Goal: Task Accomplishment & Management: Complete application form

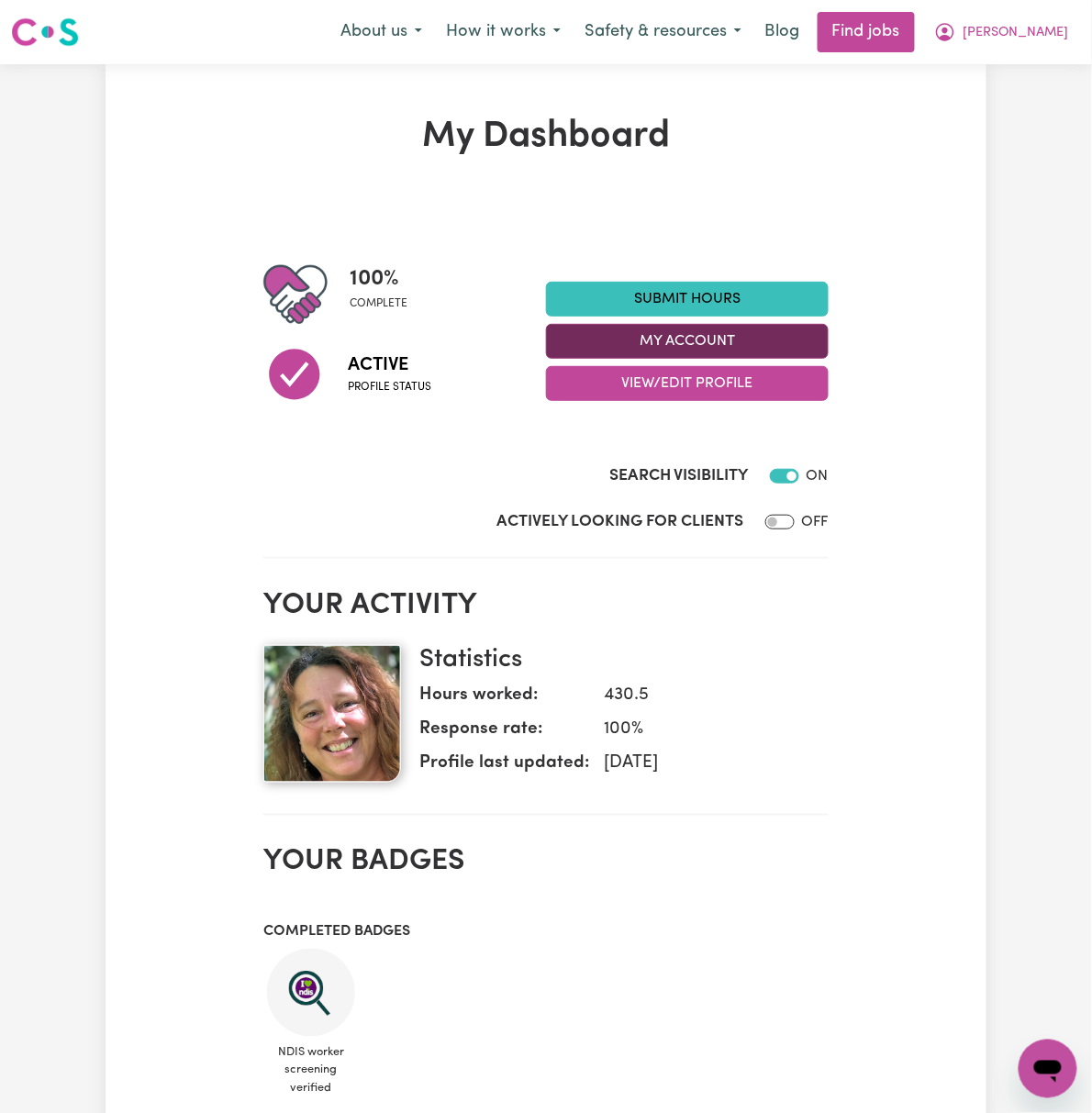
click at [828, 331] on button "My Account" at bounding box center [687, 342] width 283 height 35
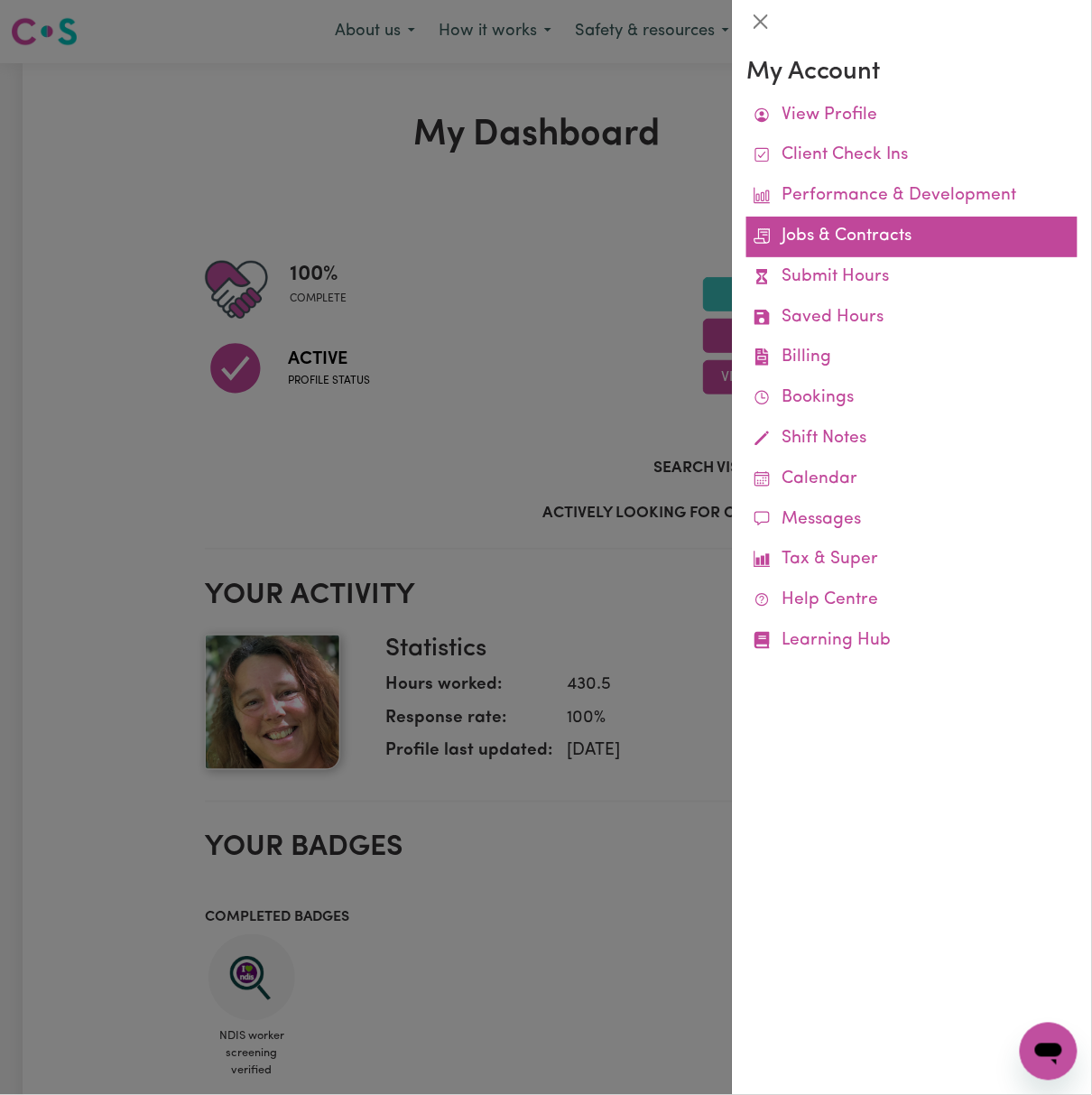
click at [868, 243] on link "Jobs & Contracts" at bounding box center [912, 236] width 331 height 41
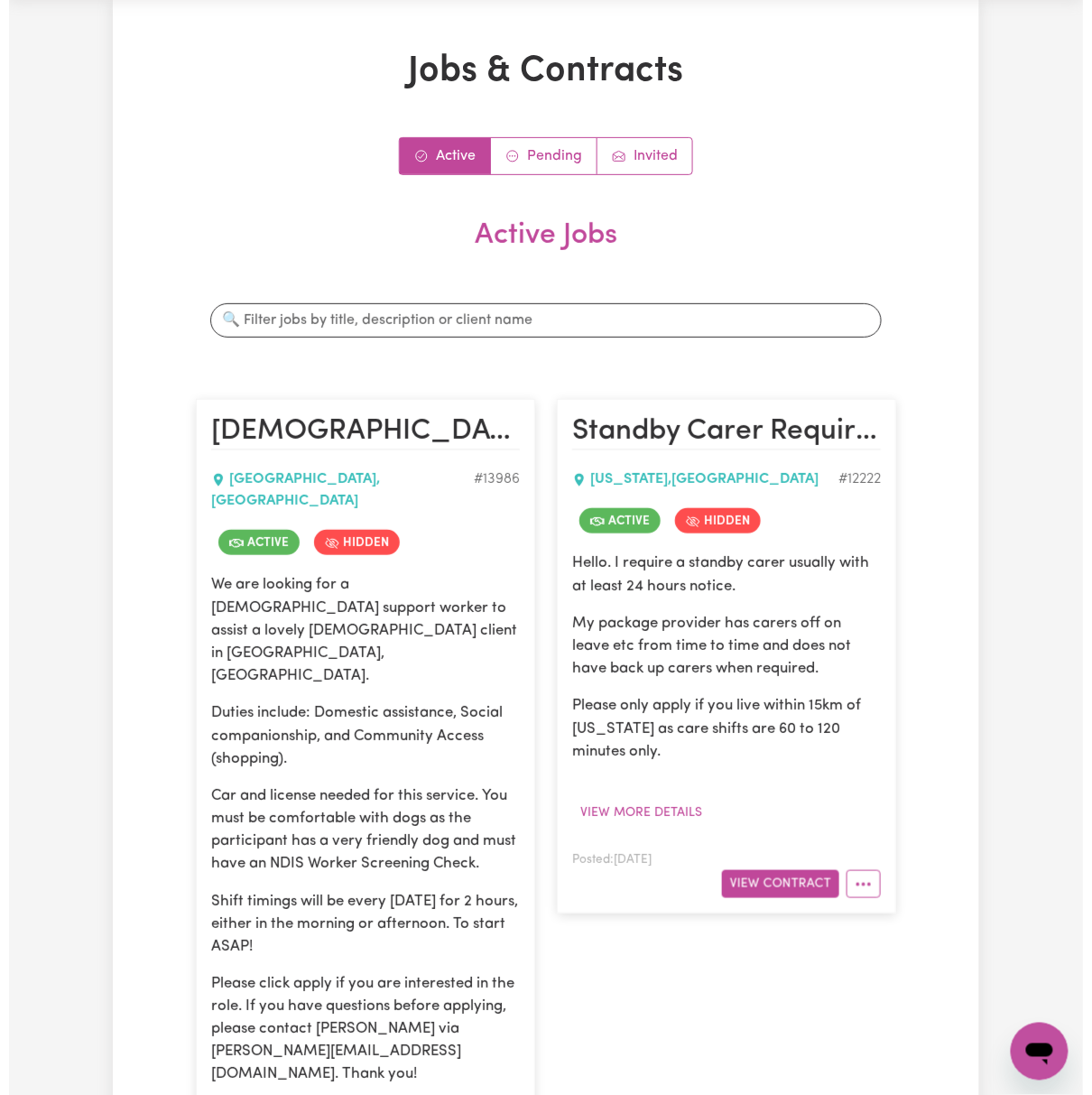
scroll to position [240, 0]
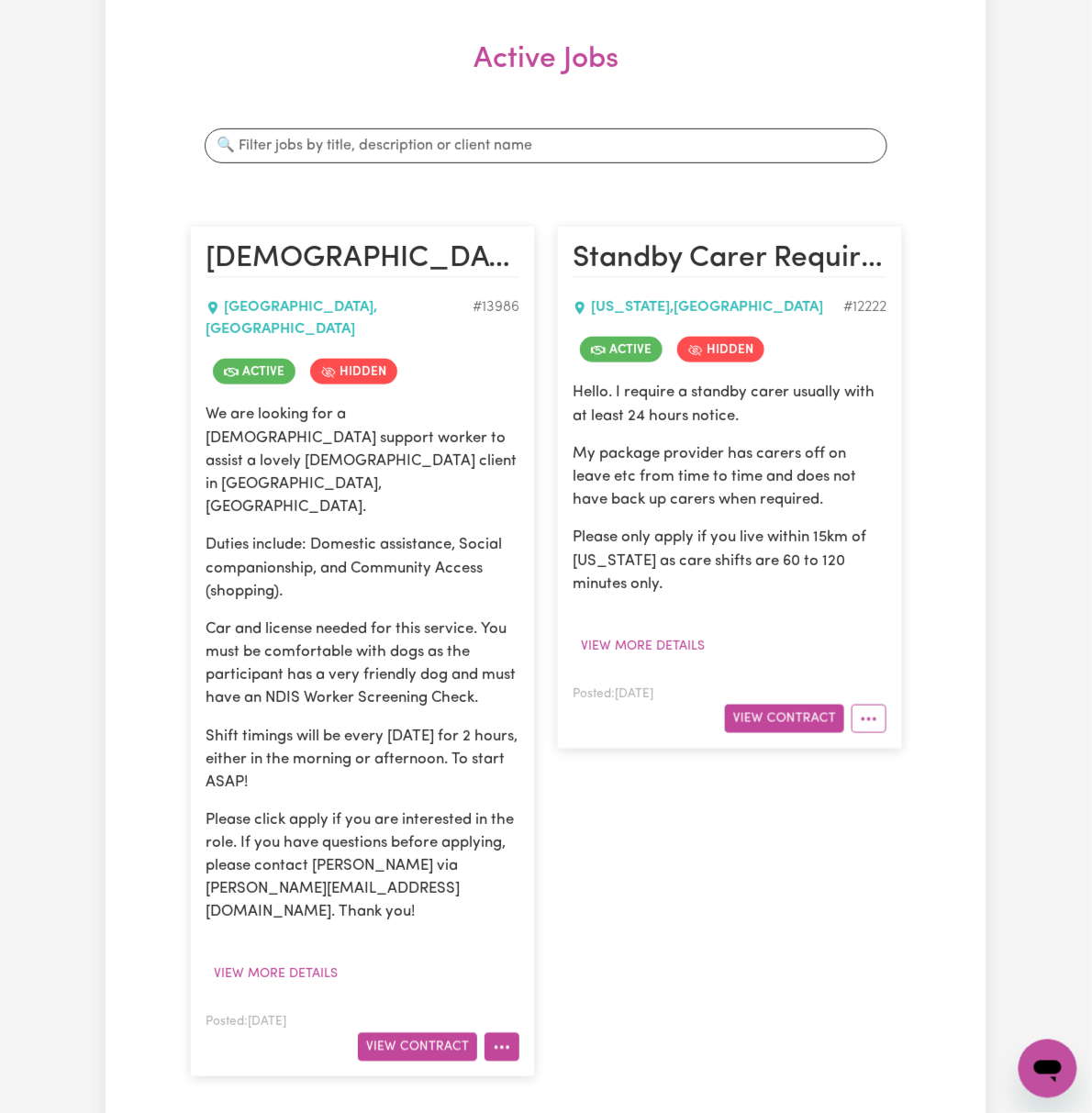
click at [507, 1033] on button "More options" at bounding box center [502, 1048] width 35 height 29
click at [423, 1033] on button "View Contract" at bounding box center [417, 1048] width 119 height 29
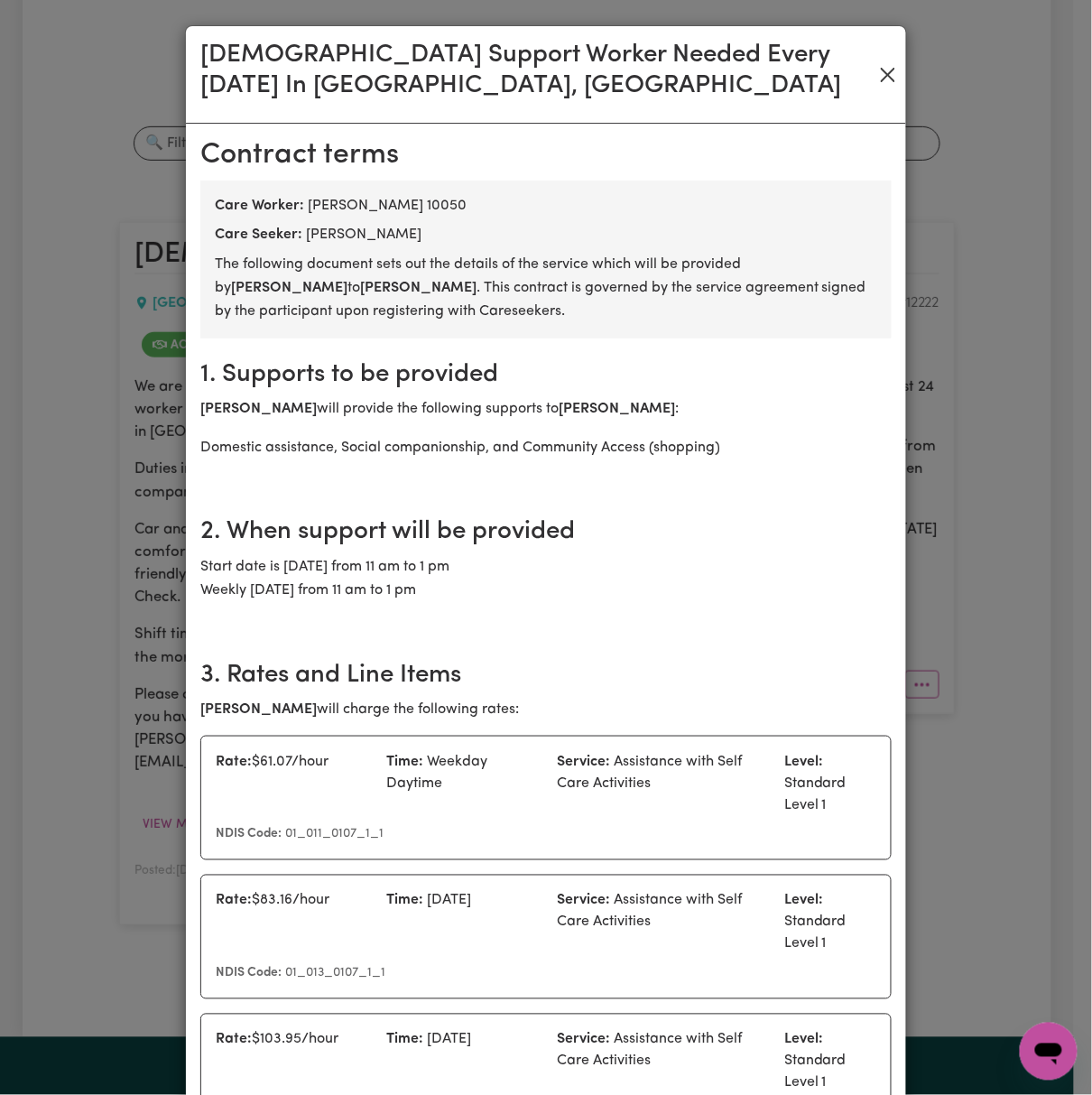
drag, startPoint x: 859, startPoint y: 65, endPoint x: 871, endPoint y: 70, distance: 13.0
click at [864, 67] on div "[DEMOGRAPHIC_DATA] Support Worker Needed Every [DATE] In [GEOGRAPHIC_DATA], [GE…" at bounding box center [546, 75] width 720 height 97
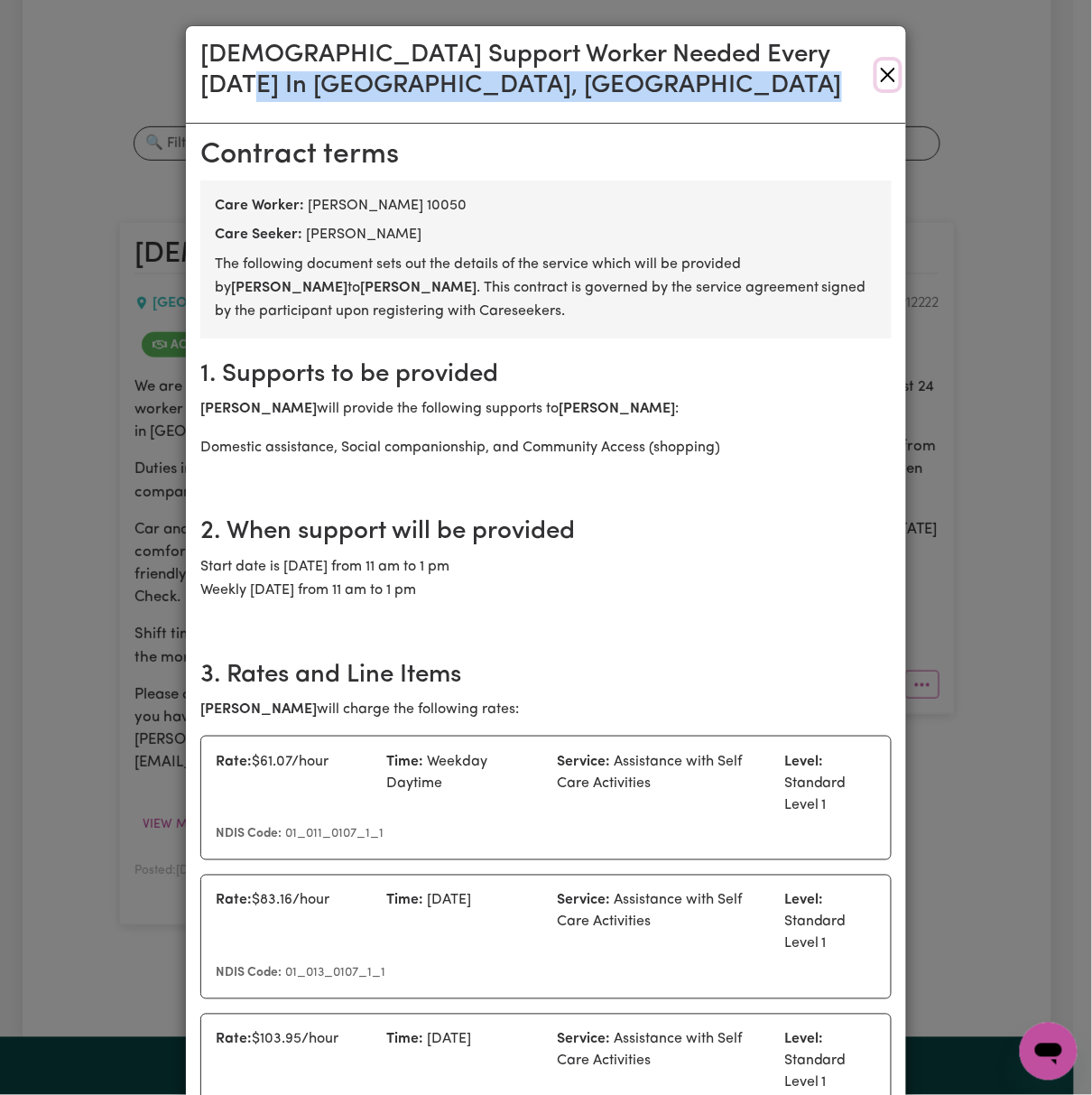
click at [879, 73] on button "Close" at bounding box center [887, 75] width 22 height 29
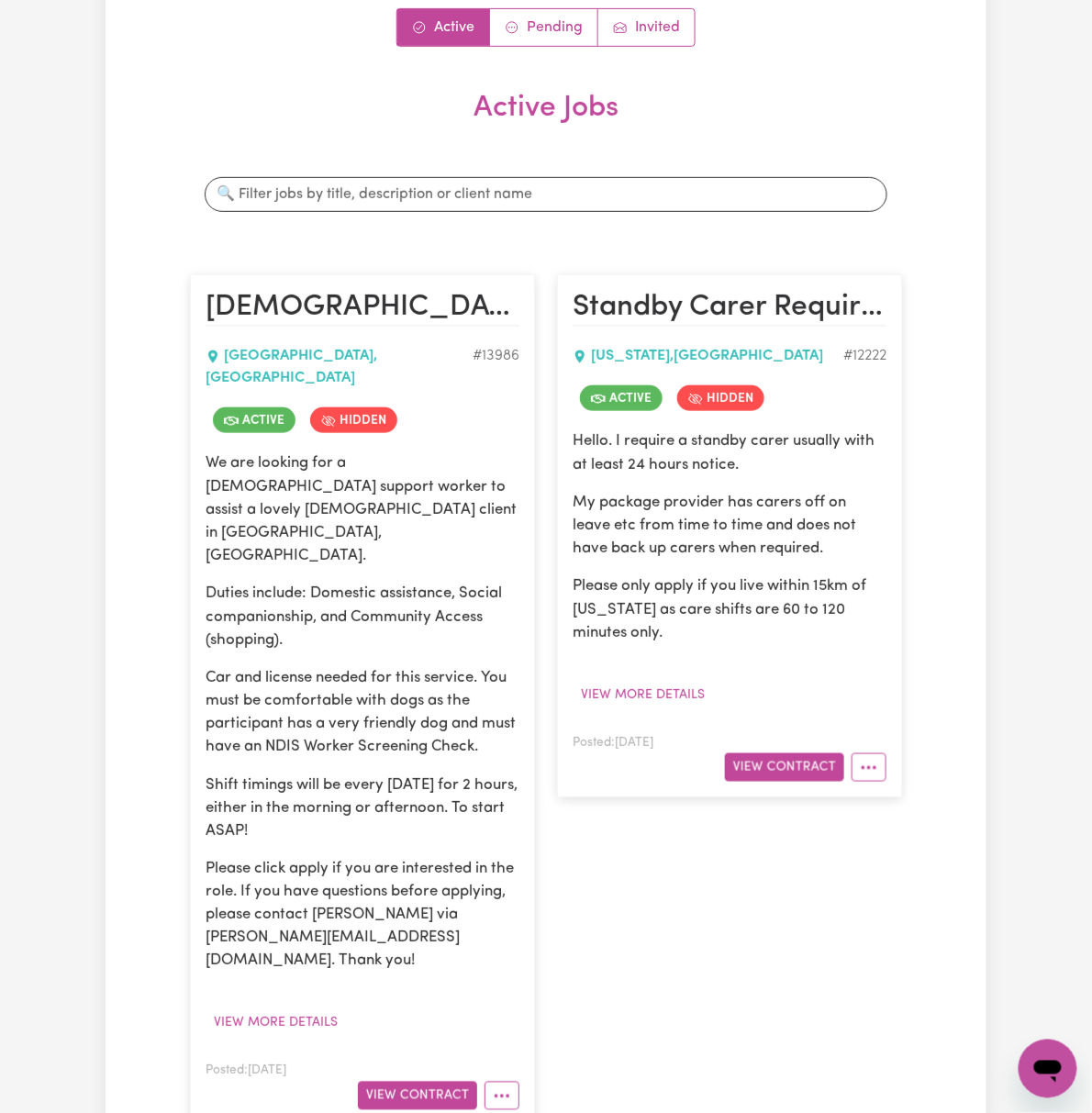
scroll to position [0, 0]
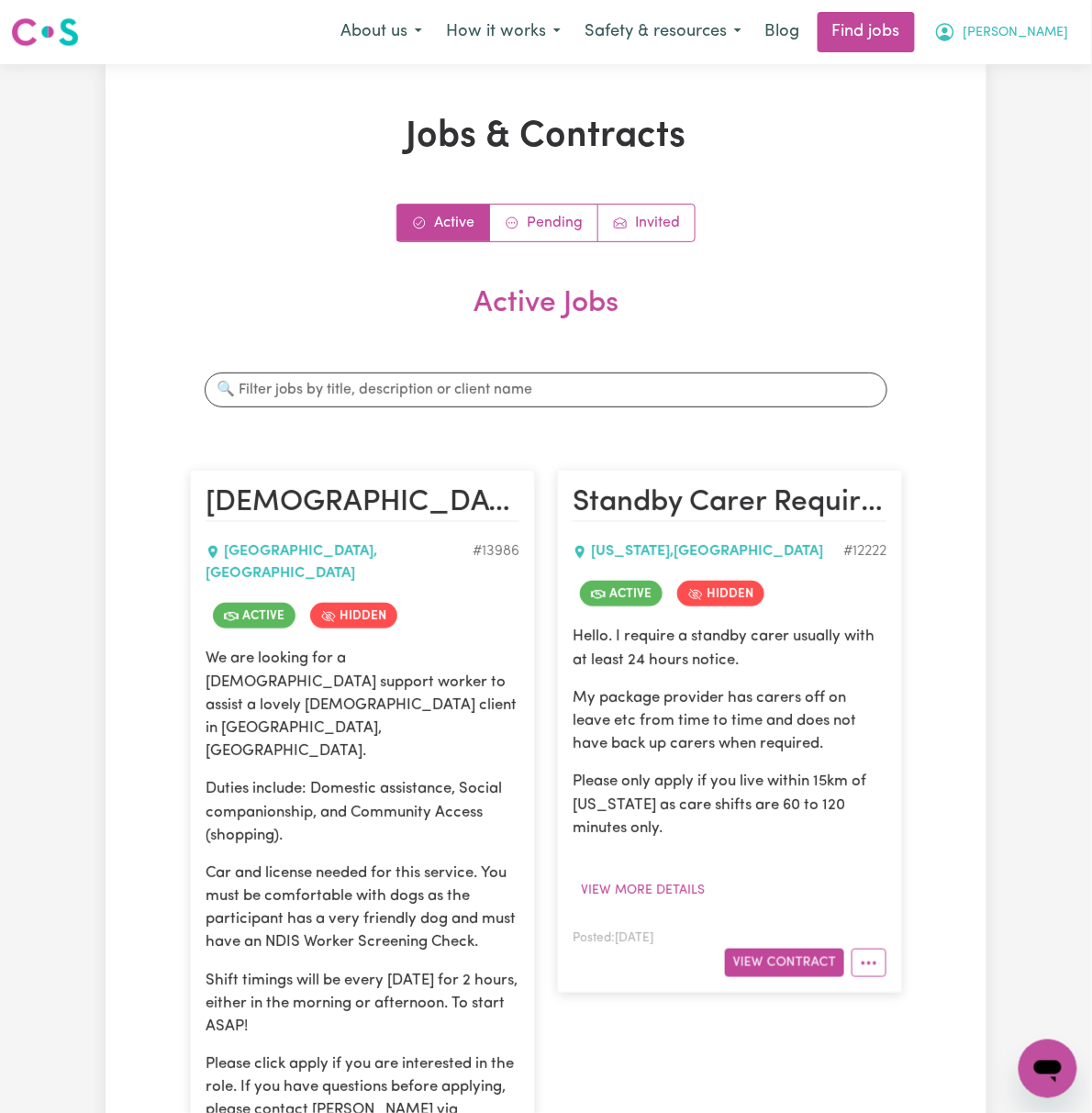
click at [1048, 24] on span "[PERSON_NAME]" at bounding box center [1016, 33] width 106 height 20
click at [1032, 132] on link "Logout" at bounding box center [1007, 140] width 145 height 35
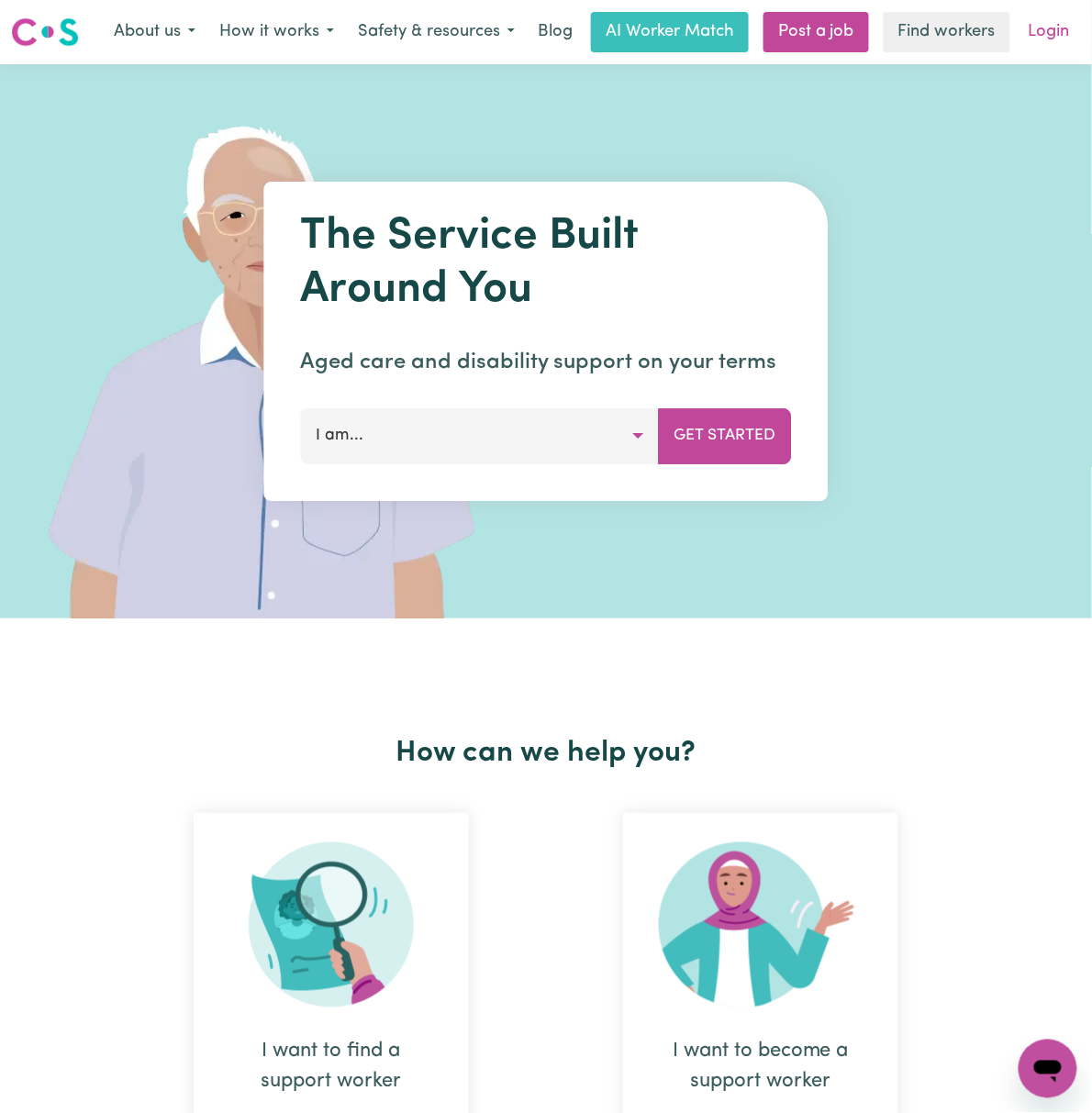
click at [1060, 31] on link "Login" at bounding box center [1049, 32] width 63 height 40
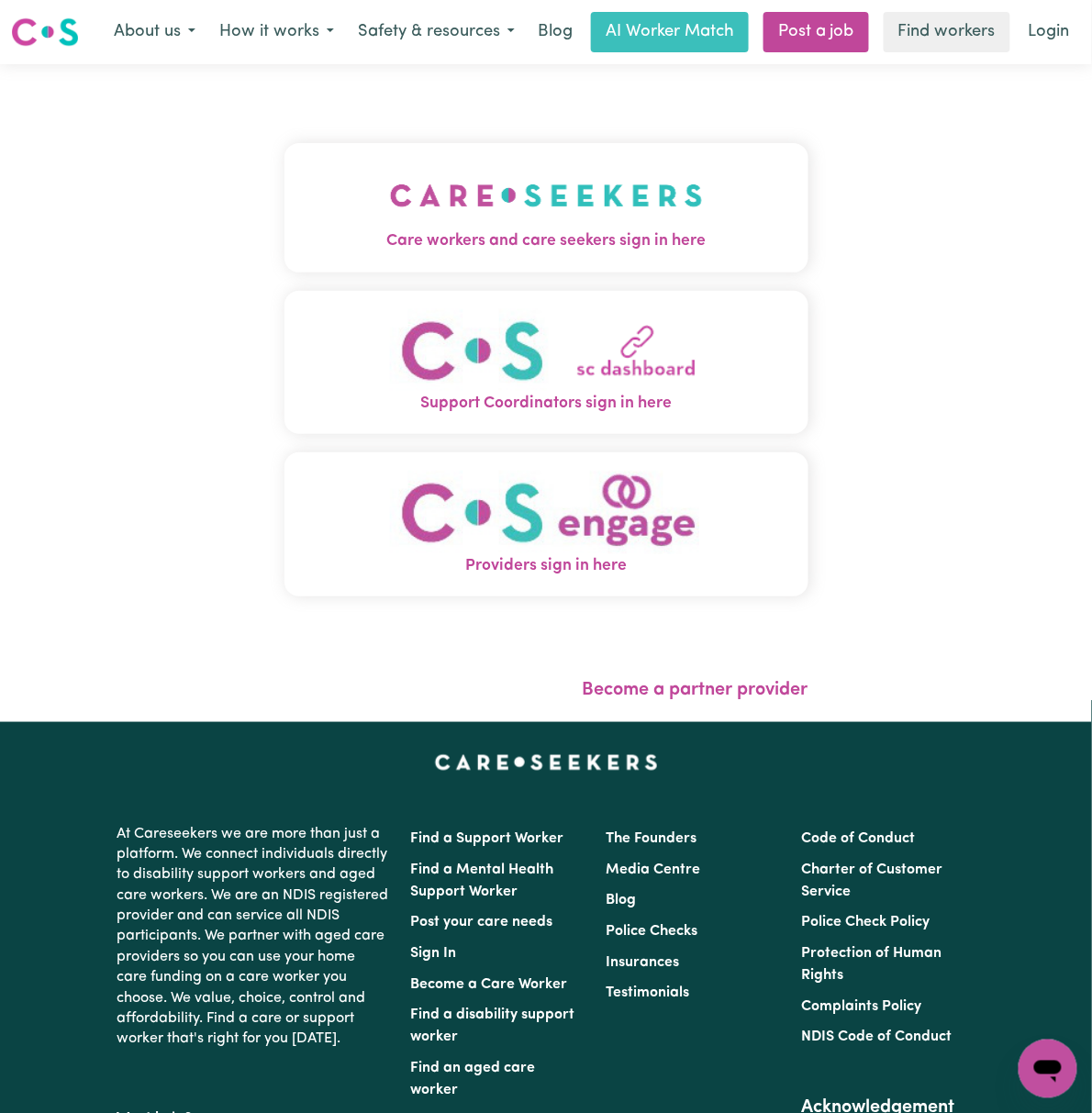
click at [505, 179] on img "Care workers and care seekers sign in here" at bounding box center [546, 195] width 313 height 68
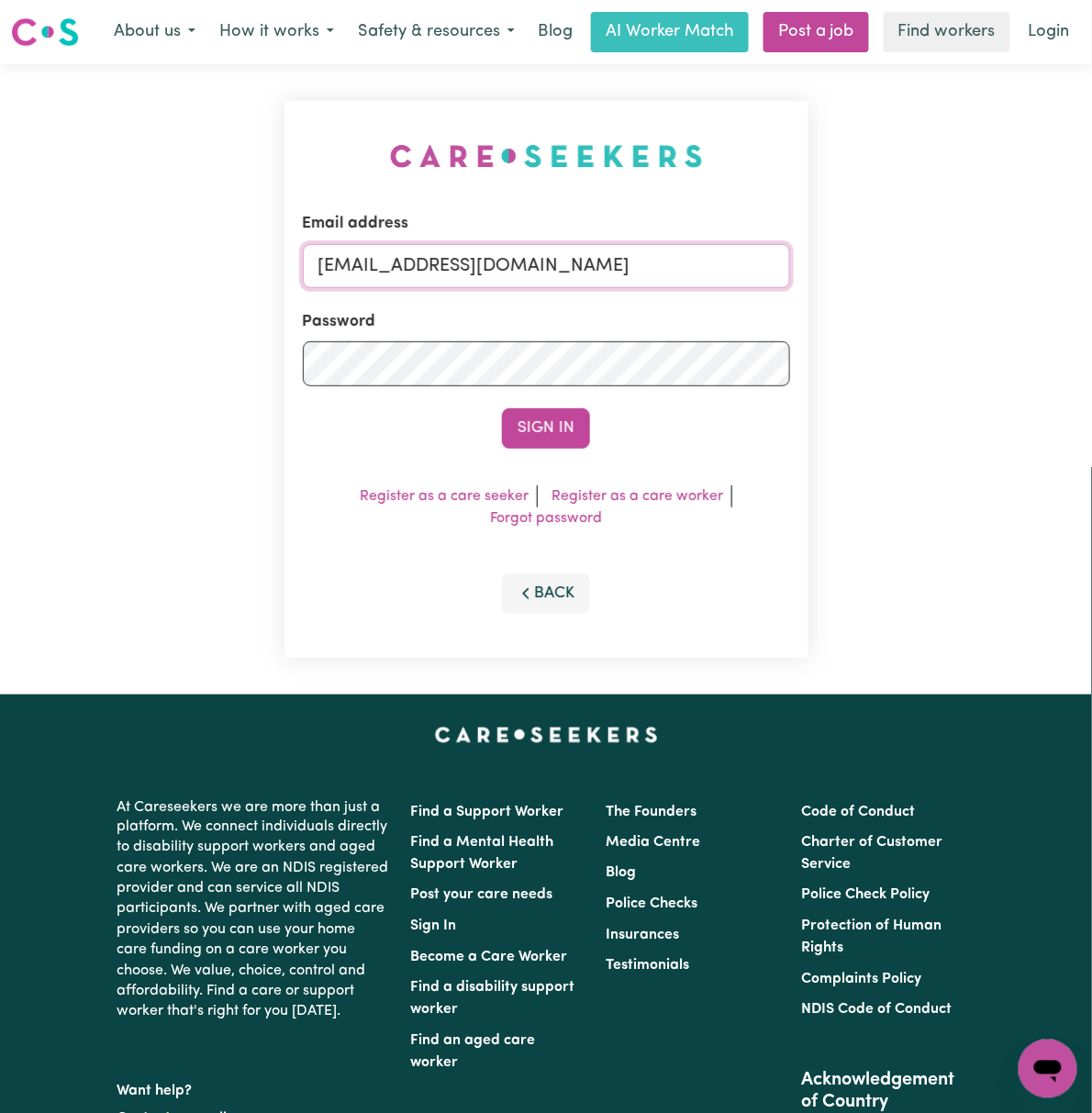
click at [352, 276] on input "[EMAIL_ADDRESS][DOMAIN_NAME]" at bounding box center [547, 266] width 487 height 44
drag, startPoint x: 412, startPoint y: 259, endPoint x: 1064, endPoint y: 296, distance: 653.0
click at [1091, 258] on html "Menu About us How it works Safety & resources Blog AI Worker Match Post a job F…" at bounding box center [546, 762] width 1092 height 1524
click at [502, 409] on button "Sign In" at bounding box center [546, 429] width 88 height 40
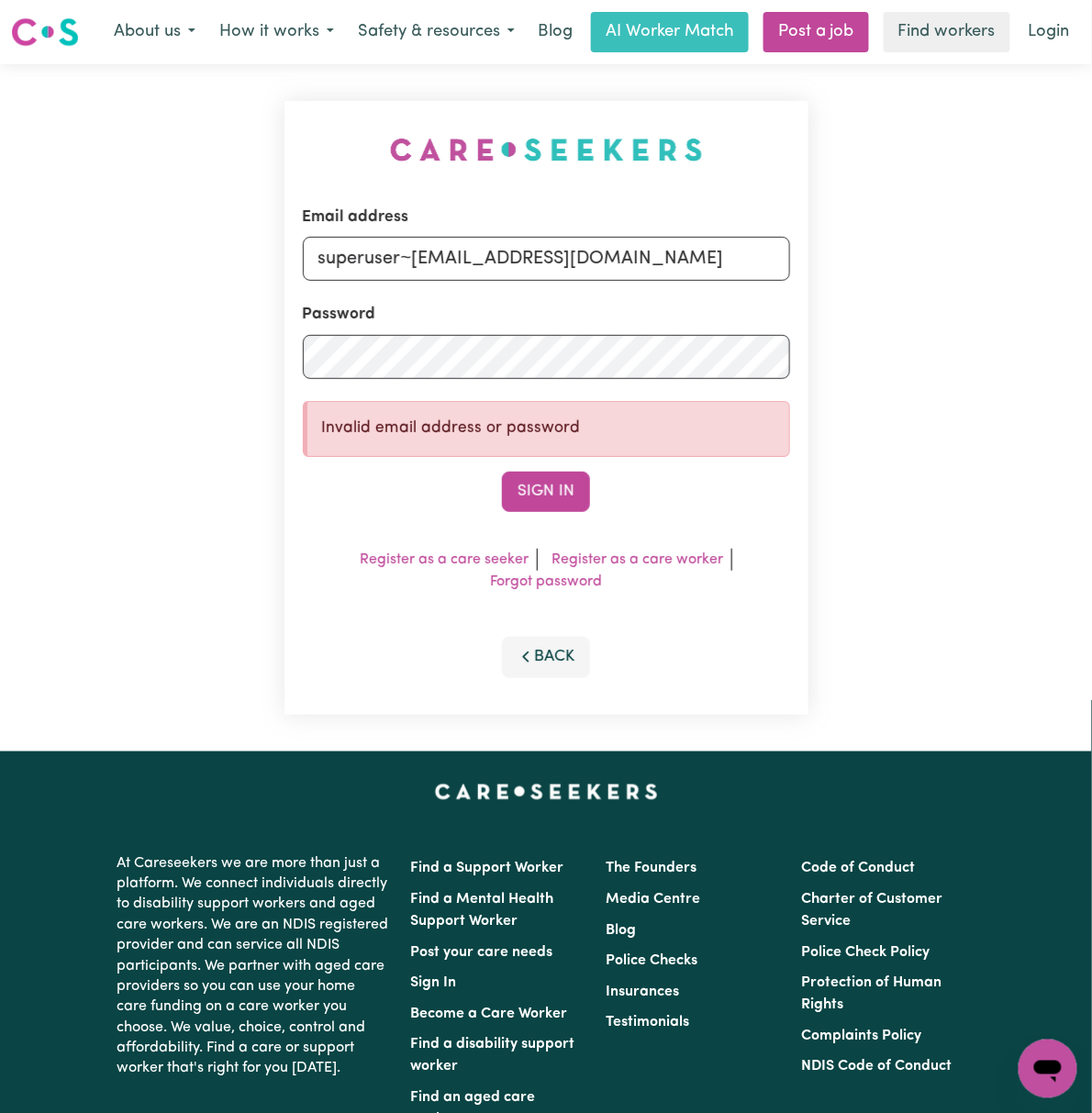
click at [599, 492] on div "Sign In" at bounding box center [547, 492] width 487 height 40
click at [581, 492] on button "Sign In" at bounding box center [546, 492] width 88 height 40
drag, startPoint x: 416, startPoint y: 261, endPoint x: 1076, endPoint y: 273, distance: 660.1
click at [1086, 264] on div "Email address superuser~[EMAIL_ADDRESS][DOMAIN_NAME] Password Invalid email add…" at bounding box center [546, 408] width 1092 height 687
paste input "[EMAIL_ADDRESS]"
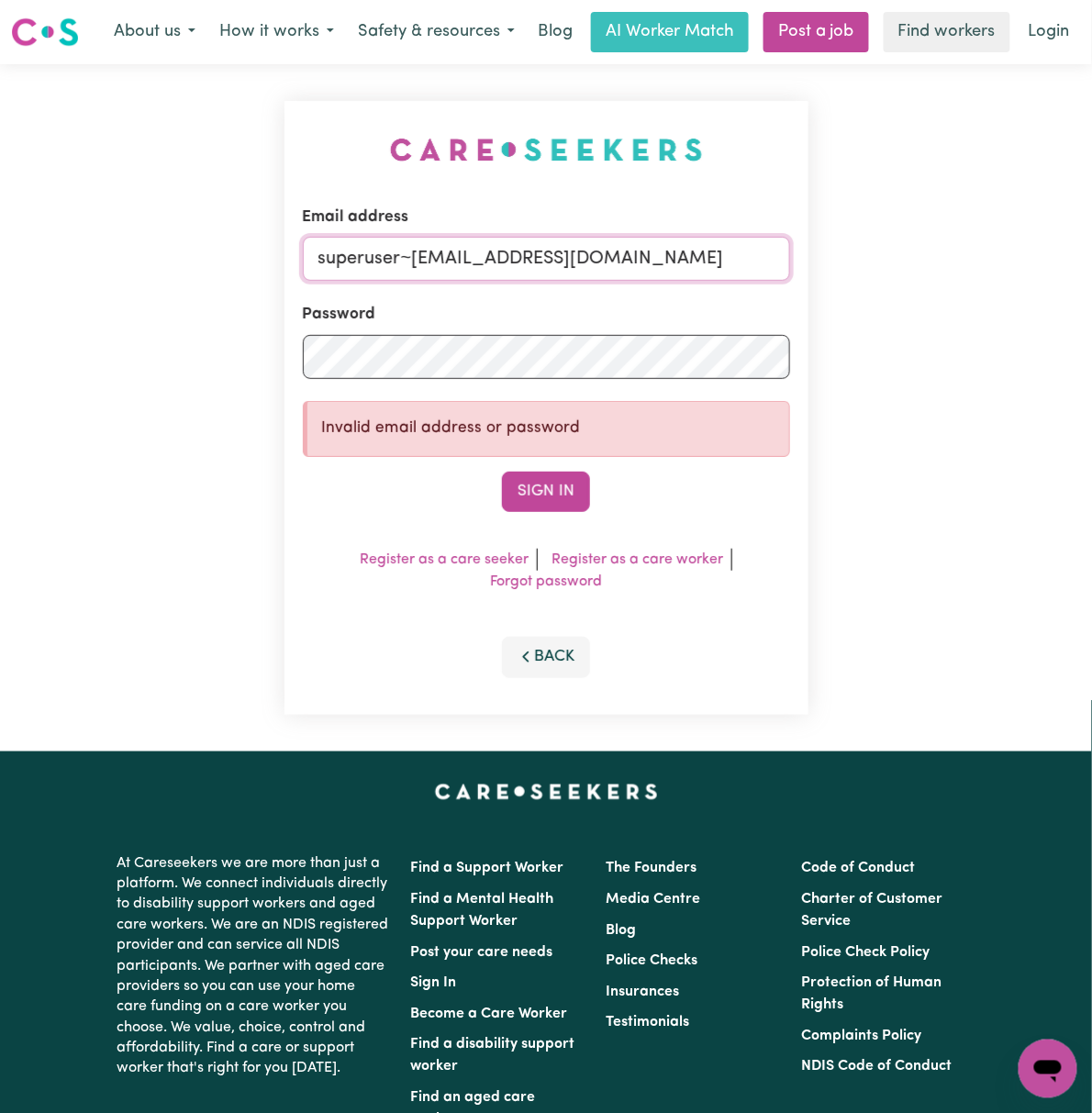
type input "superuser~[EMAIL_ADDRESS][DOMAIN_NAME]"
click at [502, 472] on button "Sign In" at bounding box center [546, 492] width 88 height 40
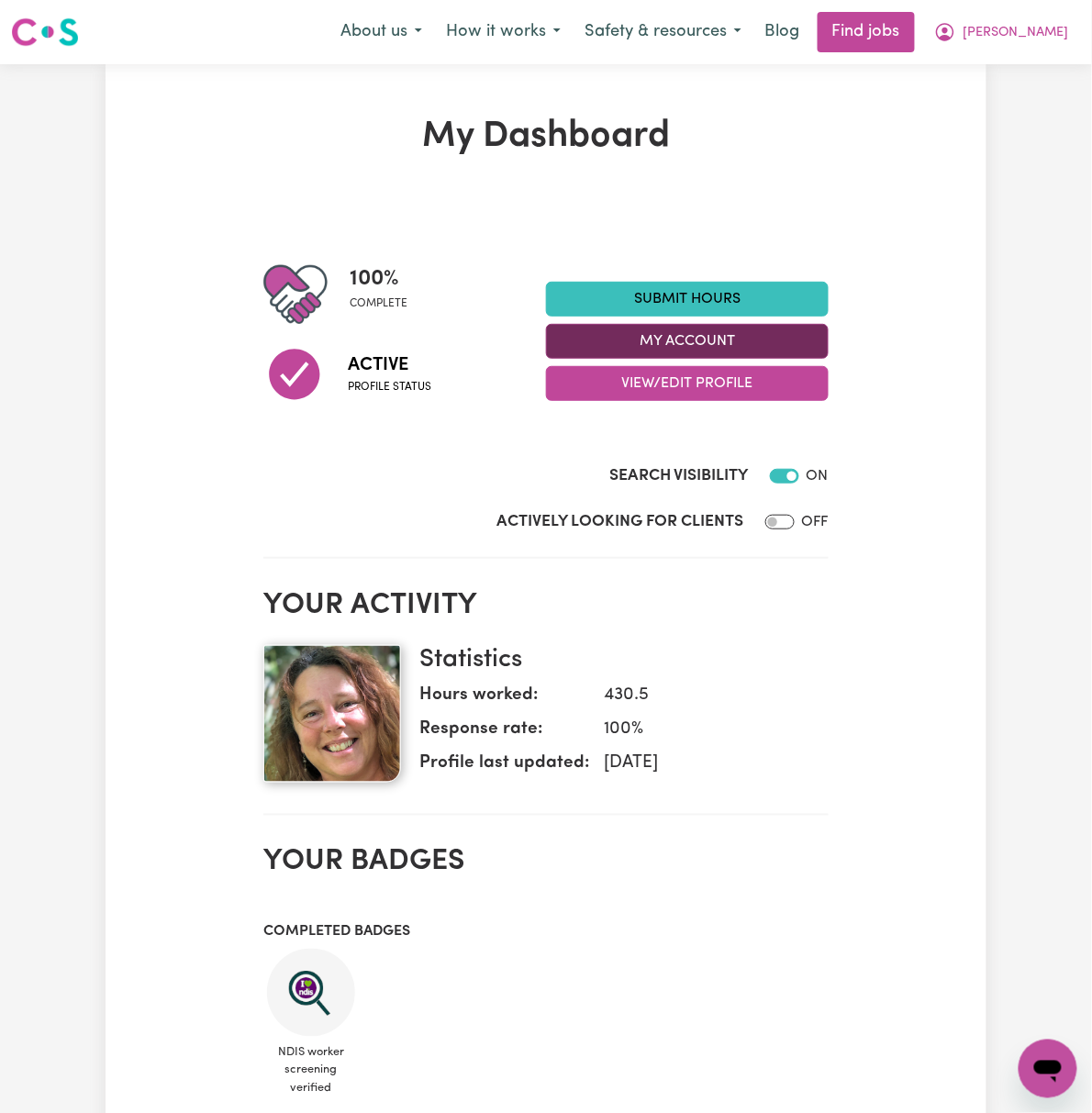
click at [828, 343] on button "My Account" at bounding box center [687, 342] width 283 height 35
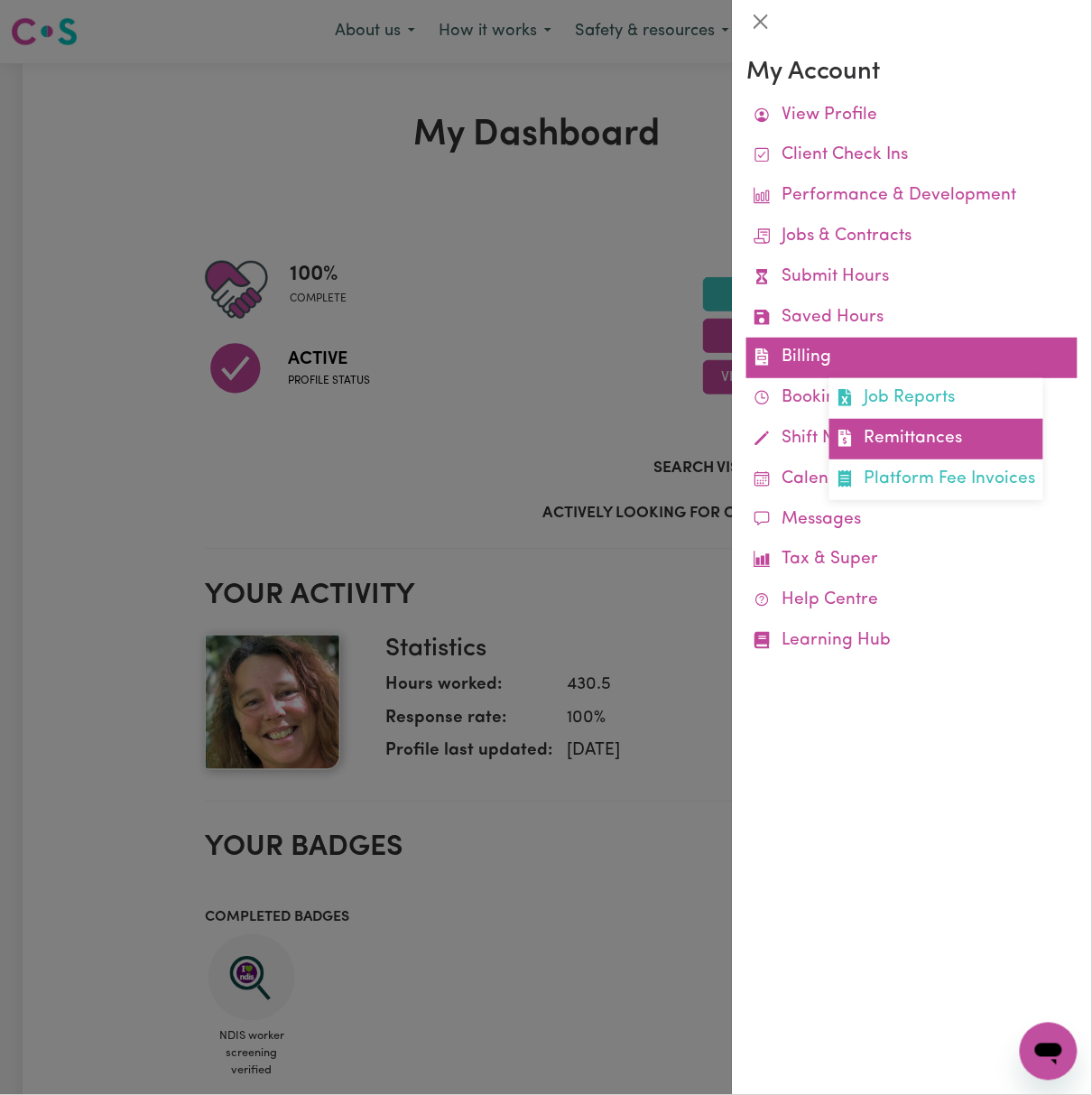
click at [965, 426] on link "Remittances" at bounding box center [936, 439] width 214 height 41
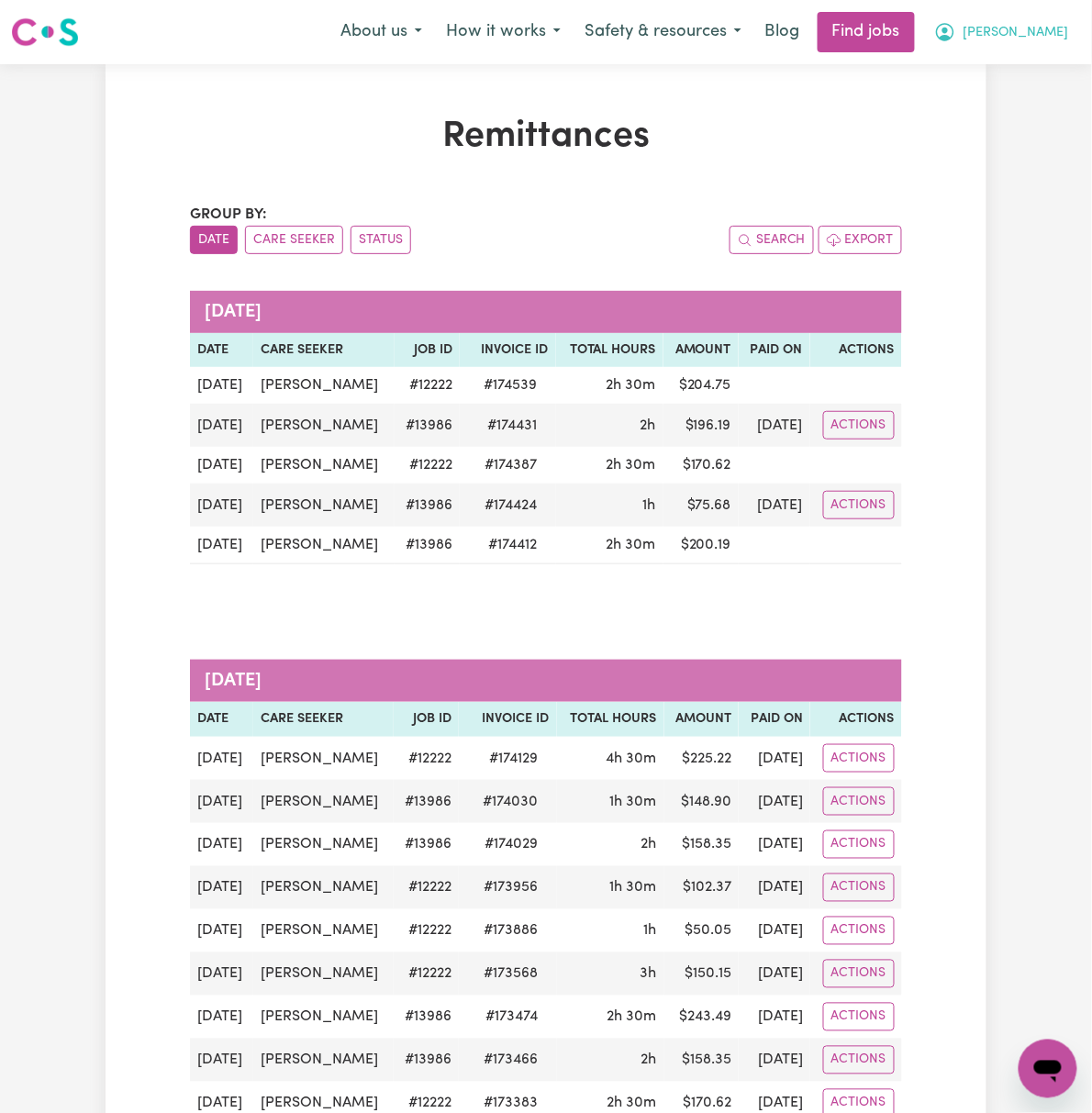
click at [1070, 37] on button "[PERSON_NAME]" at bounding box center [1001, 32] width 158 height 38
click at [1047, 101] on link "My Dashboard" at bounding box center [1007, 106] width 145 height 35
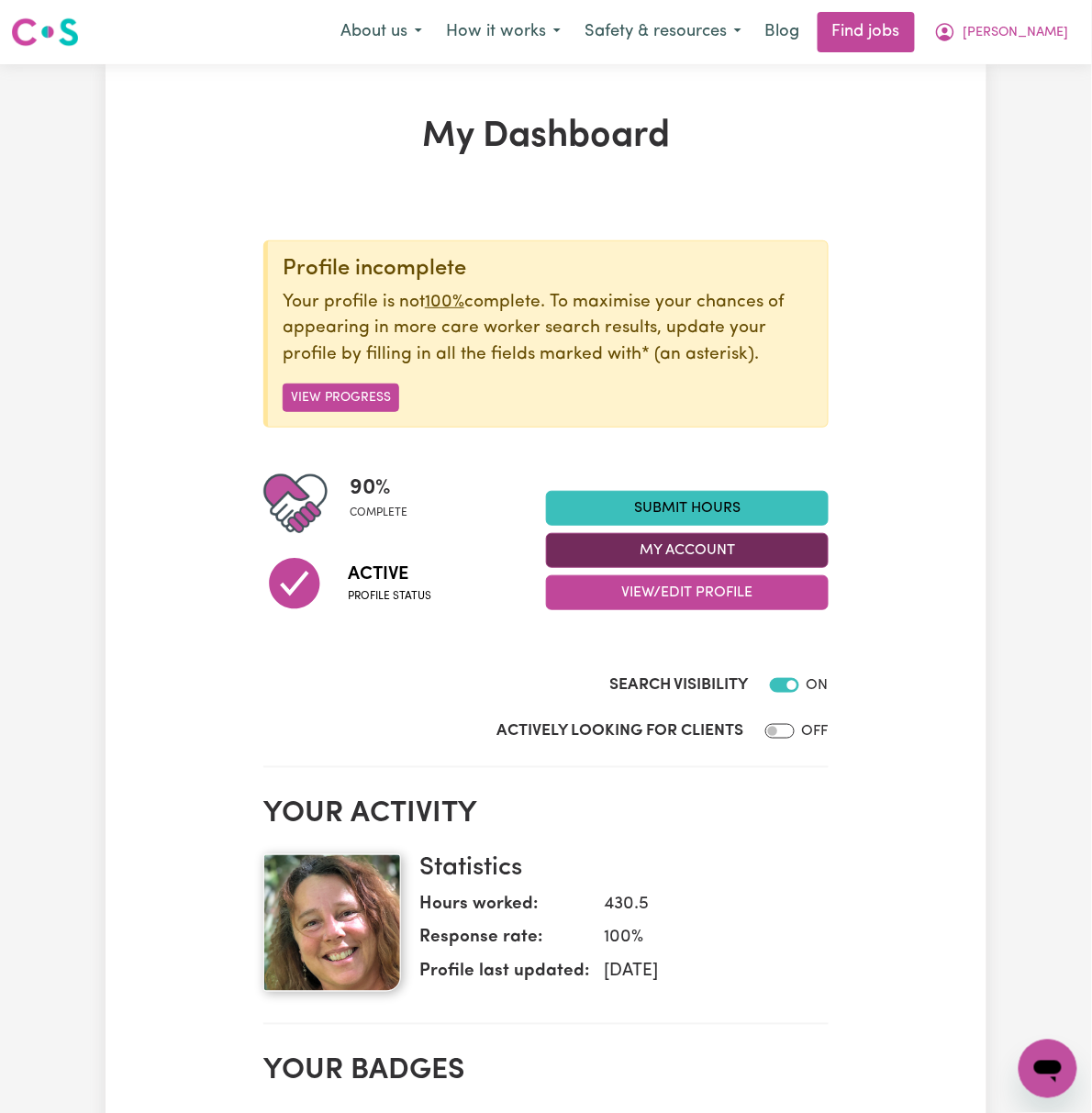
click at [765, 556] on button "My Account" at bounding box center [687, 551] width 283 height 35
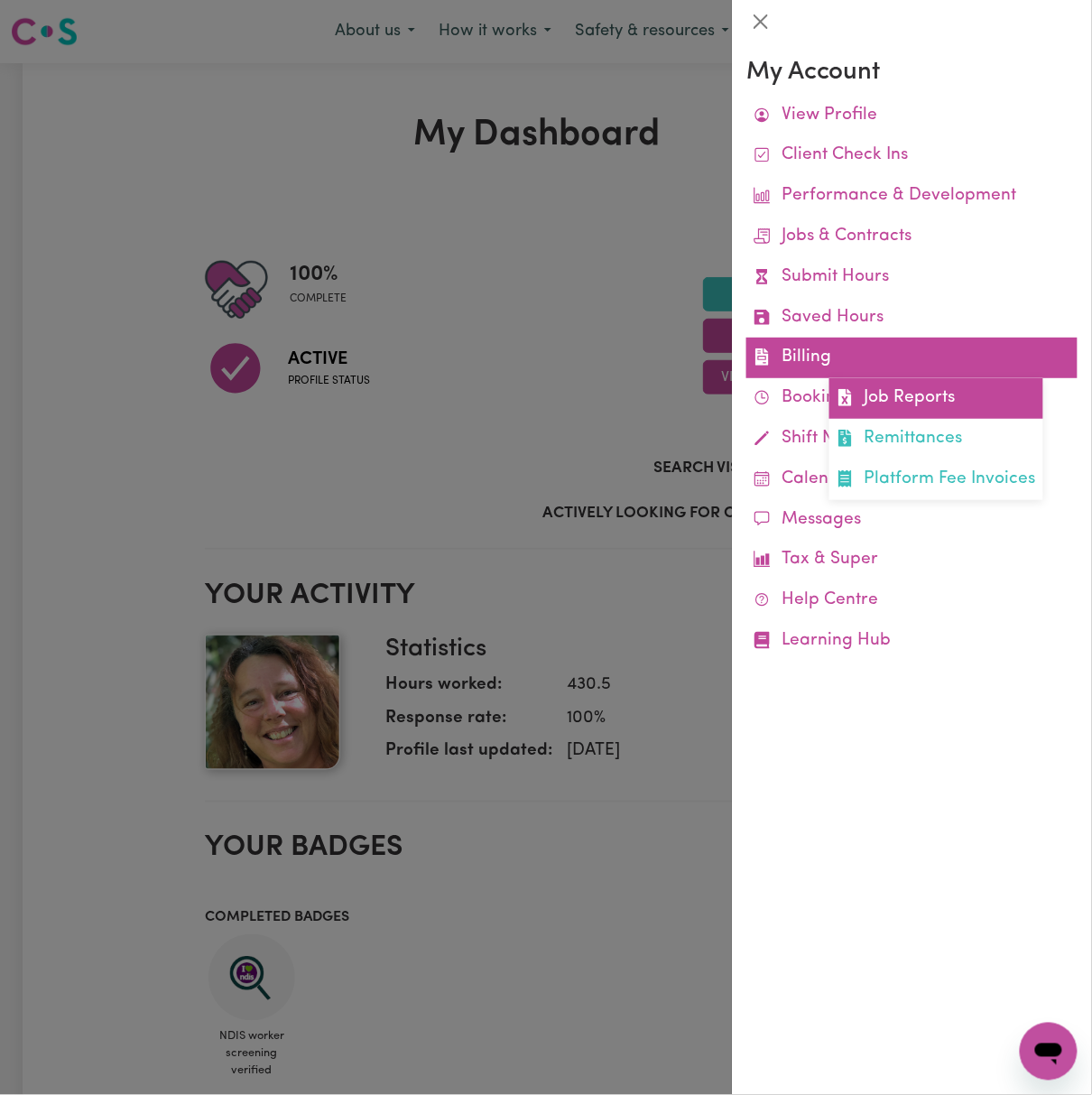
click at [878, 392] on link "Job Reports" at bounding box center [936, 398] width 214 height 41
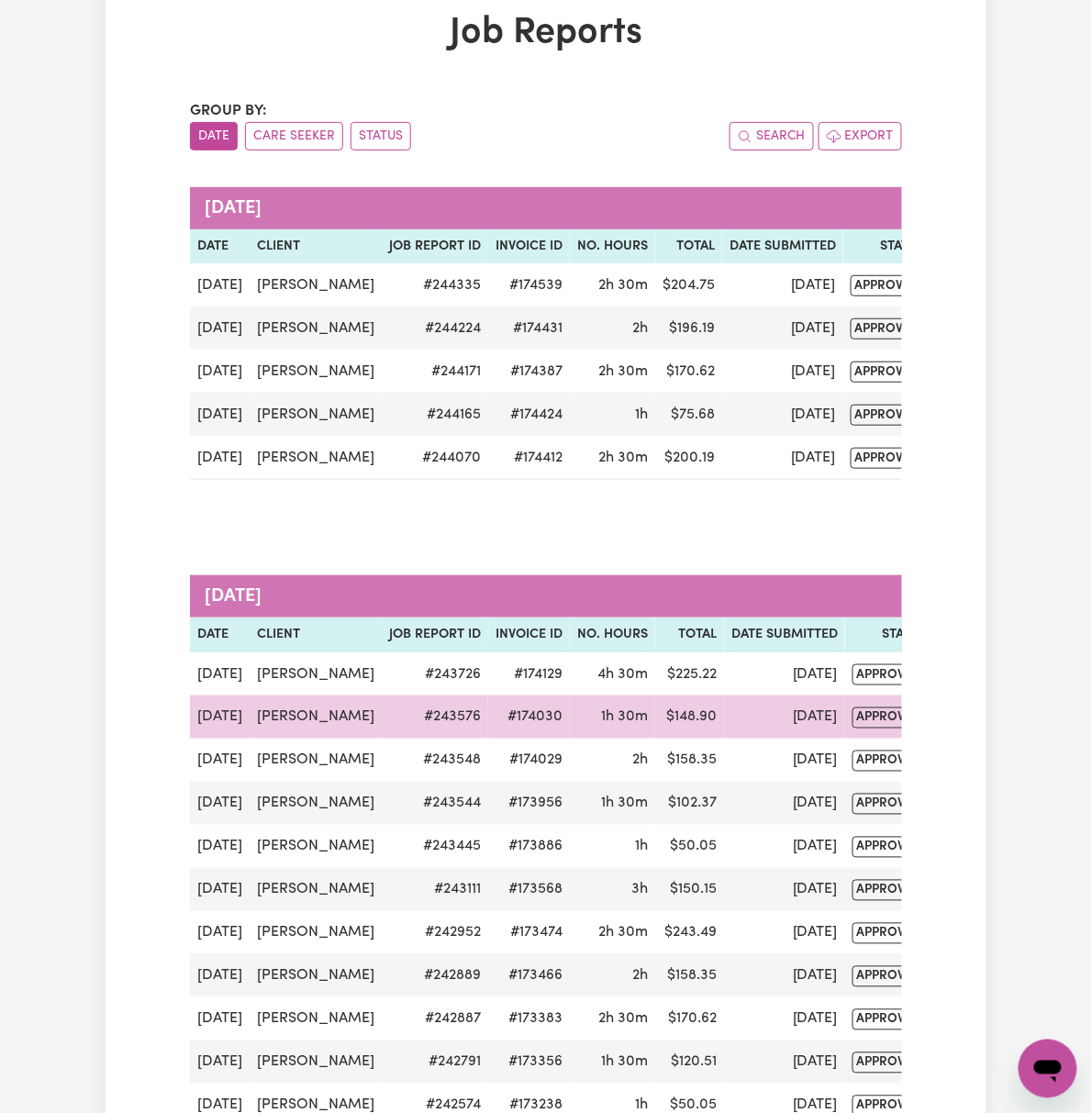
scroll to position [122, 0]
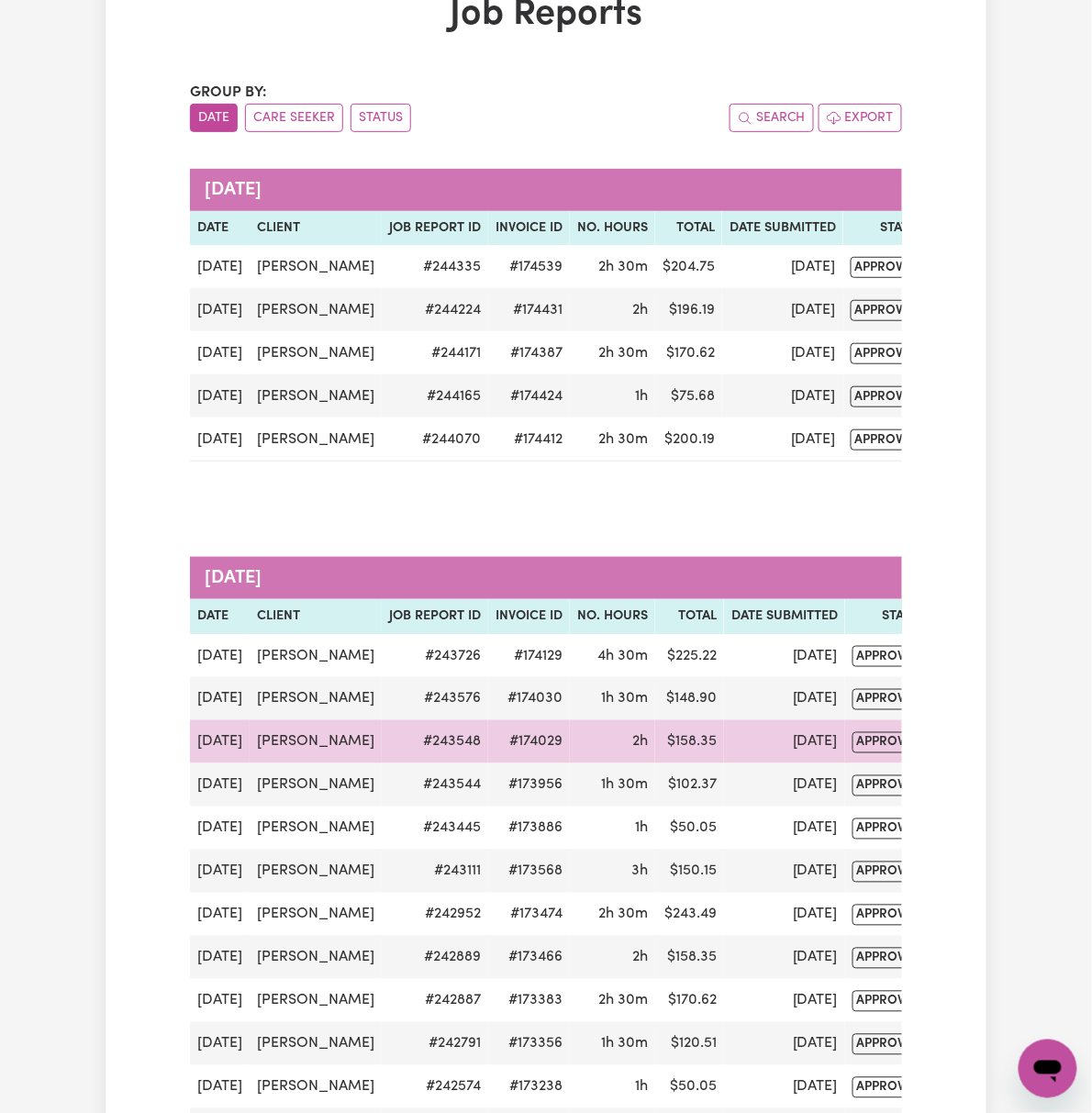
click at [941, 756] on button "Actions" at bounding box center [977, 742] width 72 height 29
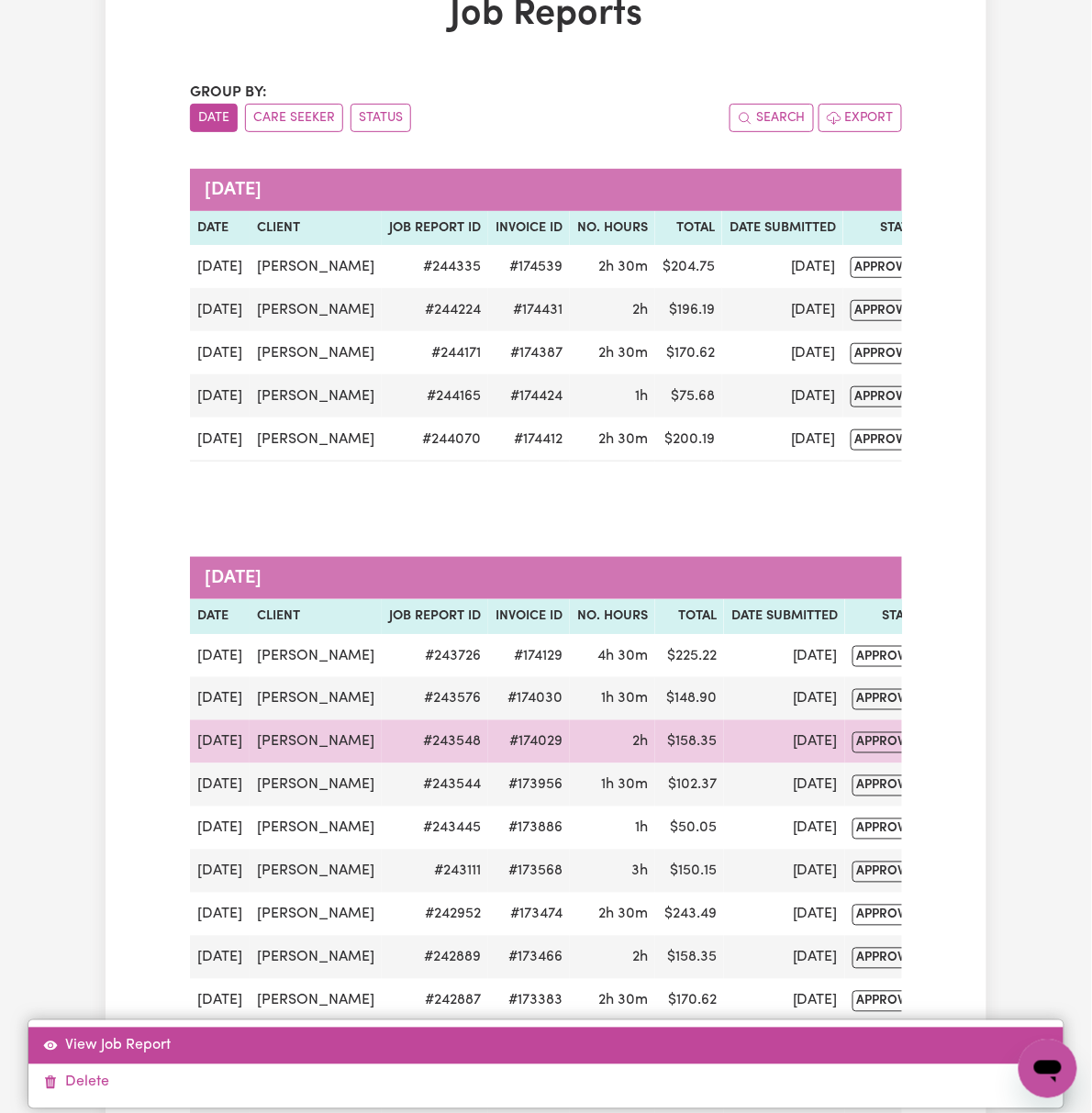
click at [955, 1028] on link "View Job Report" at bounding box center [547, 1046] width 1036 height 36
select select "pm"
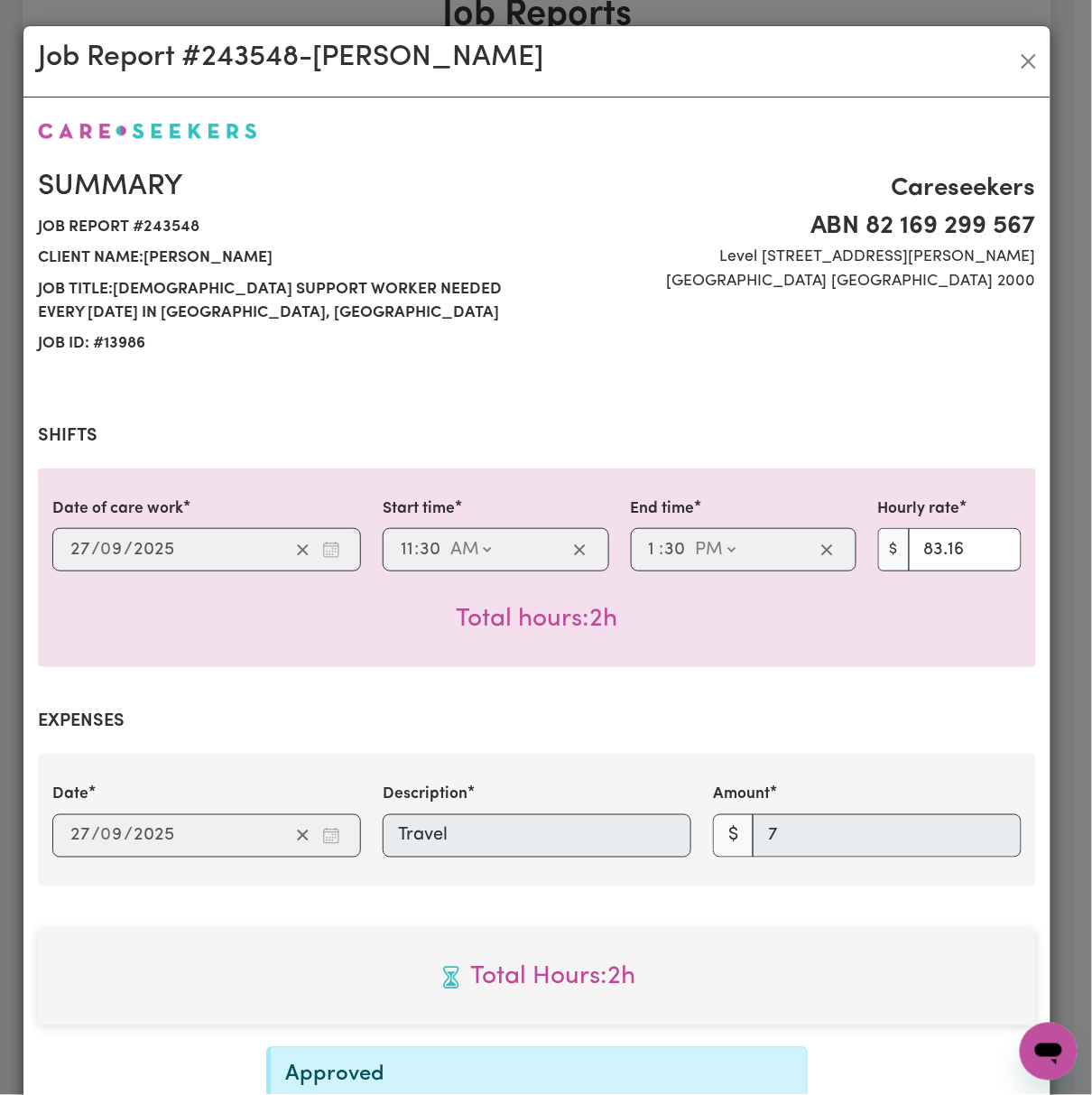
select select "83.16-[DATE]"
click at [1019, 61] on button "Close" at bounding box center [1029, 61] width 29 height 29
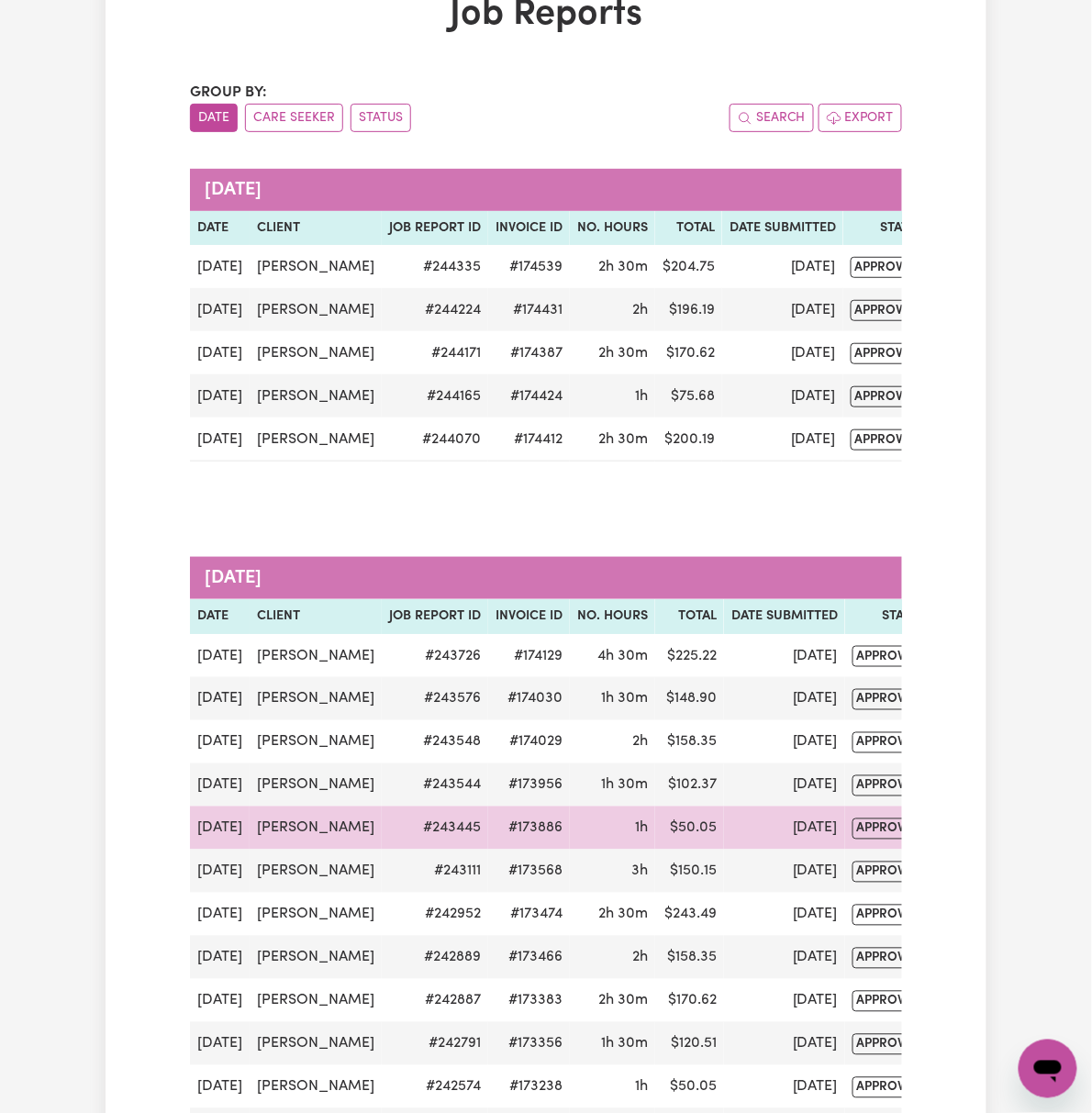
click at [941, 842] on button "Actions" at bounding box center [977, 828] width 72 height 29
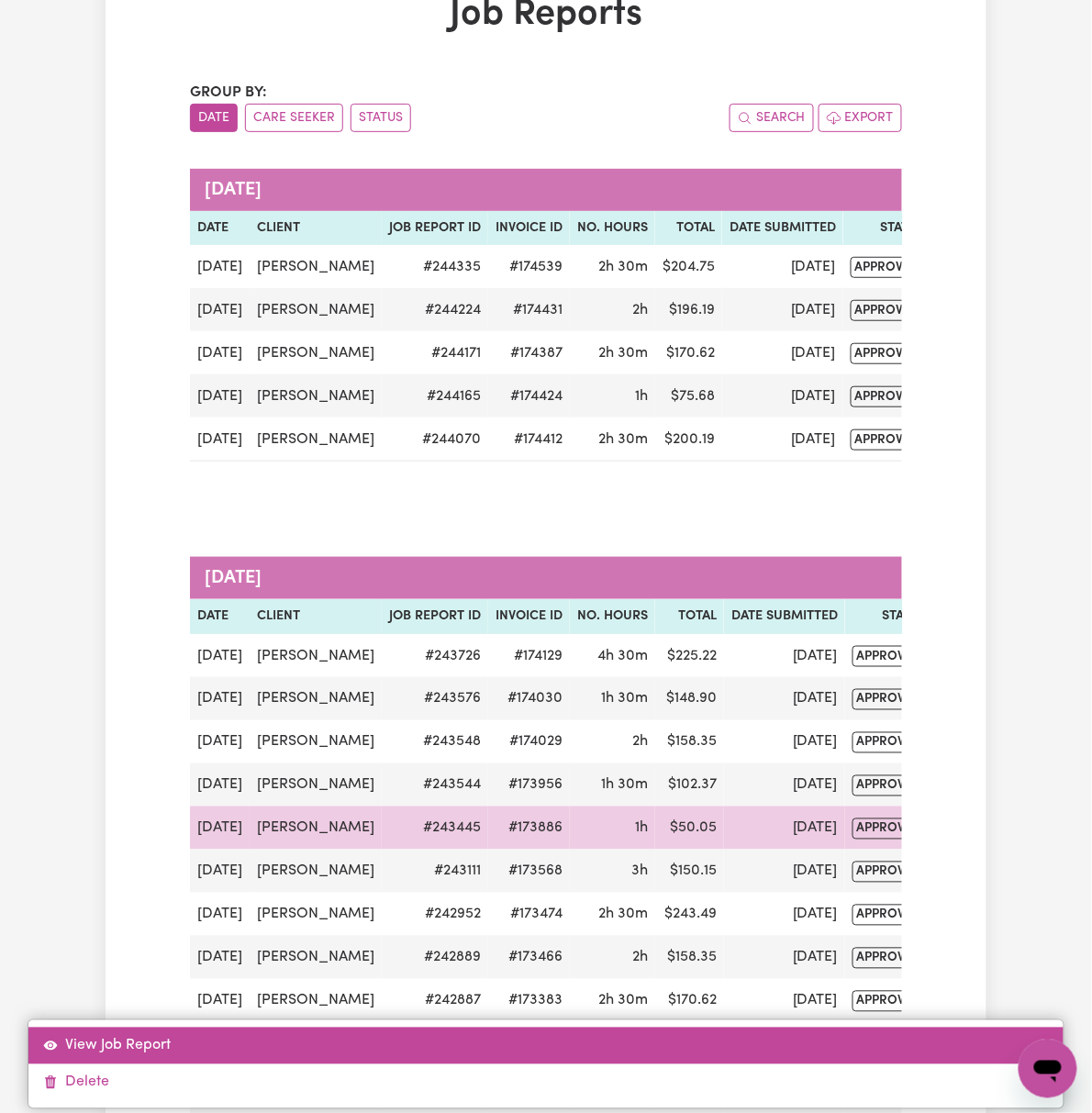
click at [923, 1028] on link "View Job Report" at bounding box center [547, 1046] width 1036 height 36
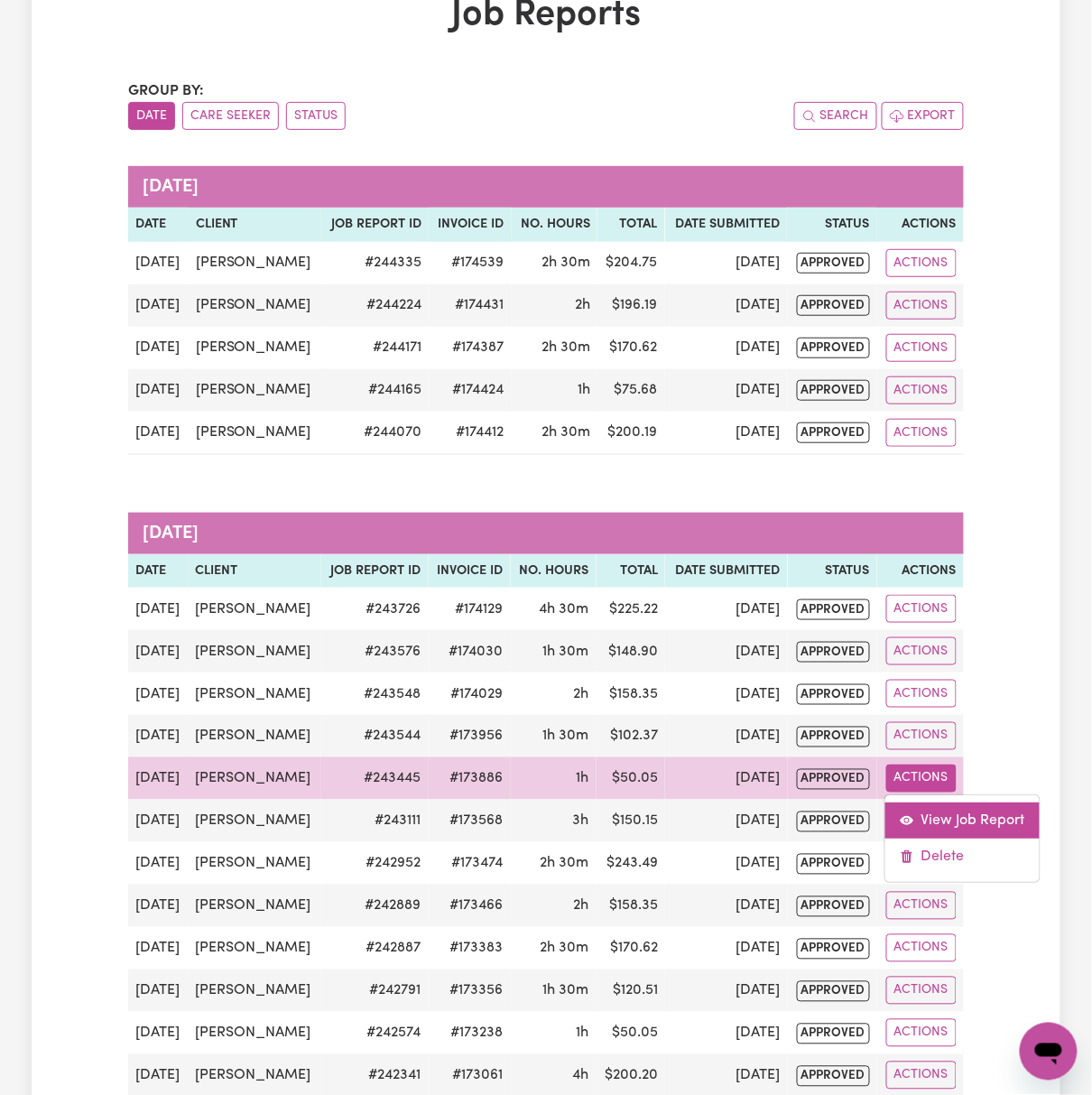
select select "pm"
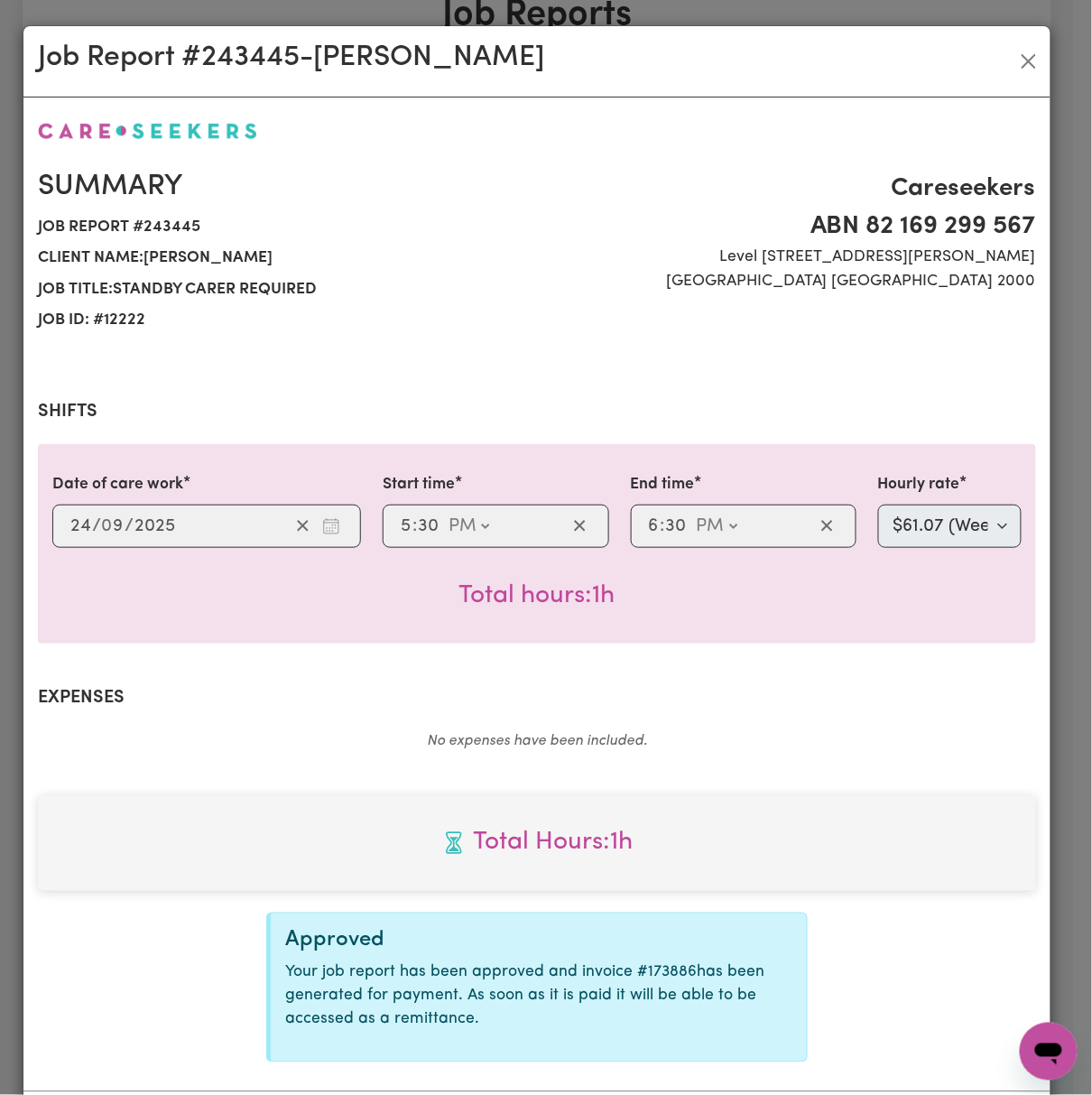
select select "55-Weekday"
click at [1015, 62] on button "Close" at bounding box center [1029, 61] width 29 height 29
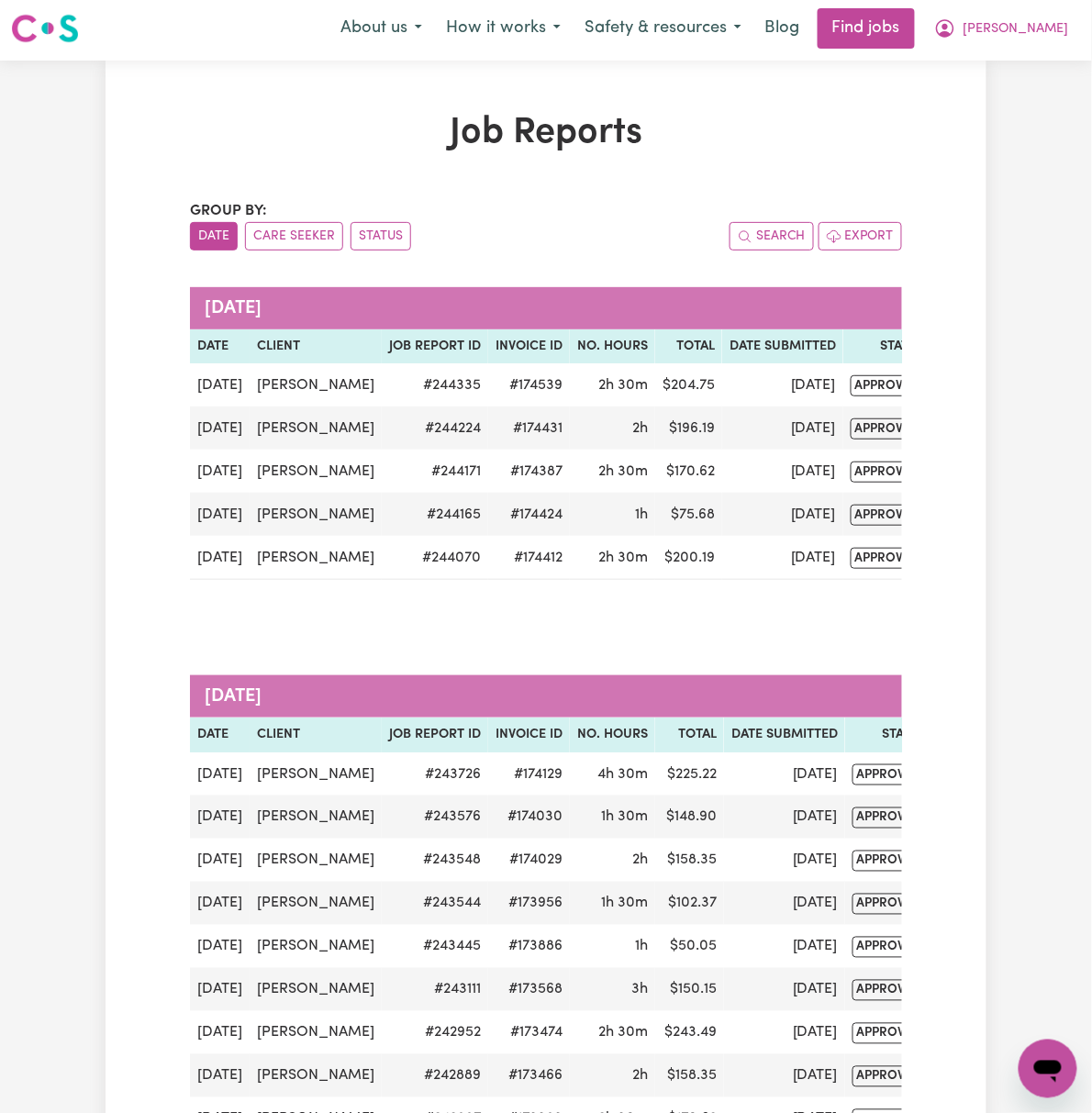
scroll to position [0, 0]
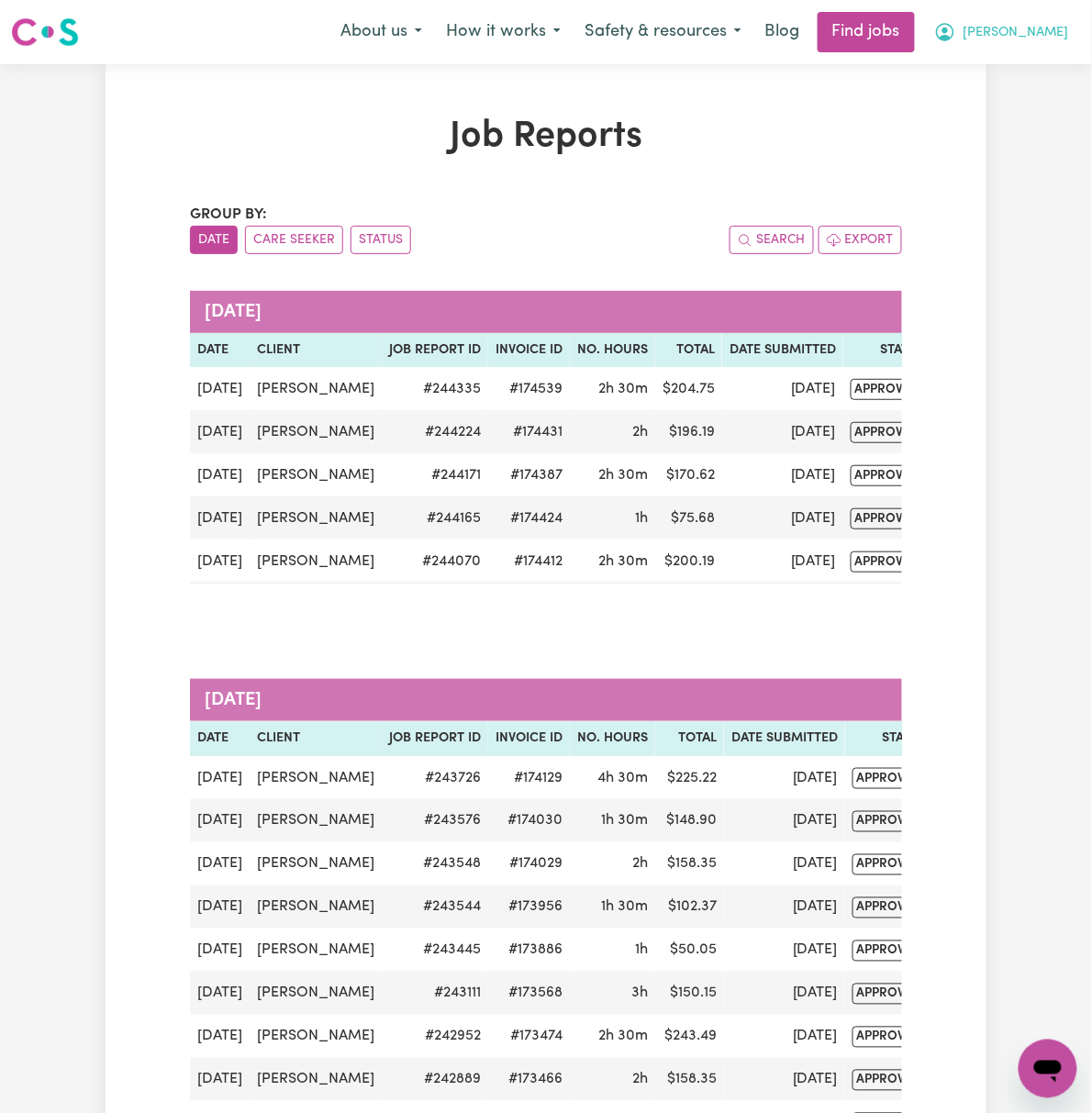
click at [1058, 35] on span "[PERSON_NAME]" at bounding box center [1016, 33] width 106 height 20
click at [1040, 101] on link "My Dashboard" at bounding box center [1007, 106] width 145 height 35
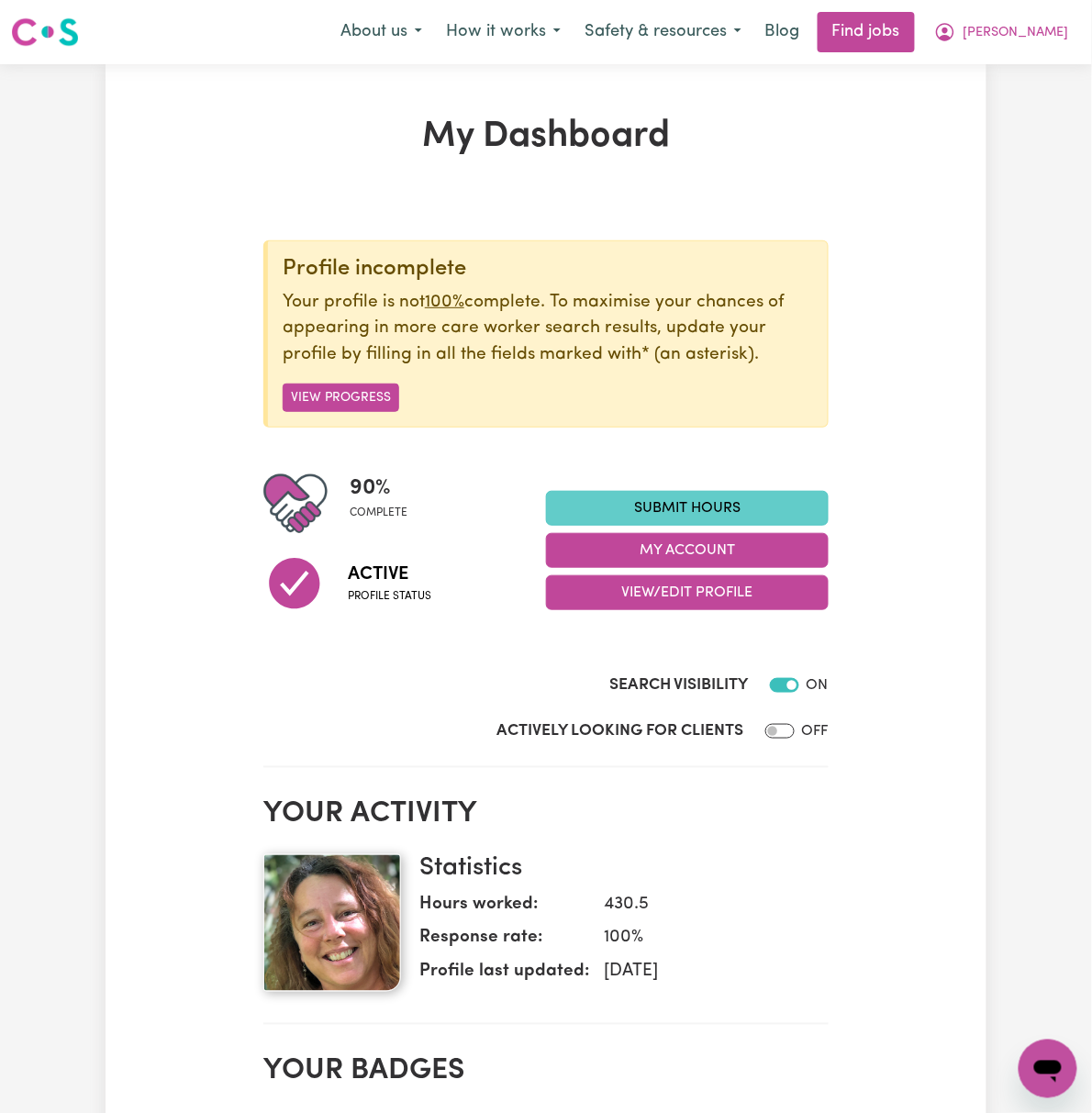
click at [828, 511] on link "Submit Hours" at bounding box center [687, 509] width 283 height 35
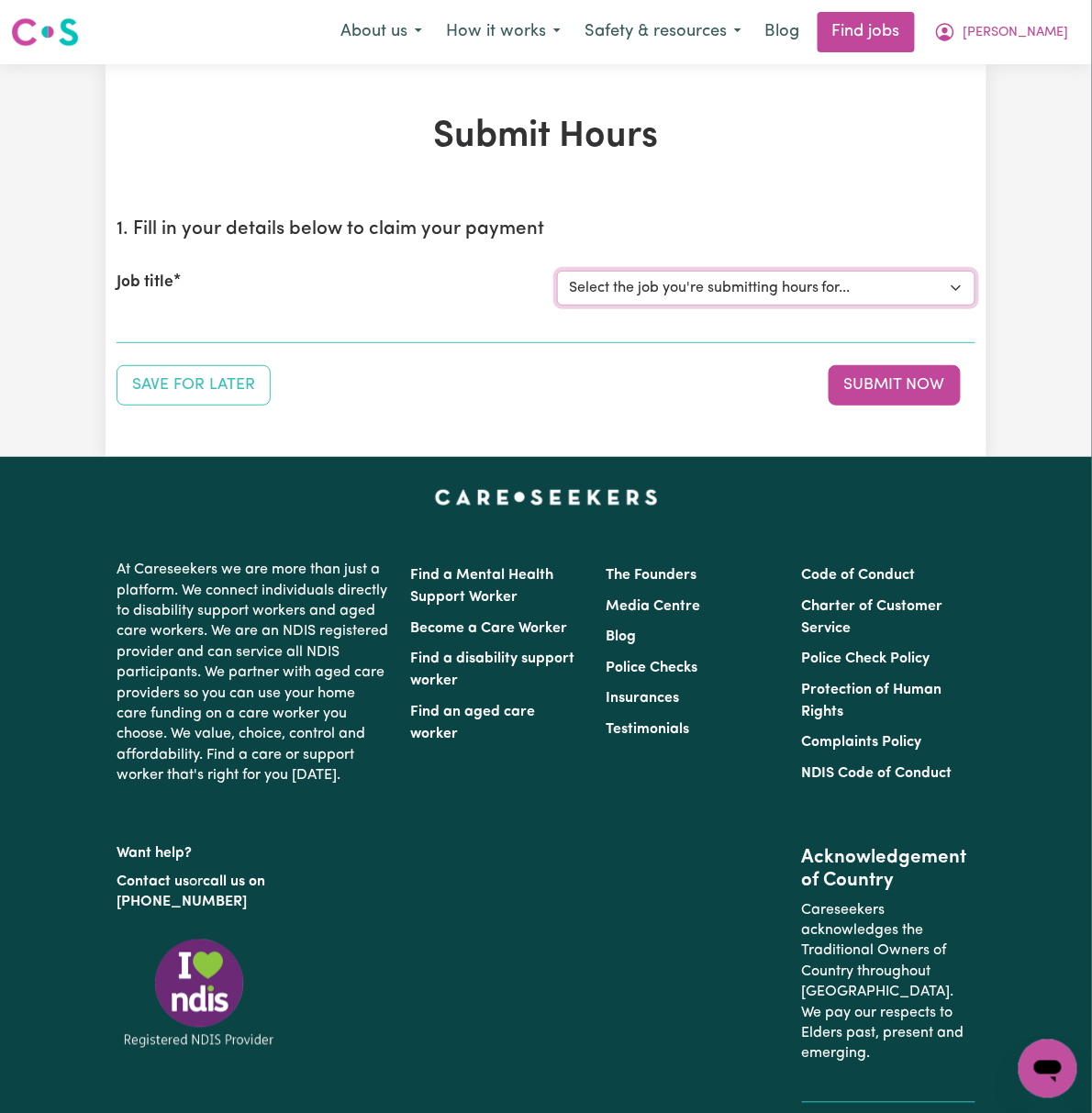
click at [782, 287] on select "Select the job you're submitting hours for... [[PERSON_NAME]] [DEMOGRAPHIC_DATA…" at bounding box center [766, 288] width 418 height 35
select select "13986"
click at [557, 271] on select "Select the job you're submitting hours for... [[PERSON_NAME]] [DEMOGRAPHIC_DATA…" at bounding box center [766, 288] width 418 height 35
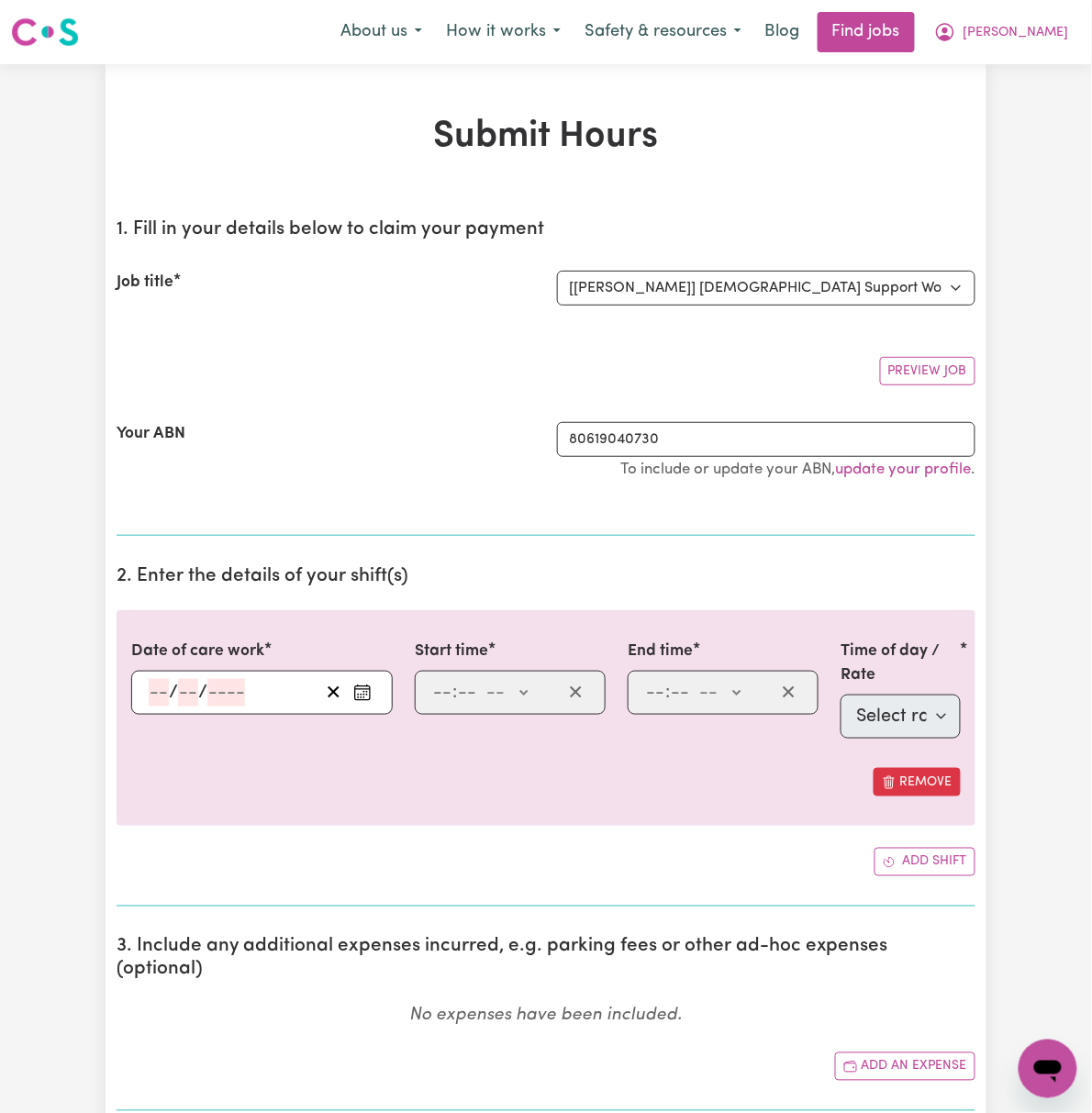
click at [367, 693] on circle "Enter the date of care work" at bounding box center [368, 692] width 2 height 2
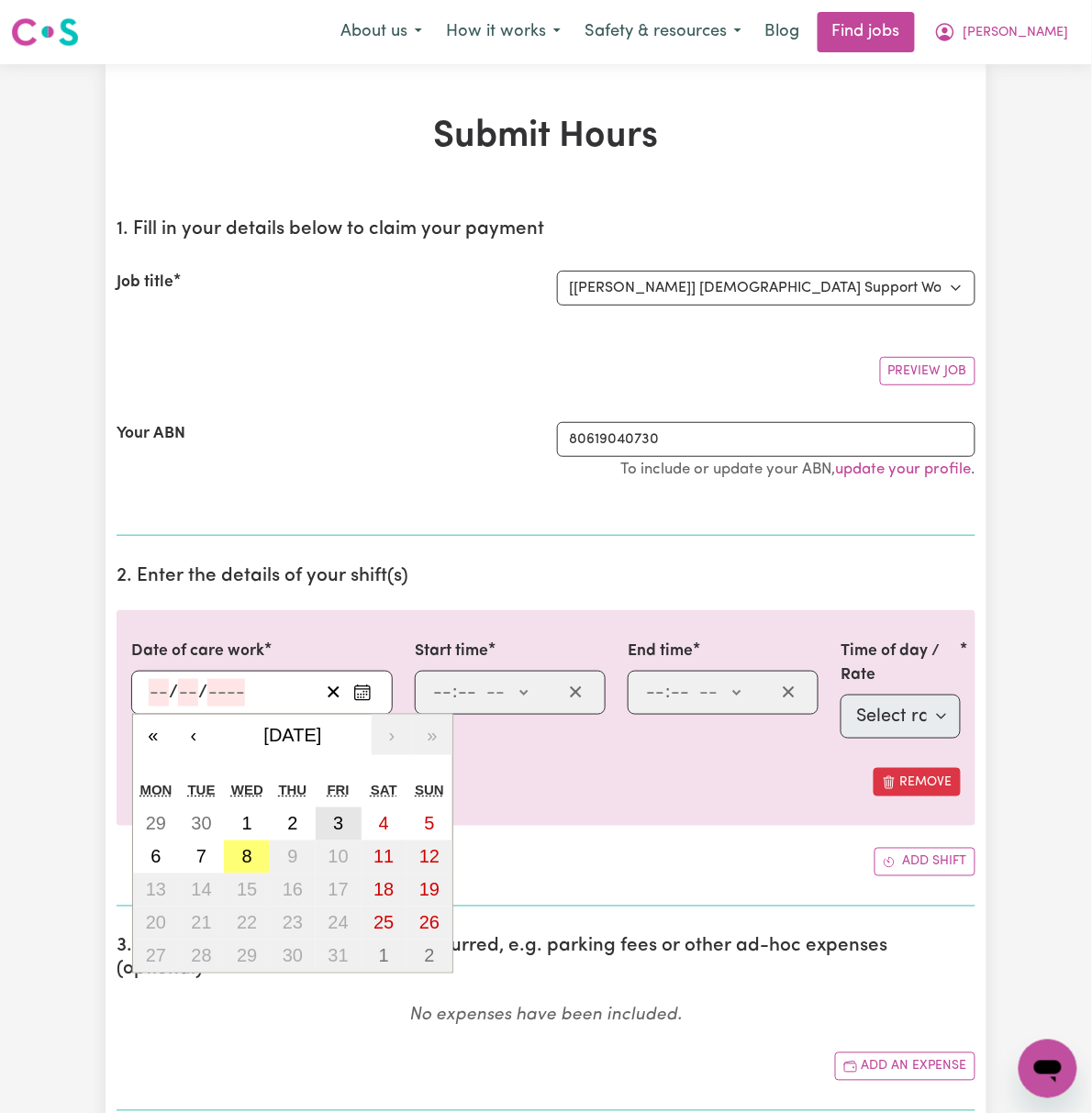
click at [316, 824] on button "3" at bounding box center [339, 823] width 46 height 33
type input "[DATE]"
type input "3"
type input "10"
type input "2025"
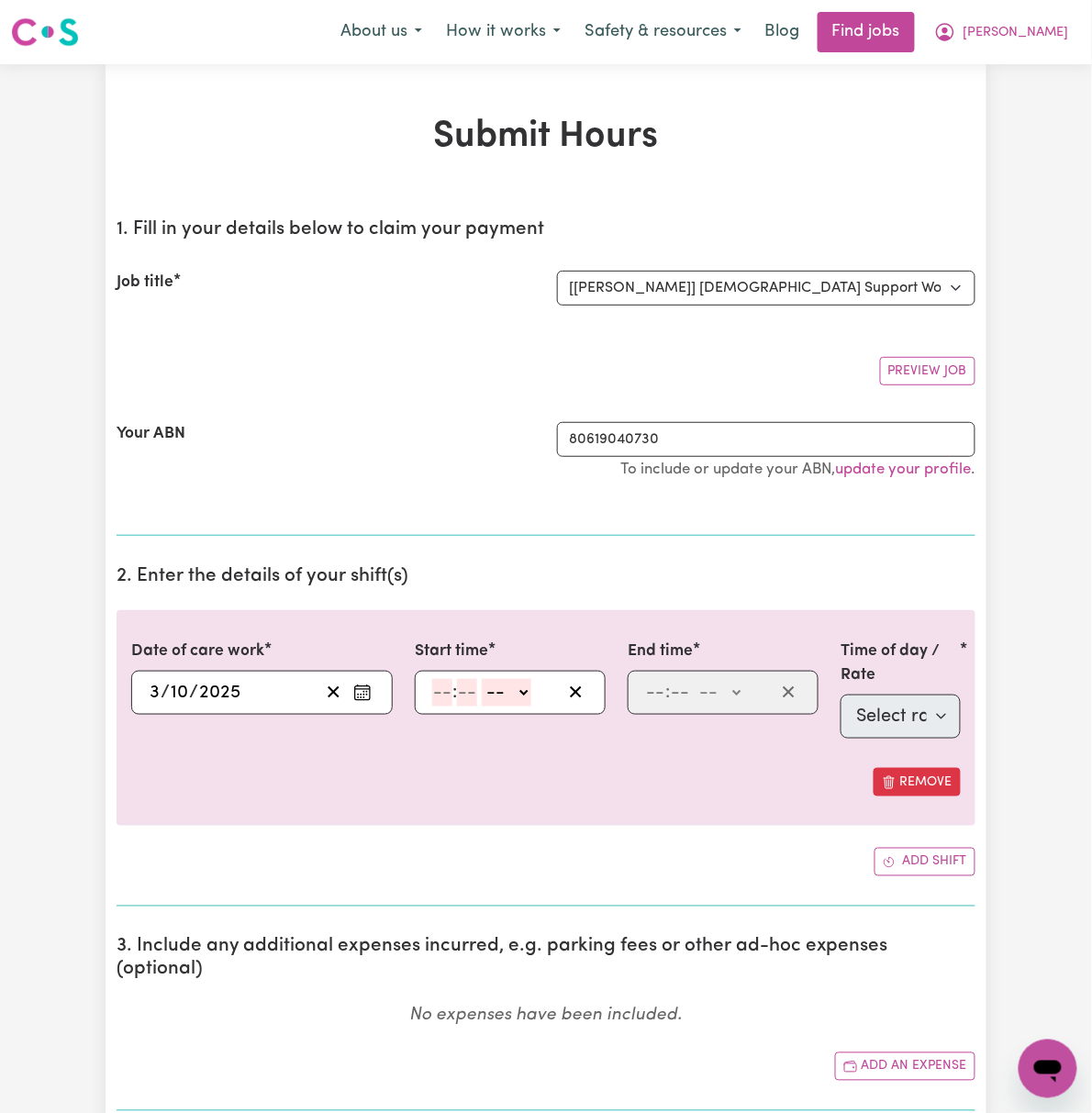
click at [432, 694] on input "number" at bounding box center [441, 693] width 20 height 28
type input "10"
type input "00"
drag, startPoint x: 487, startPoint y: 691, endPoint x: 483, endPoint y: 702, distance: 11.7
click at [487, 691] on select "-- AM PM" at bounding box center [510, 693] width 50 height 28
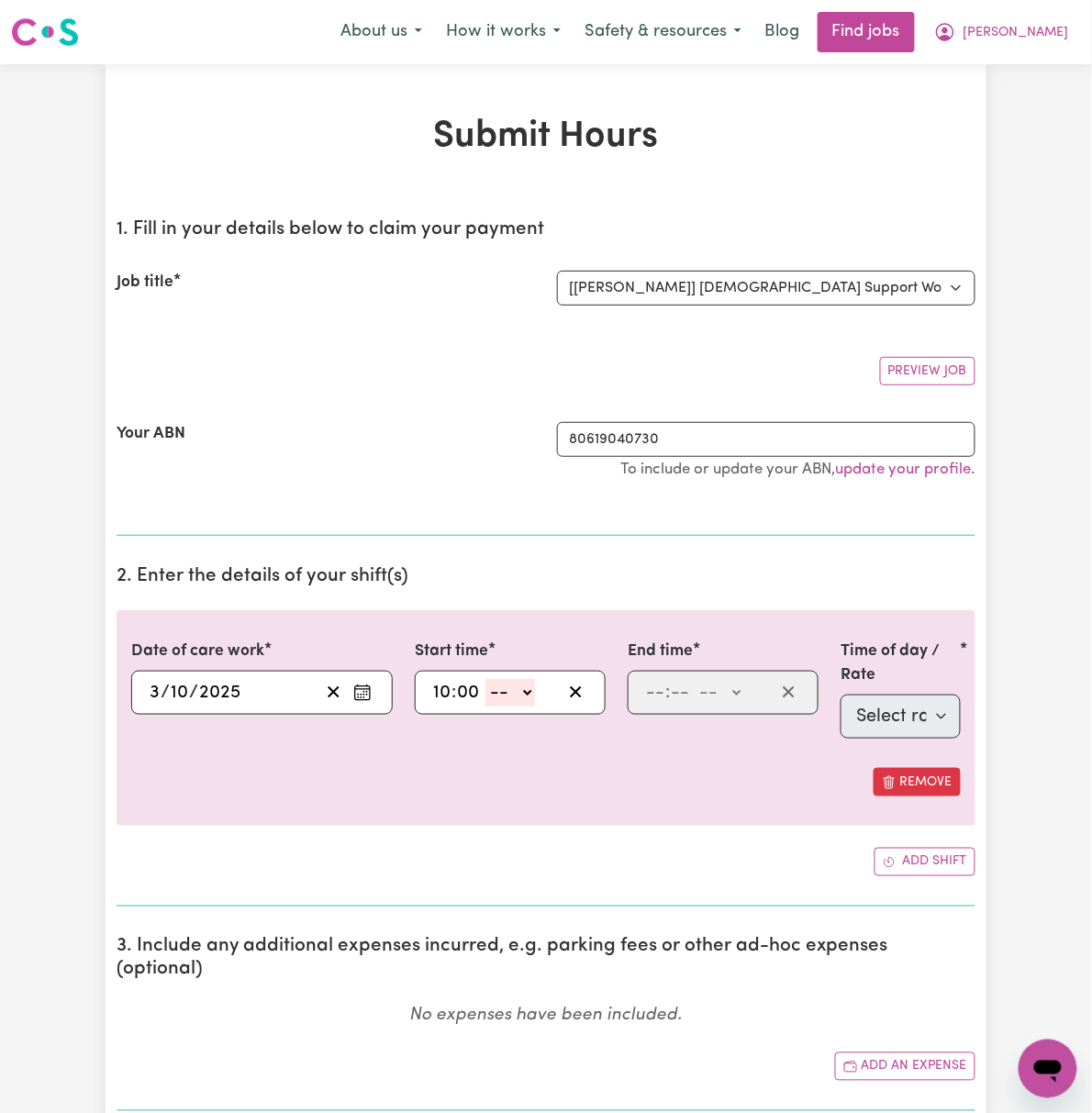
select select "am"
click at [486, 681] on select "-- AM PM" at bounding box center [510, 693] width 50 height 28
type input "10:00"
type input "0"
click at [665, 699] on input "number" at bounding box center [654, 693] width 20 height 28
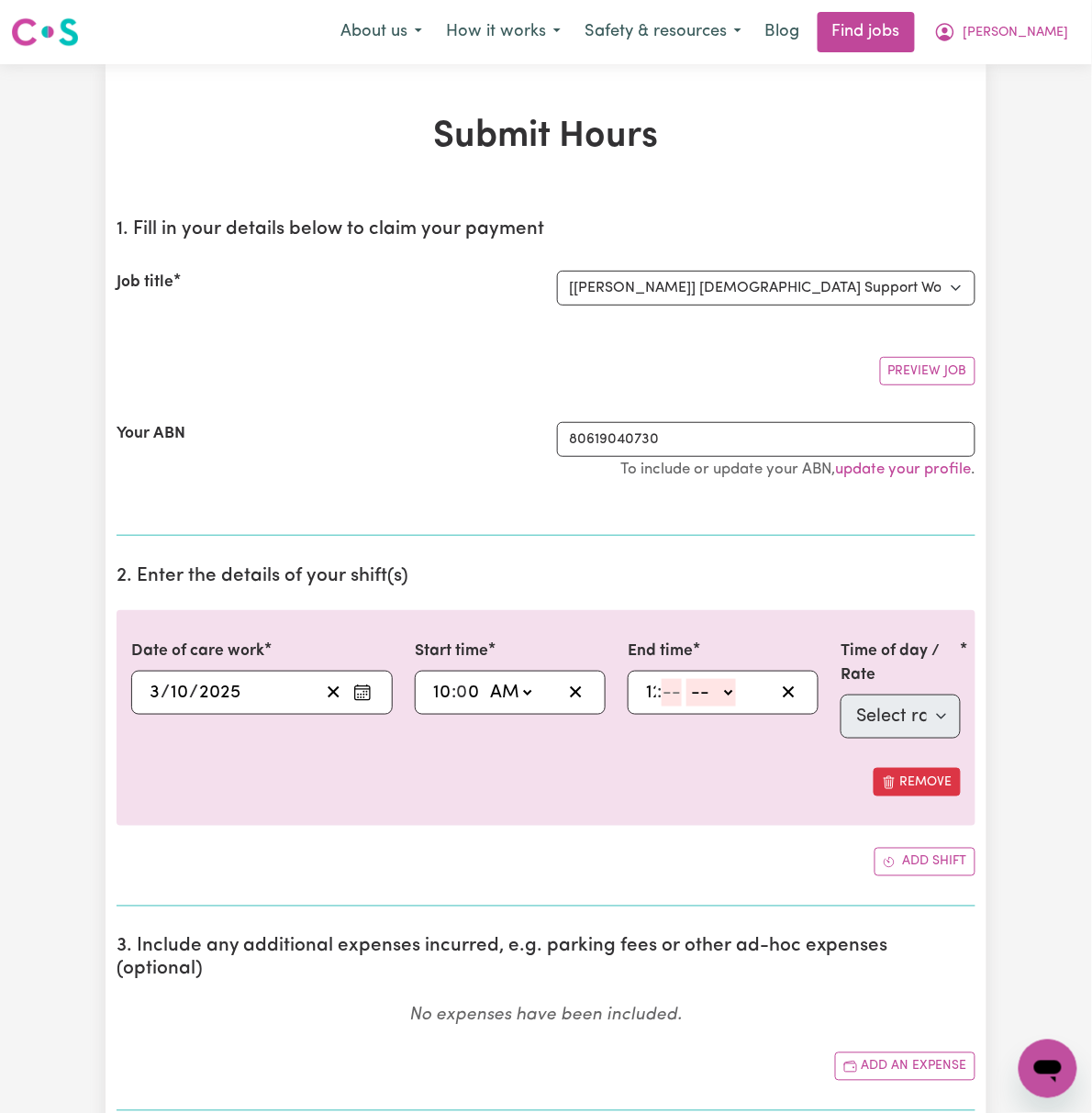
type input "12"
type input "30"
click at [736, 699] on select "-- AM PM" at bounding box center [721, 693] width 50 height 28
select select "pm"
click at [710, 681] on select "-- AM PM" at bounding box center [721, 693] width 50 height 28
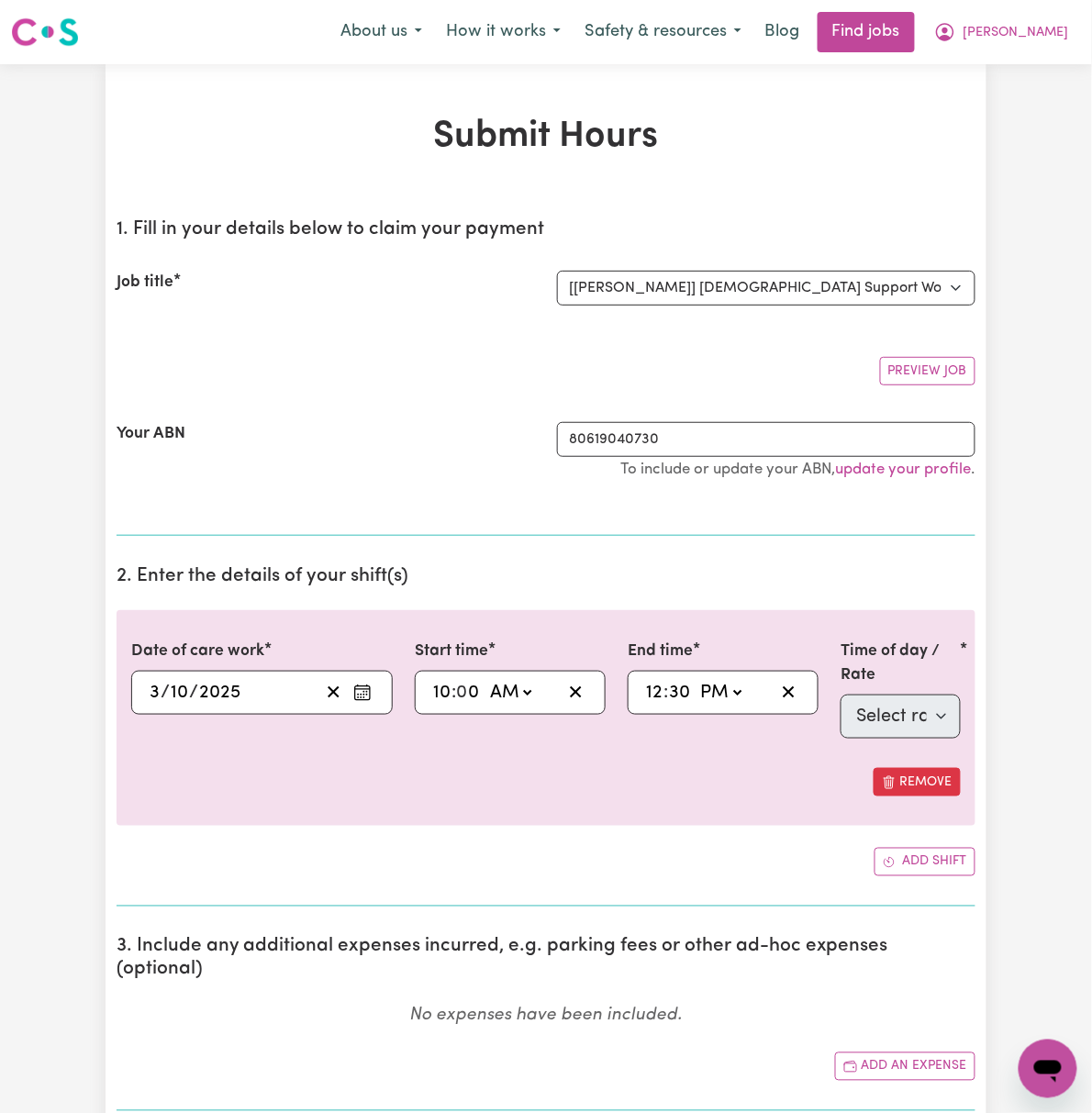
type input "12:30"
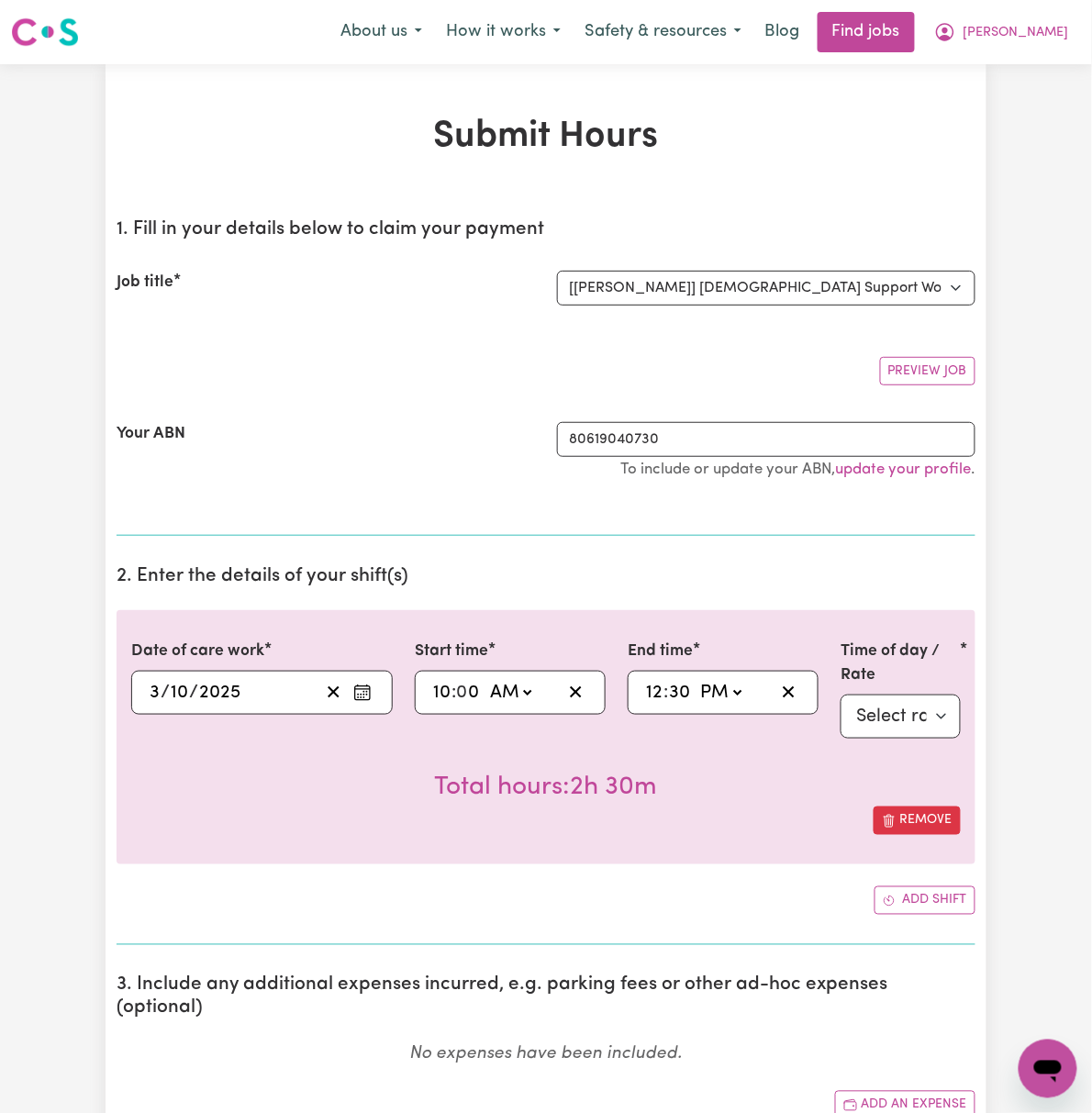
drag, startPoint x: 863, startPoint y: 776, endPoint x: 926, endPoint y: 732, distance: 76.8
click at [879, 762] on div "Total hours: 2h 30m" at bounding box center [546, 772] width 829 height 68
click at [961, 701] on select "Select rate $61.07 - Weekday Daytime - Assistance with Self Care Activities - S…" at bounding box center [900, 717] width 120 height 44
select select "63213"
click at [895, 695] on select "Select rate $61.07 - Weekday Daytime - Assistance with Self Care Activities - S…" at bounding box center [900, 717] width 120 height 44
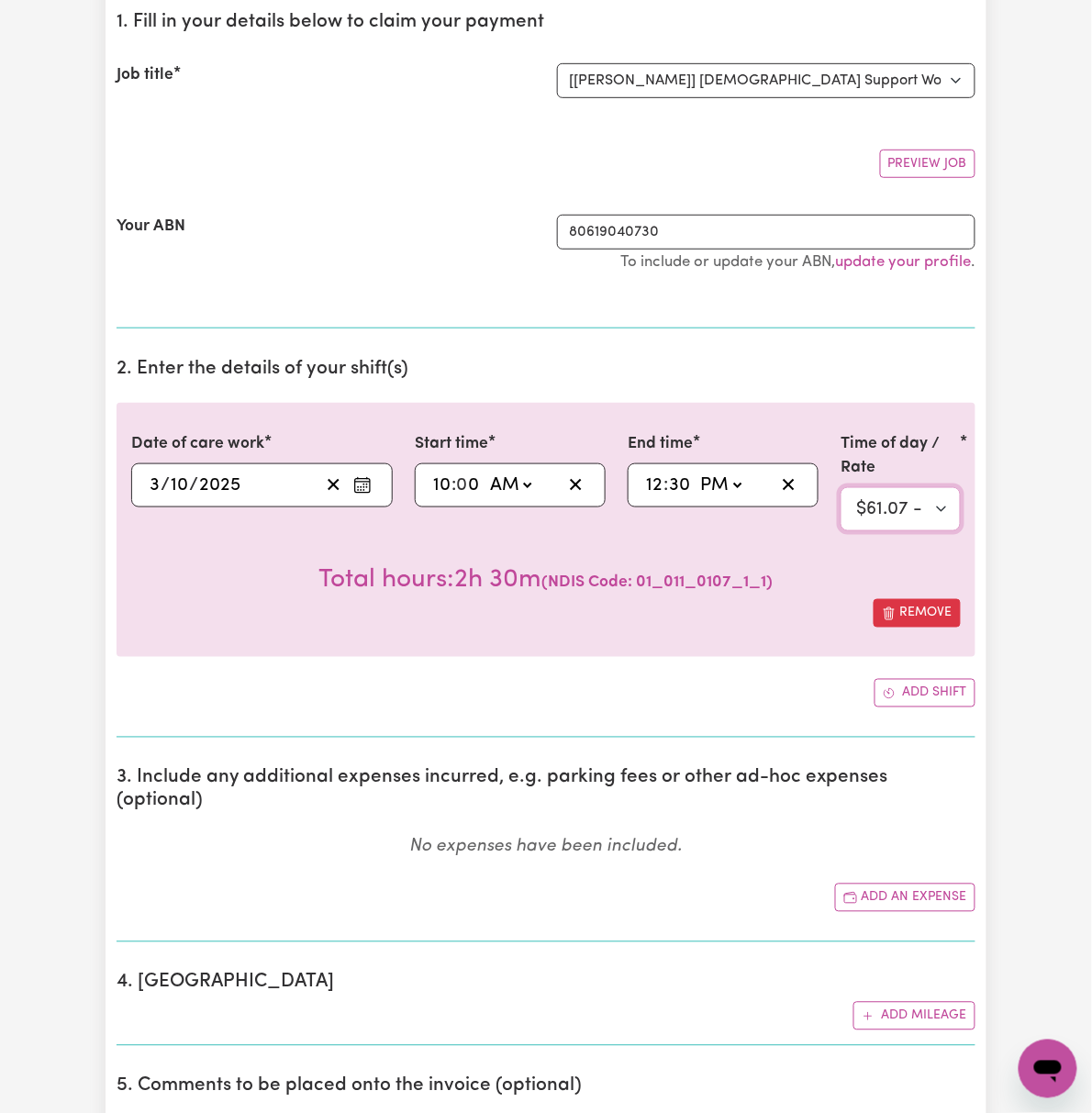
scroll to position [244, 0]
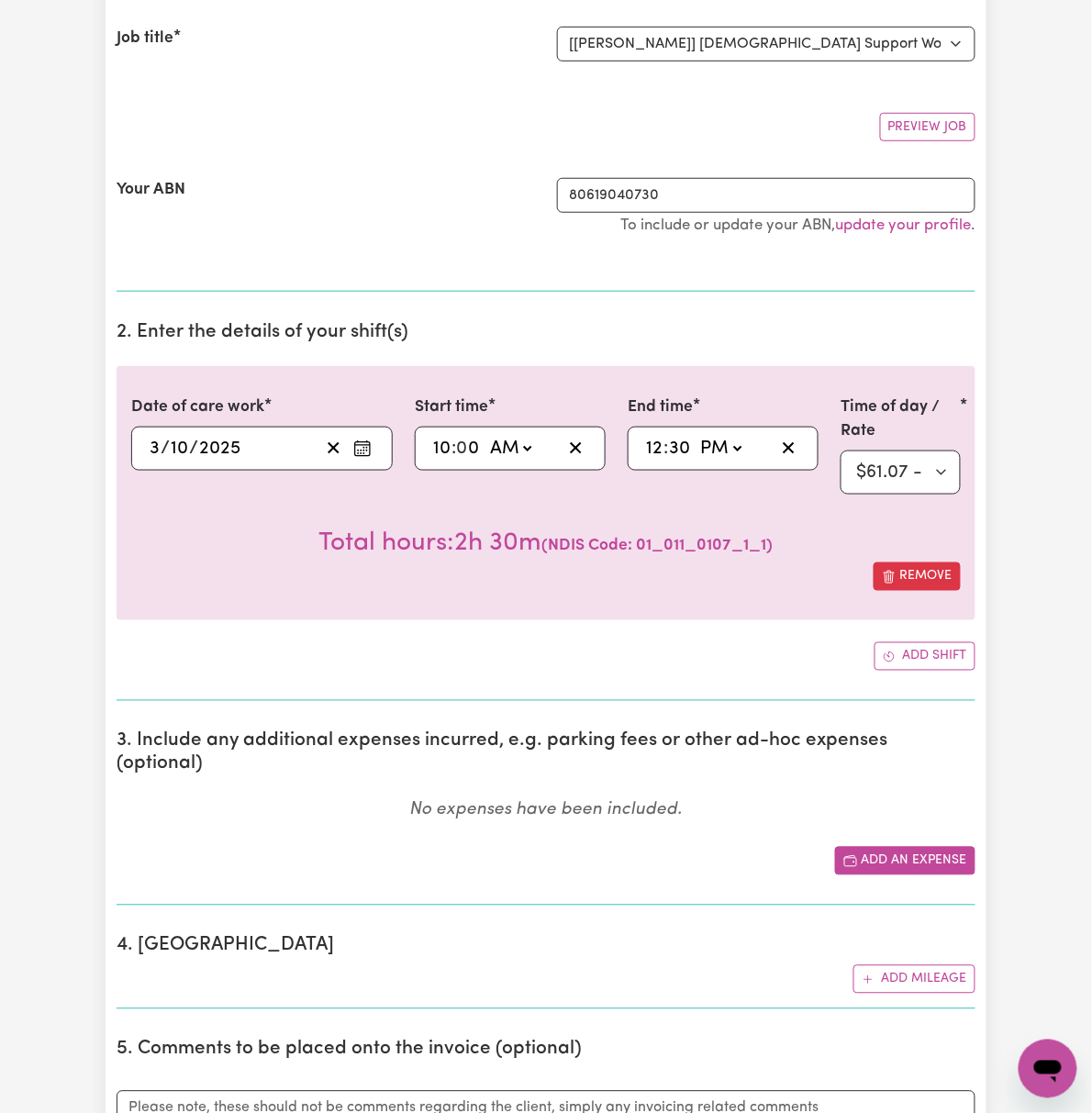
click at [958, 847] on button "Add an expense" at bounding box center [905, 862] width 140 height 29
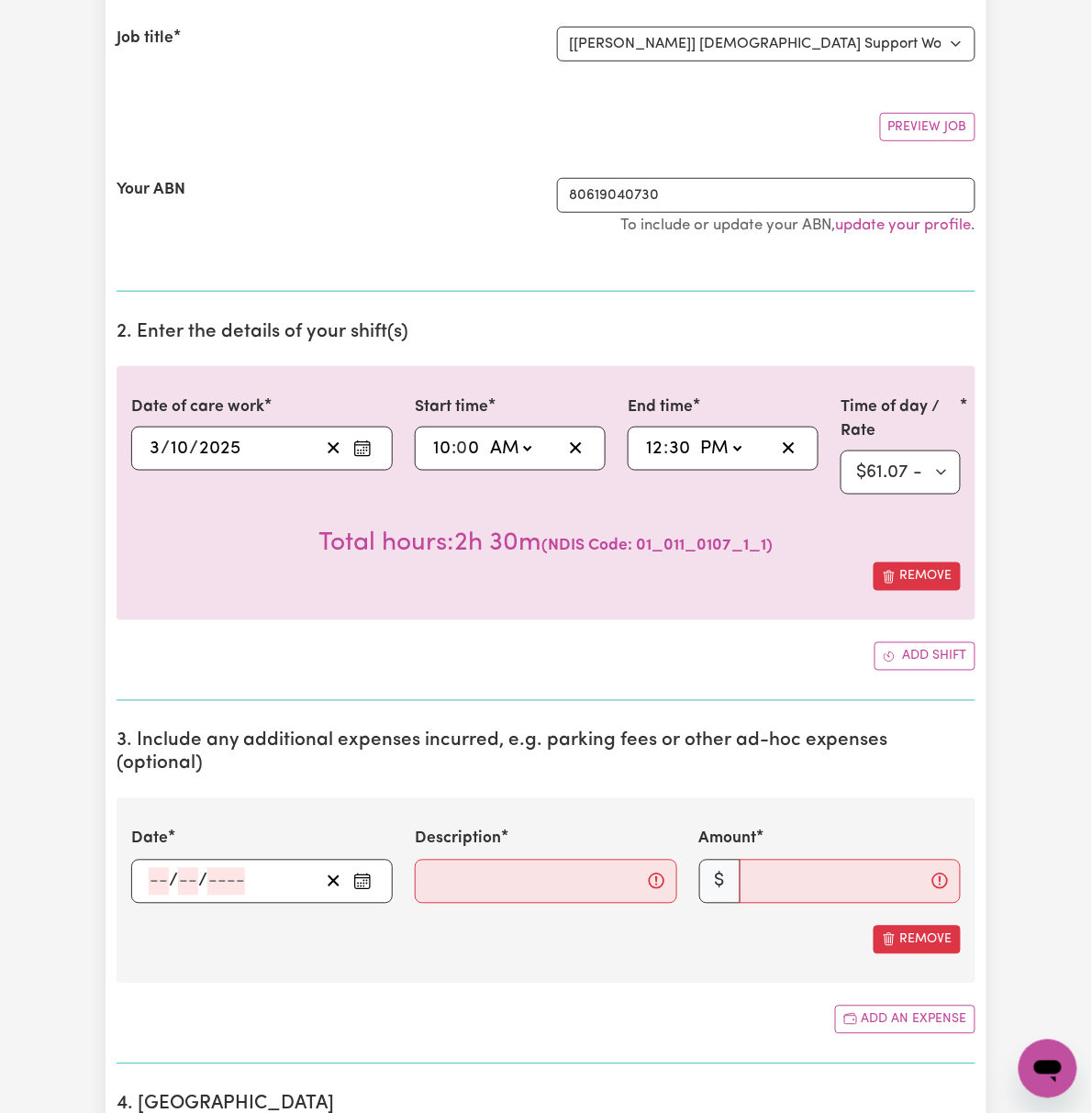
click at [353, 872] on icon "Enter the date of expense" at bounding box center [362, 881] width 18 height 18
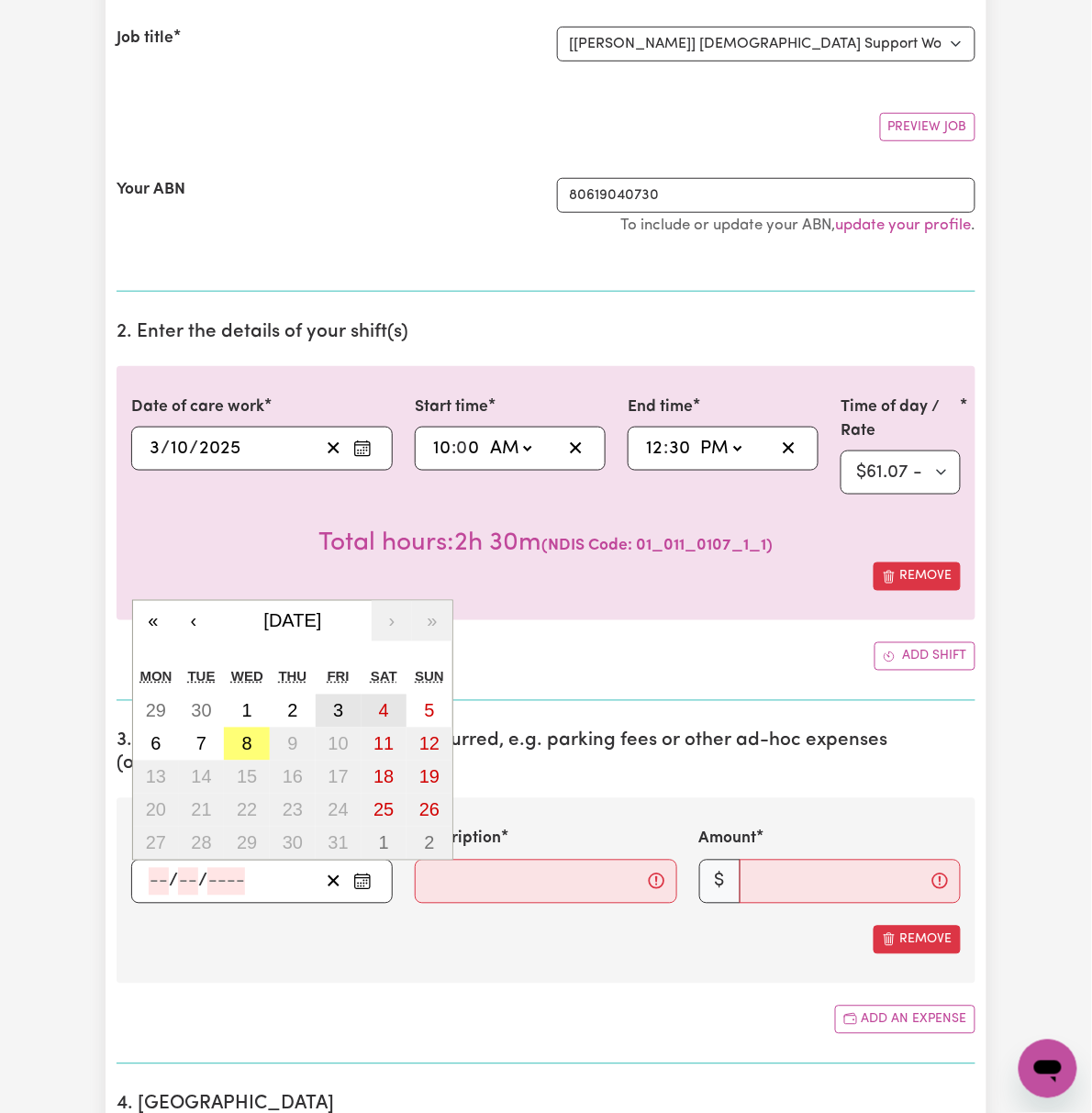
drag, startPoint x: 297, startPoint y: 653, endPoint x: 257, endPoint y: 660, distance: 40.6
click at [257, 695] on div "29 30 1 2 3 4 5 6 7 8 9 10 11 12 13 14 15 16 17 18 19 20 21 22 23 24 25 26 27 2…" at bounding box center [293, 777] width 320 height 165
click at [333, 701] on abbr "3" at bounding box center [338, 711] width 11 height 20
type input "[DATE]"
type input "3"
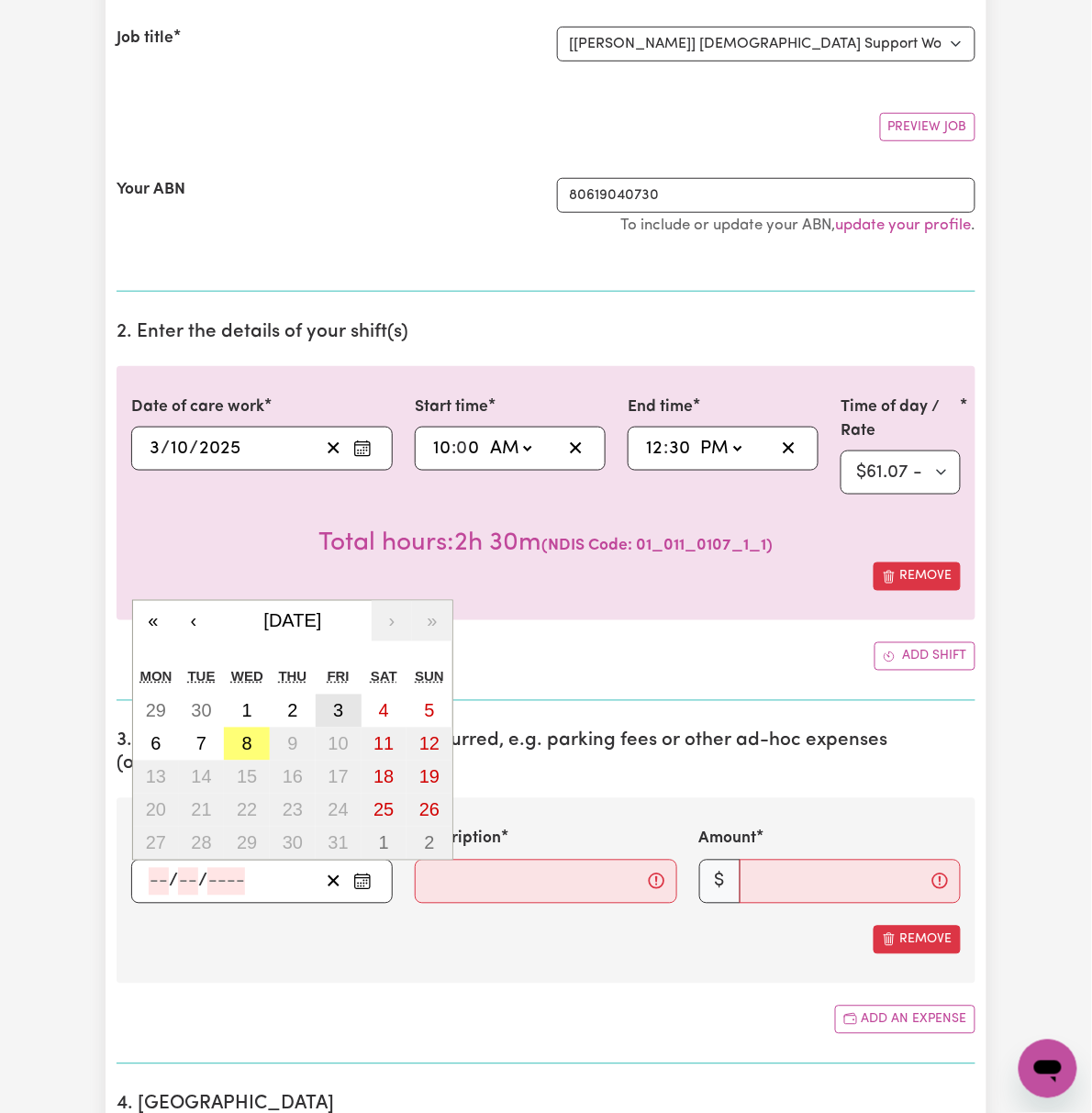
type input "10"
type input "2025"
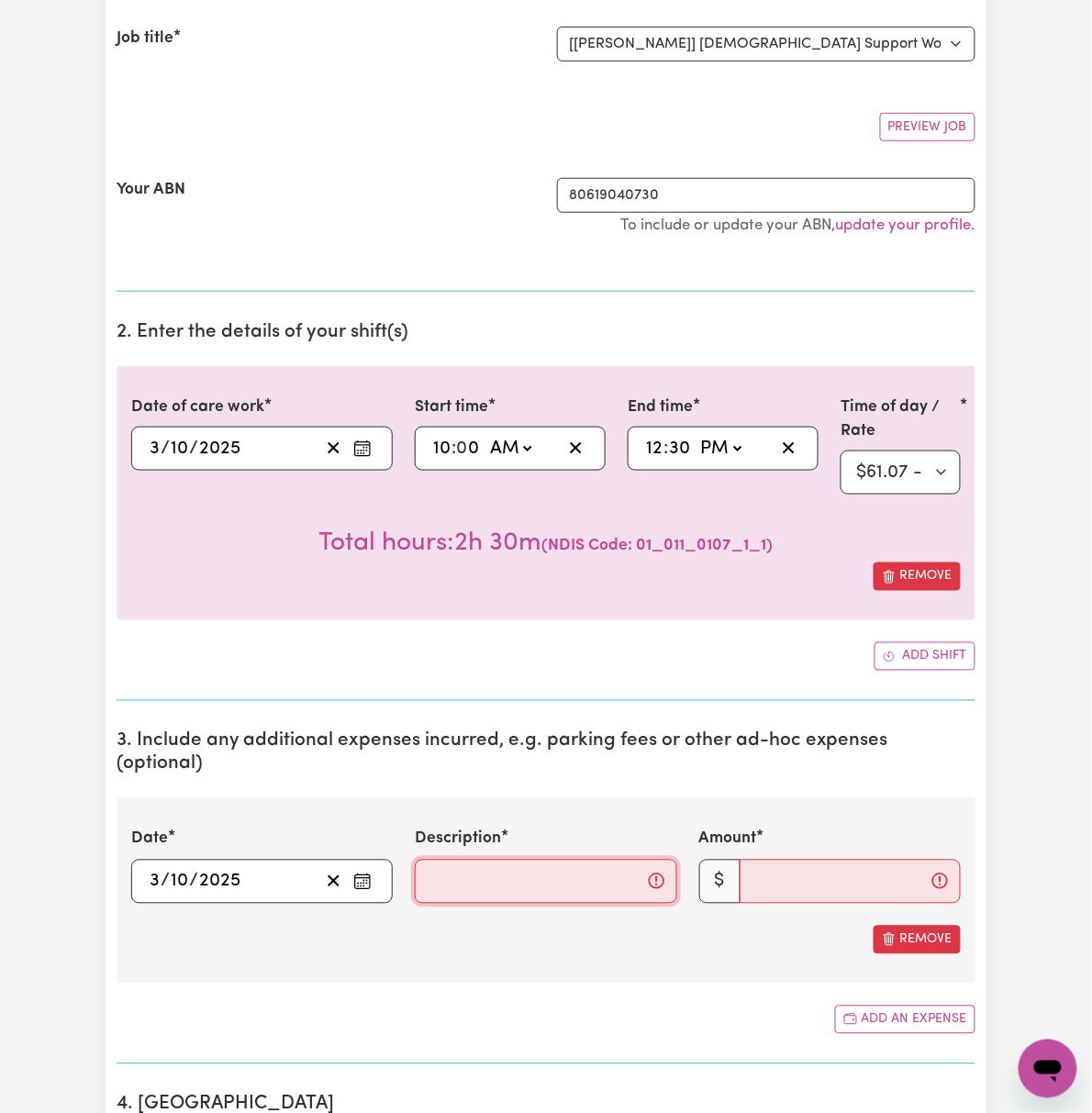
click at [479, 860] on input "Description" at bounding box center [545, 882] width 262 height 44
paste input "Travel to Gosford Liberty food and point [PERSON_NAME]"
type input "Travel to Gosford Liberty food and point [PERSON_NAME]"
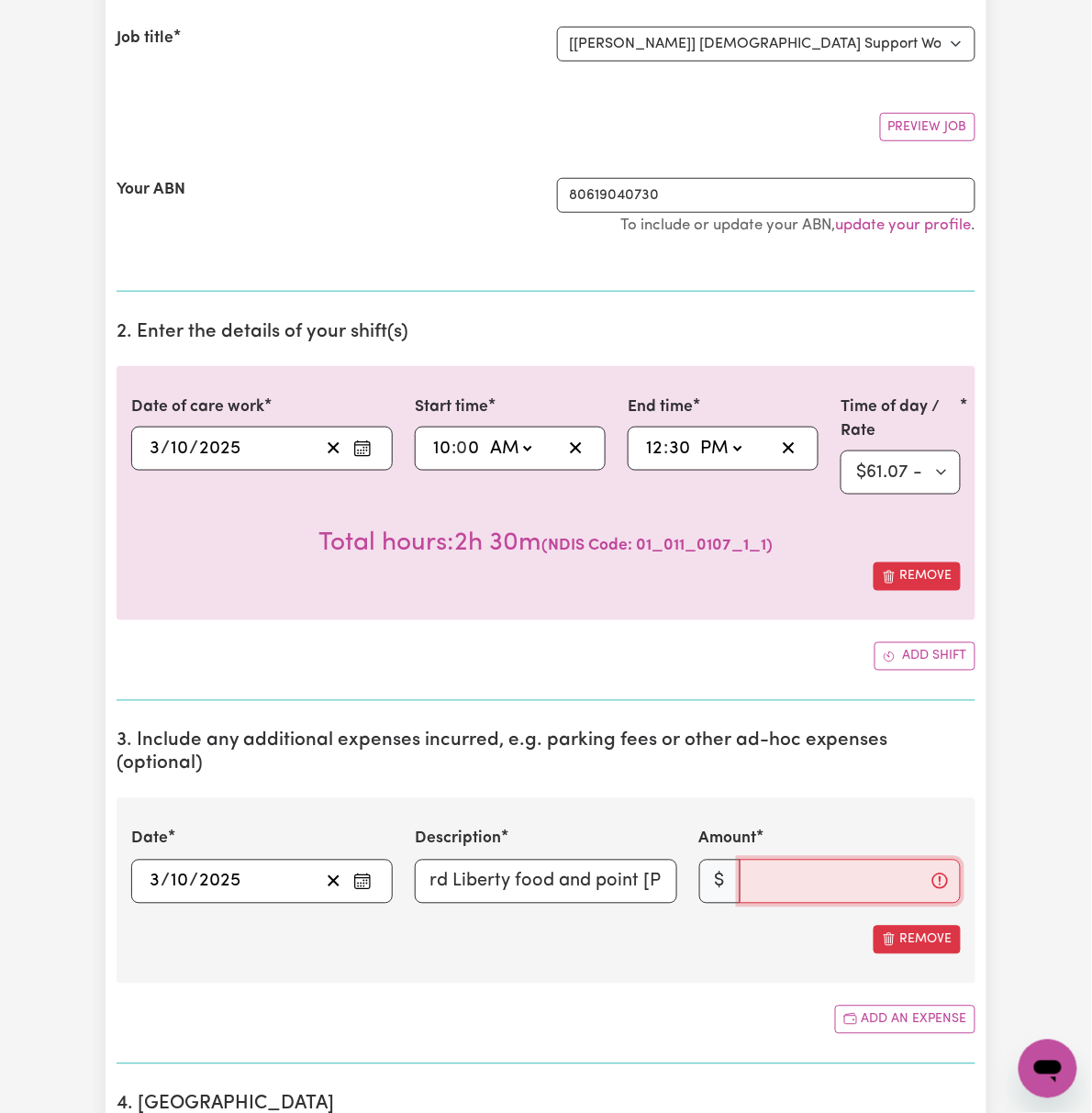
scroll to position [0, 0]
click at [838, 860] on input "Amount" at bounding box center [850, 882] width 221 height 44
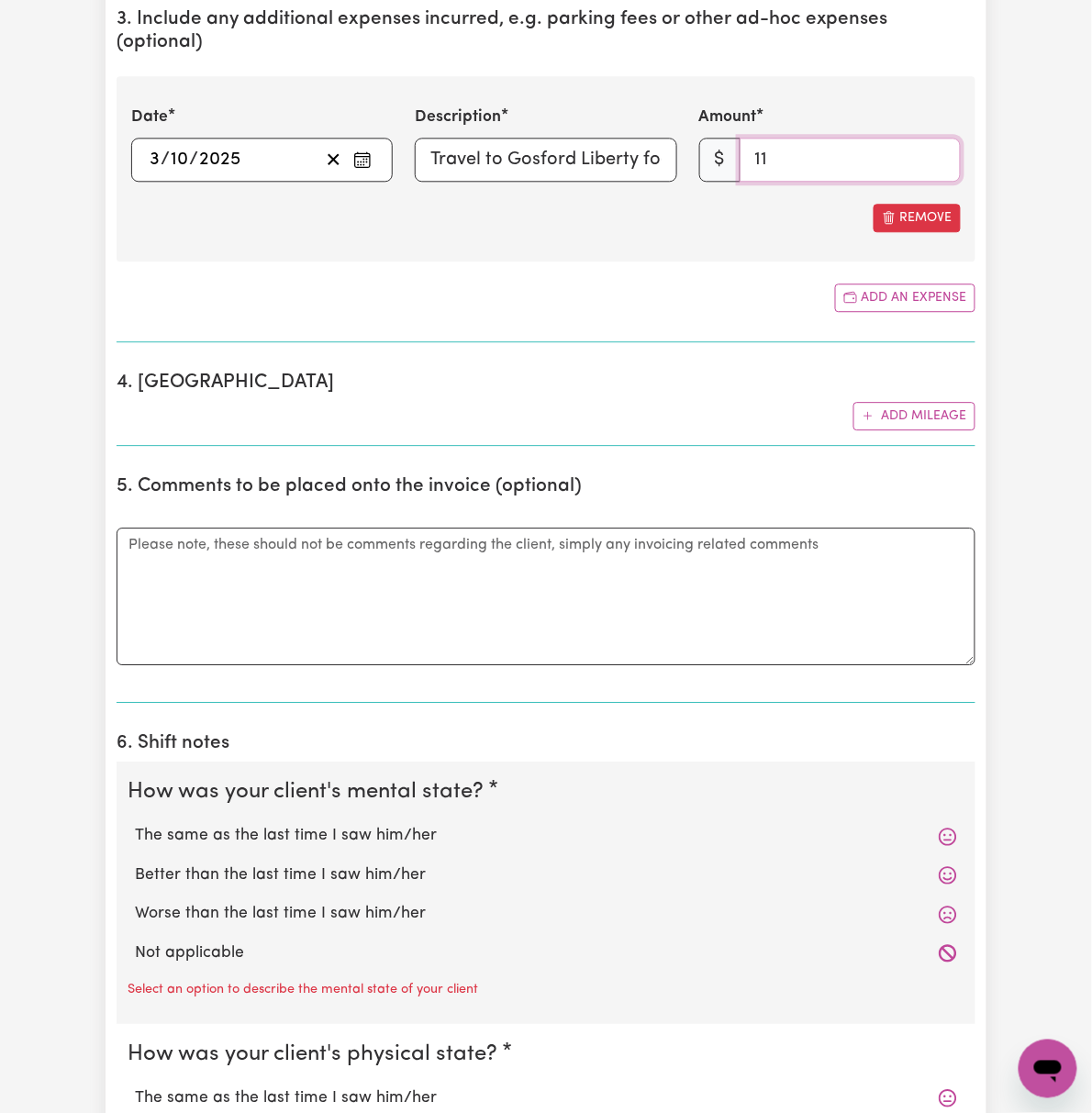
scroll to position [1101, 0]
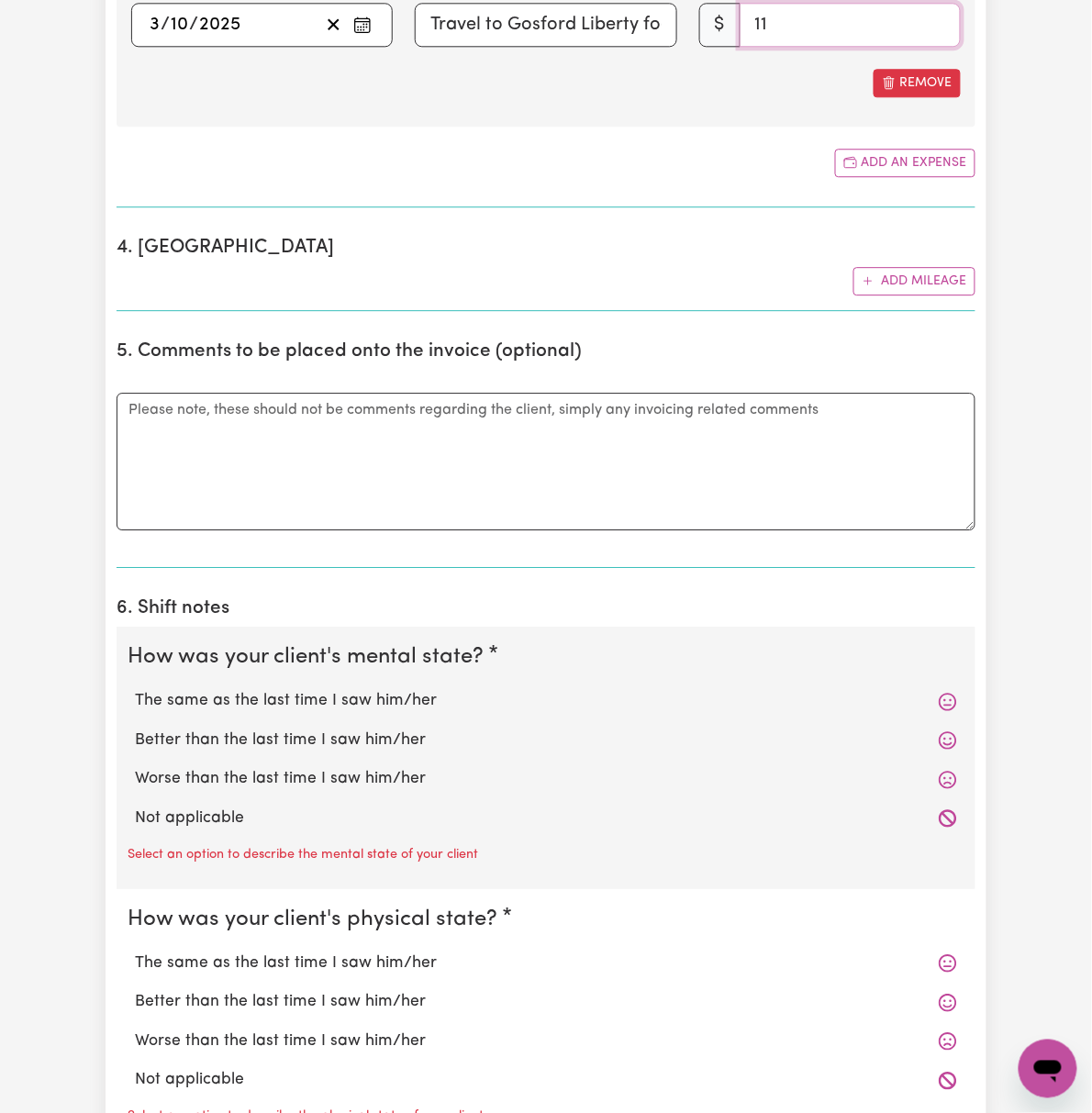
type input "11"
click at [235, 689] on label "The same as the last time I saw him/her" at bounding box center [546, 700] width 822 height 24
click at [135, 688] on input "The same as the last time I saw him/her" at bounding box center [134, 688] width 1 height 1
radio input "true"
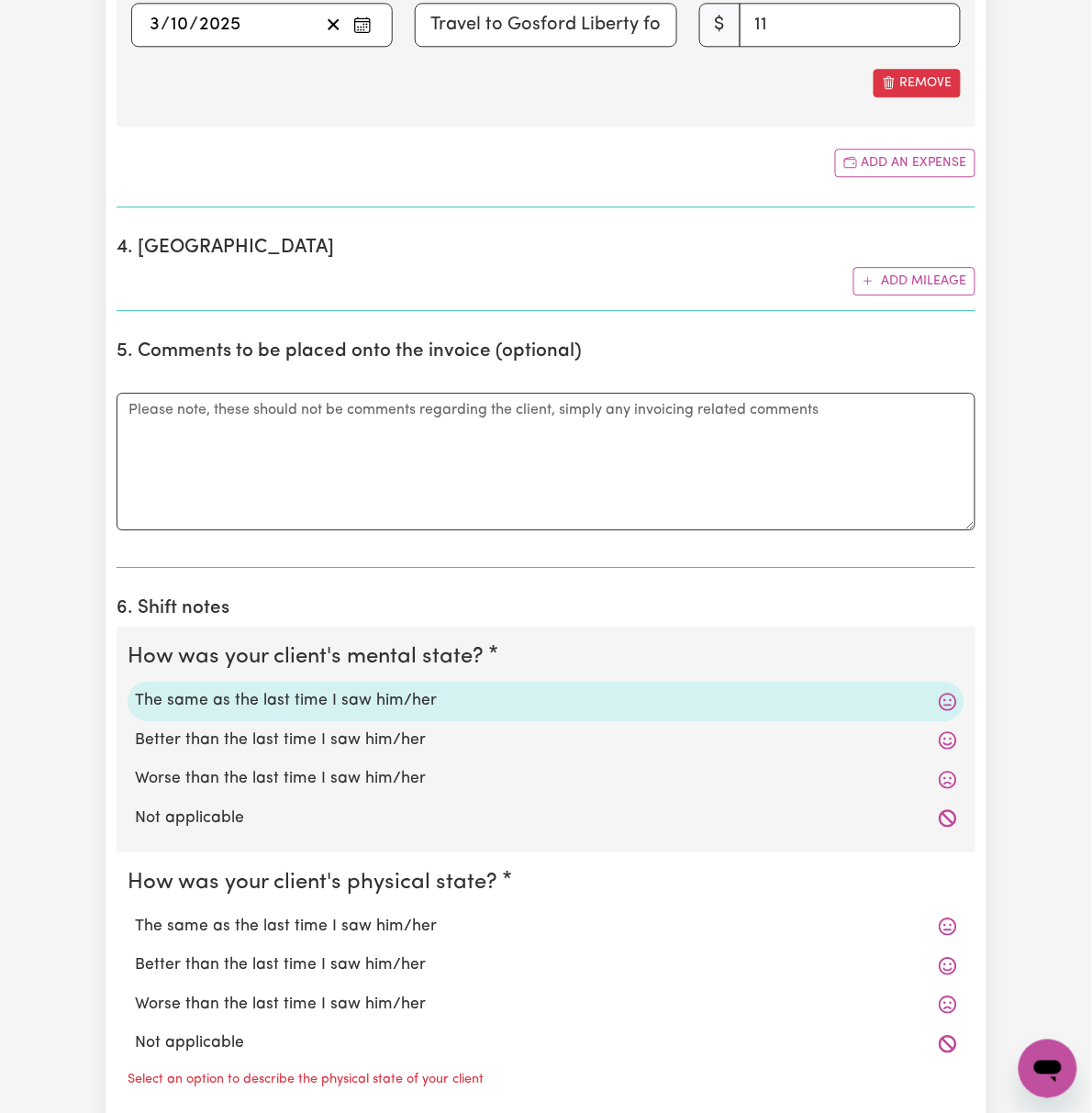
click at [193, 914] on label "The same as the last time I saw him/her" at bounding box center [546, 926] width 822 height 24
click at [135, 913] on input "The same as the last time I saw him/her" at bounding box center [134, 913] width 1 height 1
radio input "true"
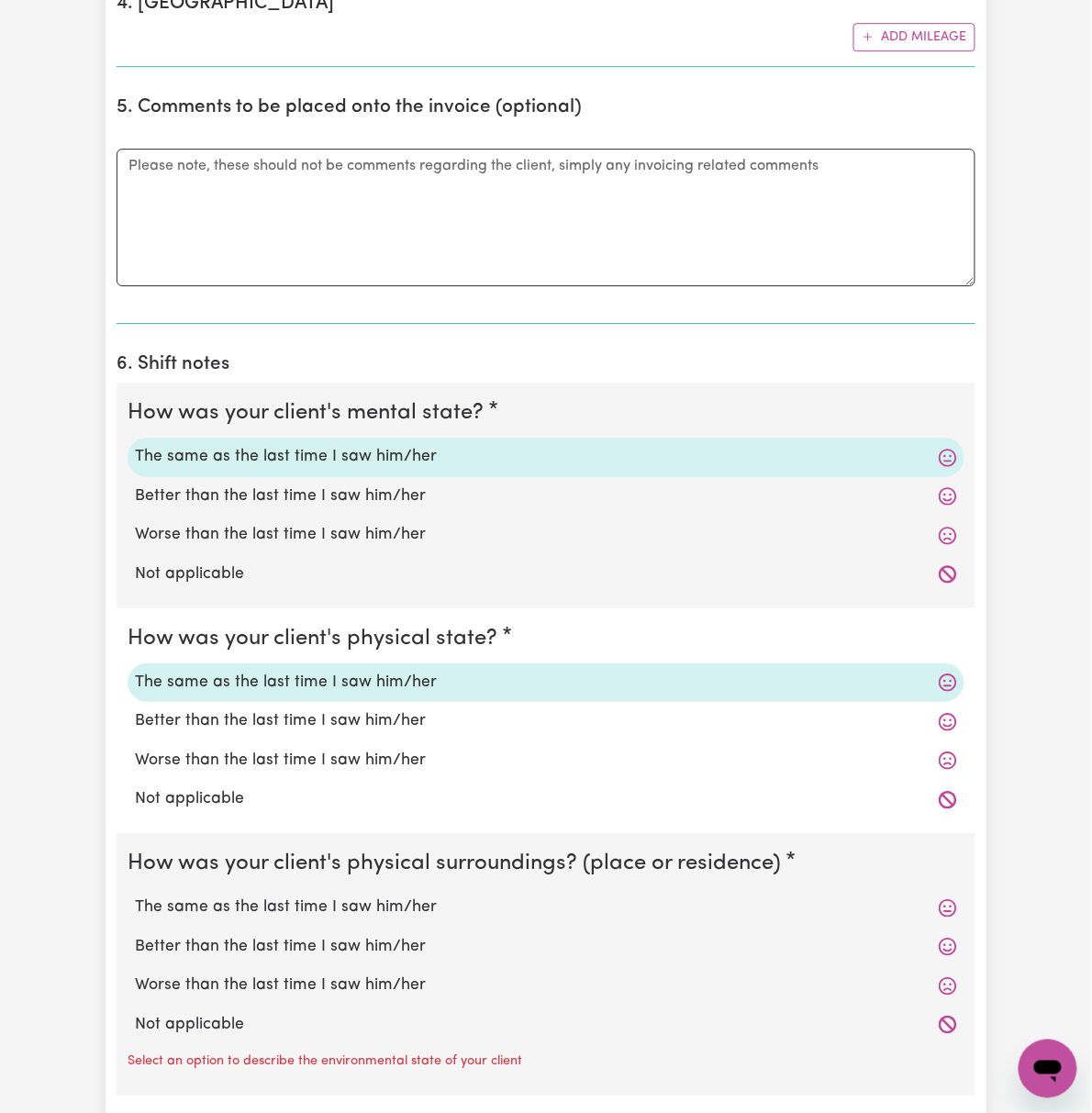
click at [231, 895] on label "The same as the last time I saw him/her" at bounding box center [546, 907] width 822 height 24
click at [135, 894] on input "The same as the last time I saw him/her" at bounding box center [134, 894] width 1 height 1
radio input "true"
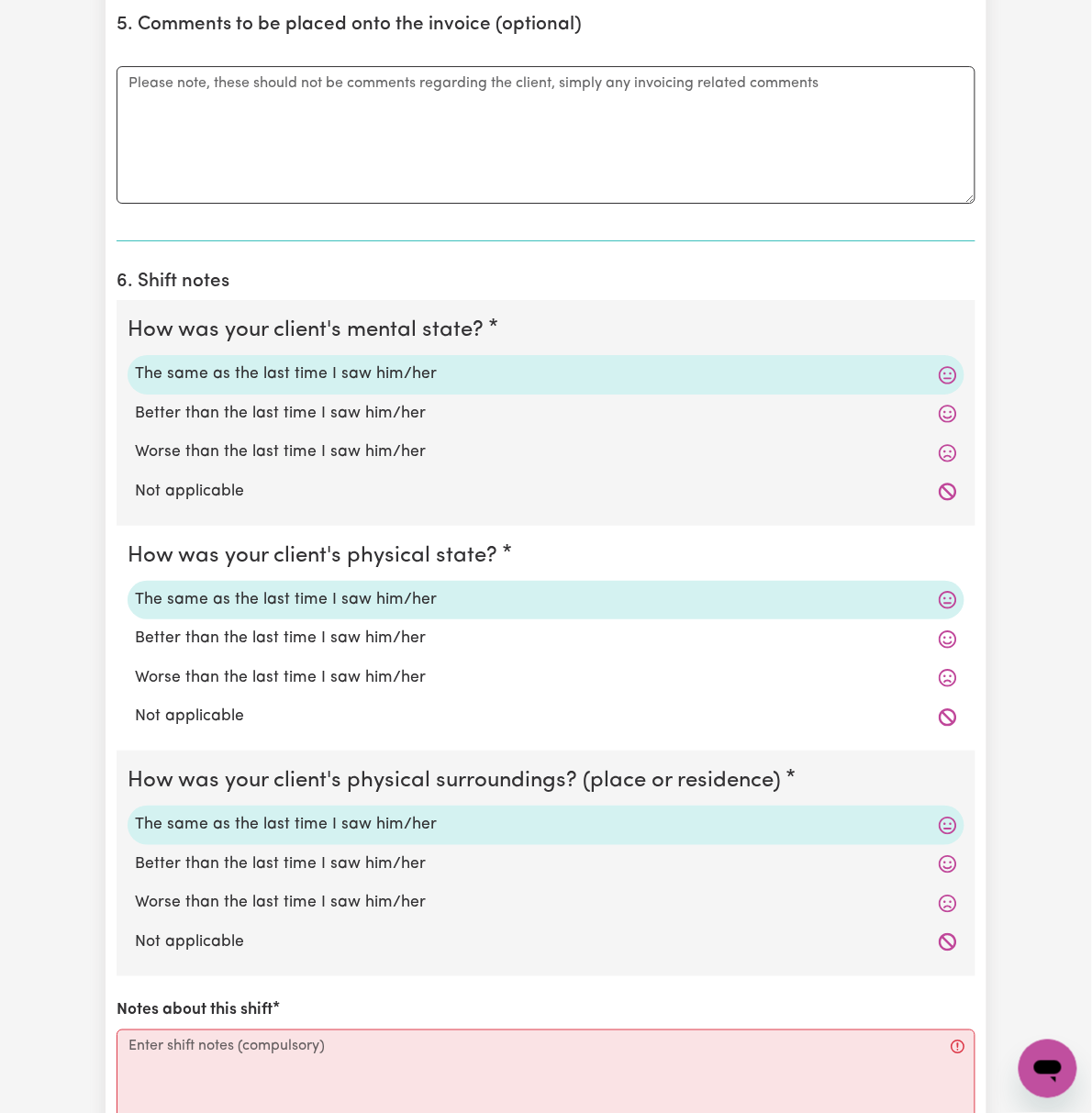
scroll to position [1835, 0]
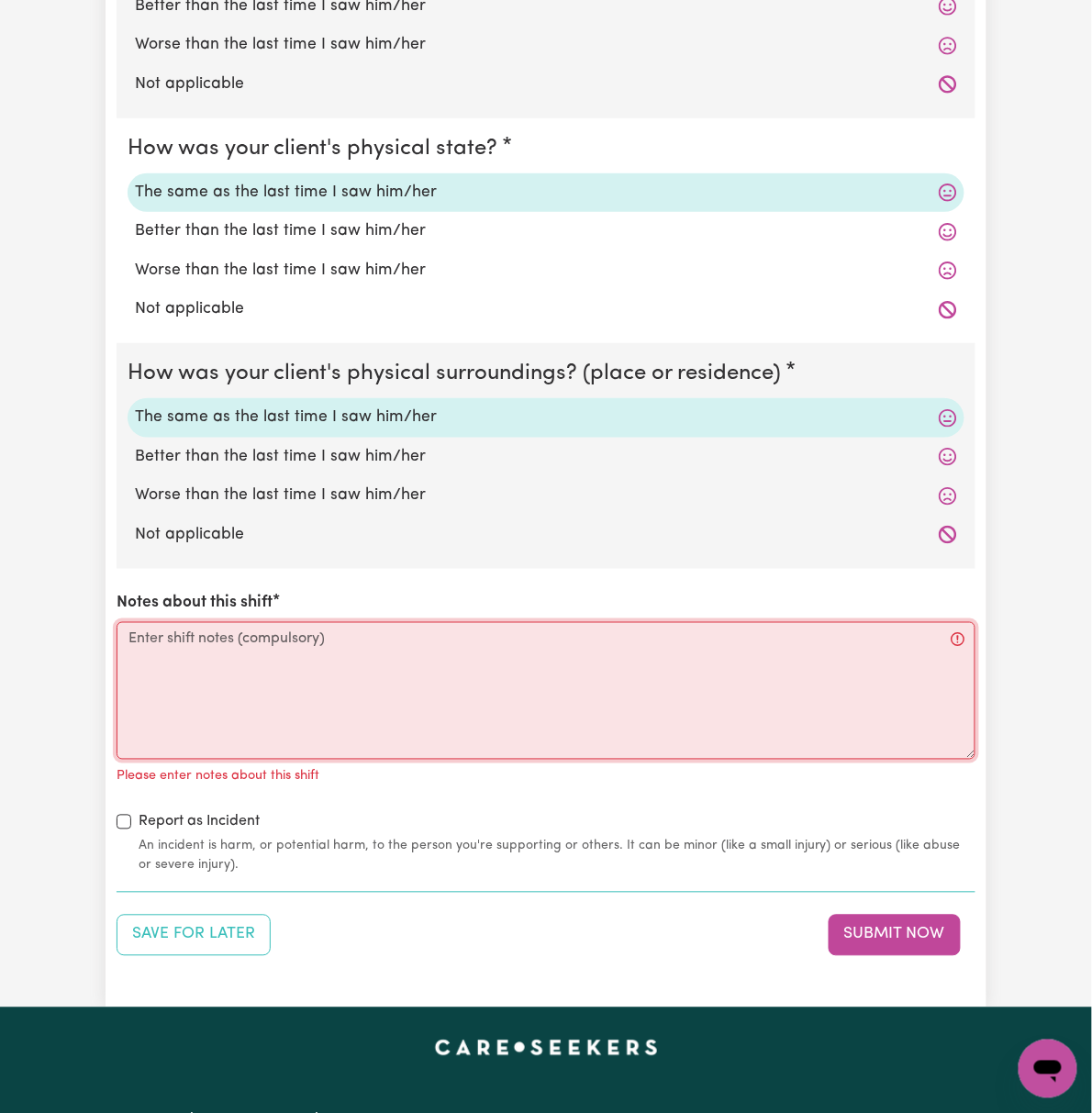
click at [332, 655] on textarea "Notes about this shift" at bounding box center [545, 690] width 859 height 137
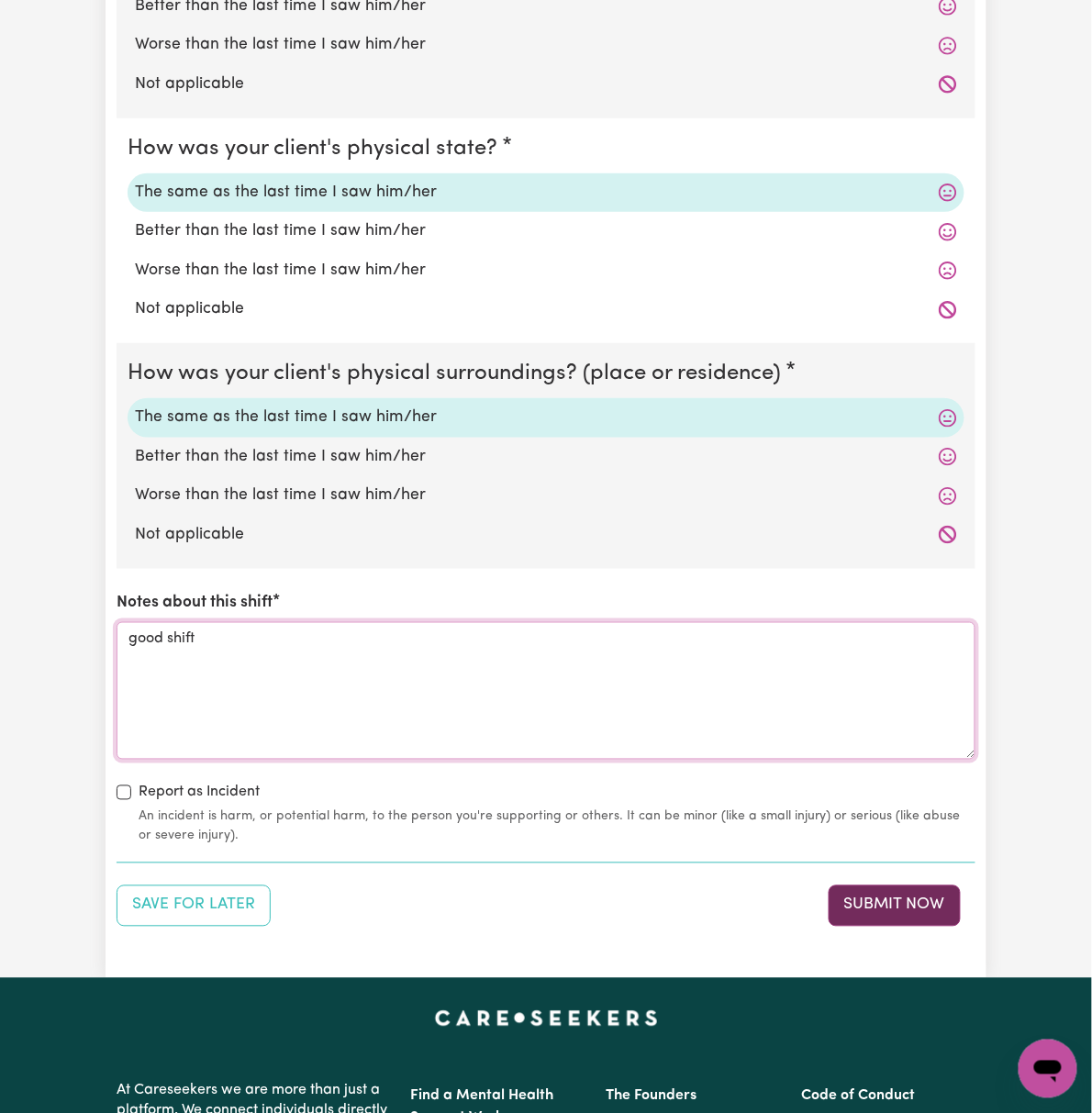
type textarea "good shift"
click at [961, 886] on button "Submit Now" at bounding box center [894, 906] width 132 height 40
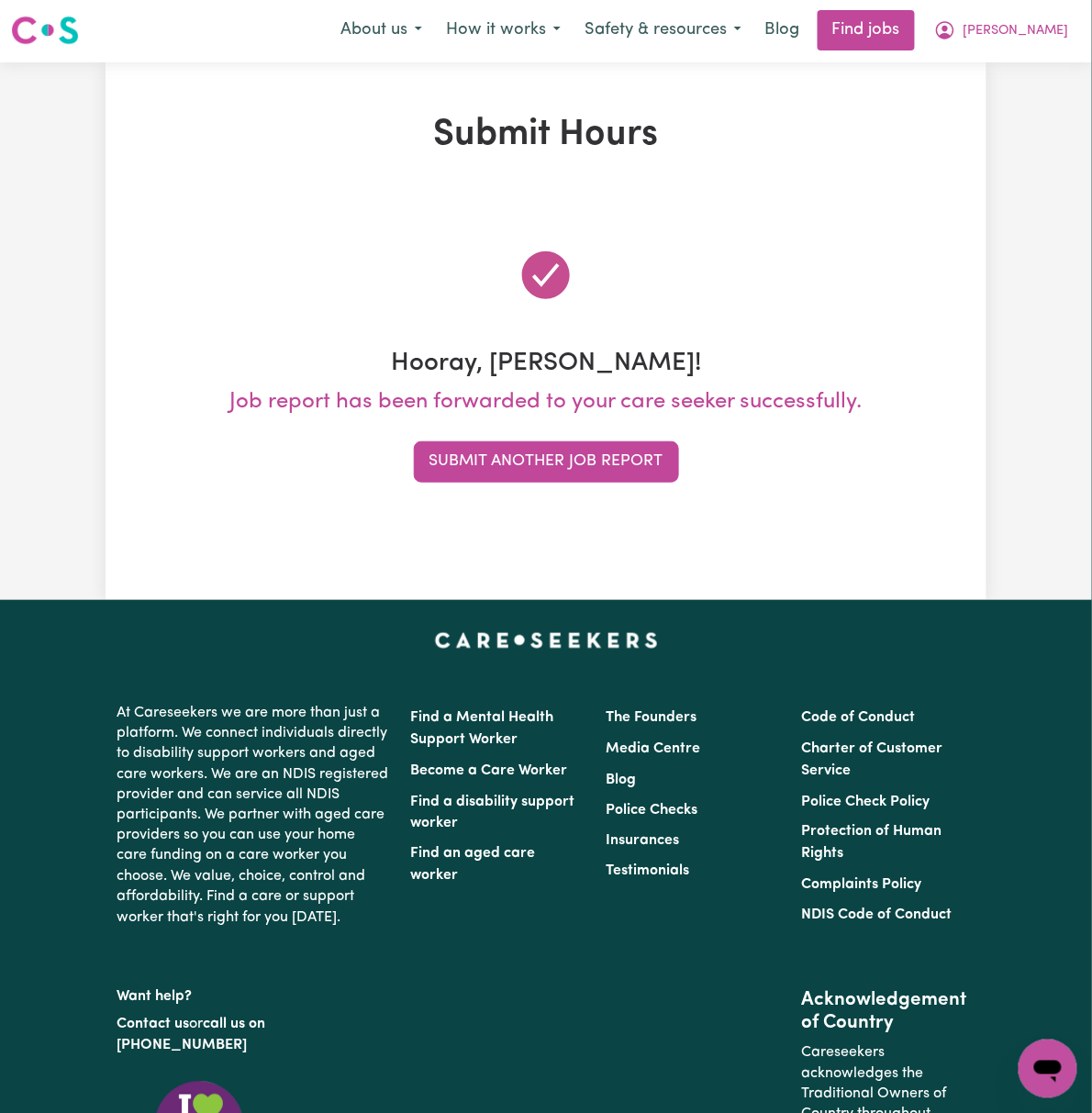
scroll to position [0, 0]
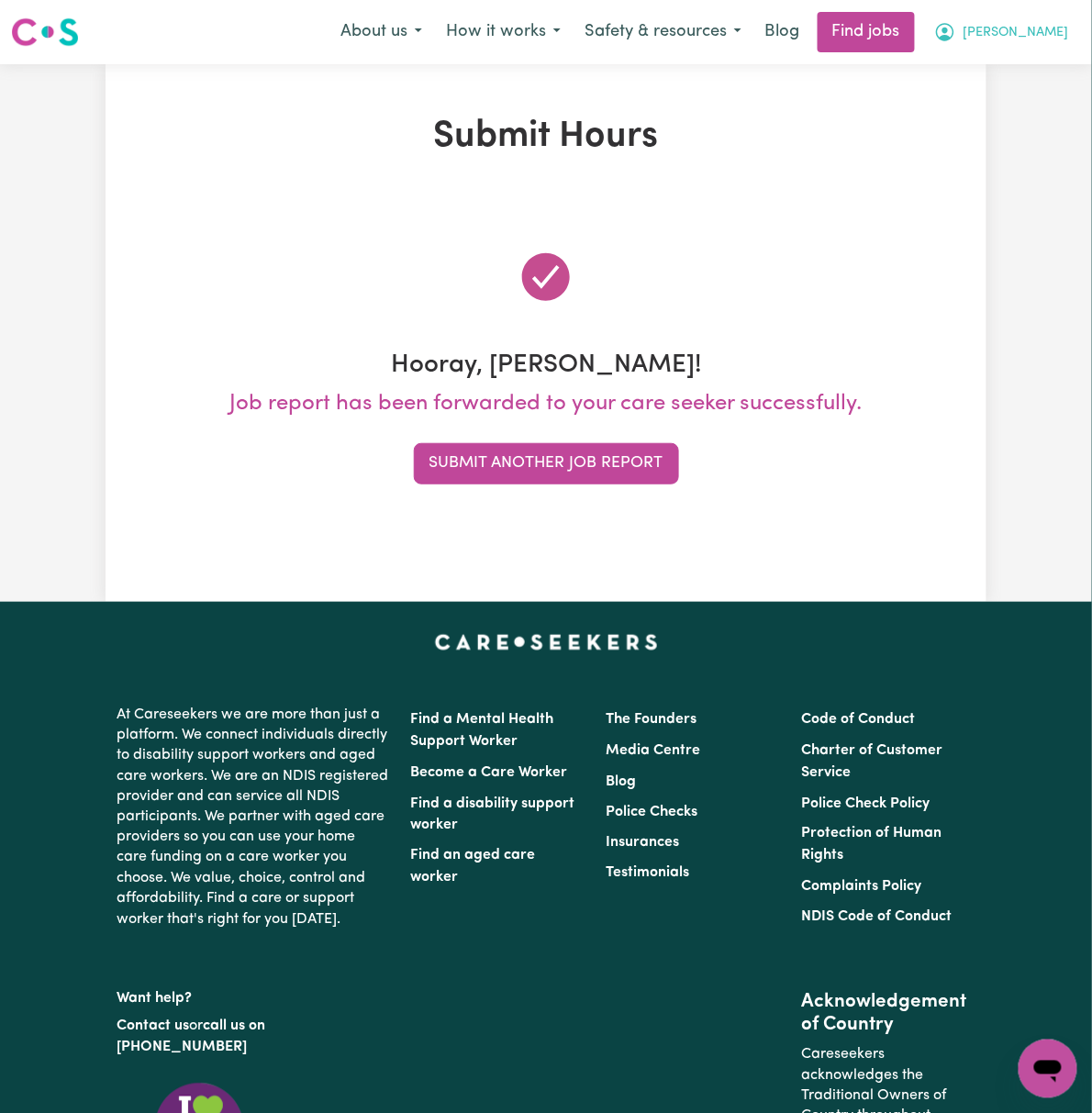
click at [1062, 27] on span "[PERSON_NAME]" at bounding box center [1016, 33] width 106 height 20
click at [1056, 107] on link "My Dashboard" at bounding box center [1007, 106] width 145 height 35
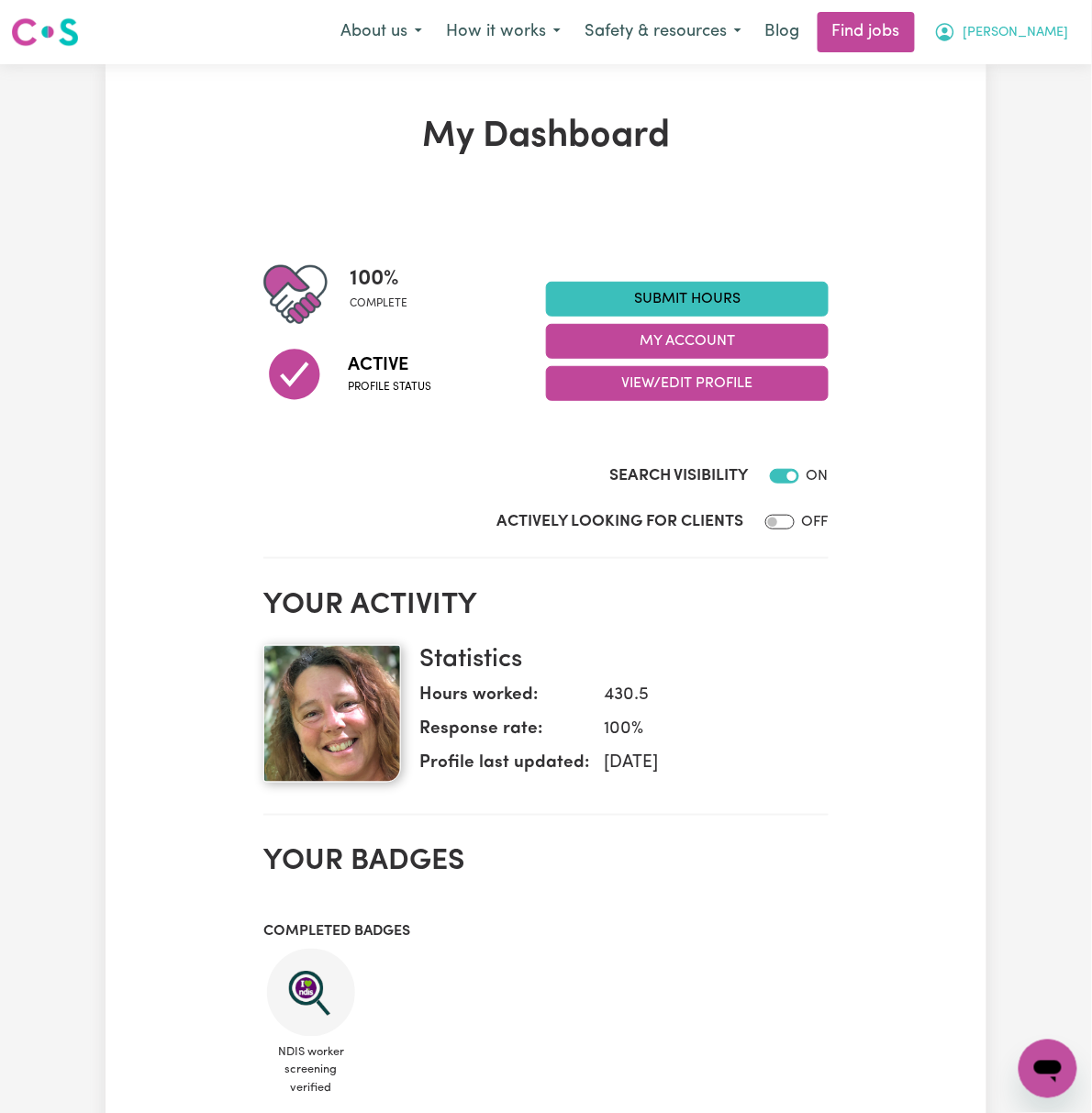
click at [1047, 32] on span "[PERSON_NAME]" at bounding box center [1016, 33] width 106 height 20
click at [1054, 95] on link "My Dashboard" at bounding box center [1007, 106] width 145 height 35
click at [998, 93] on link "My Dashboard" at bounding box center [1007, 106] width 145 height 35
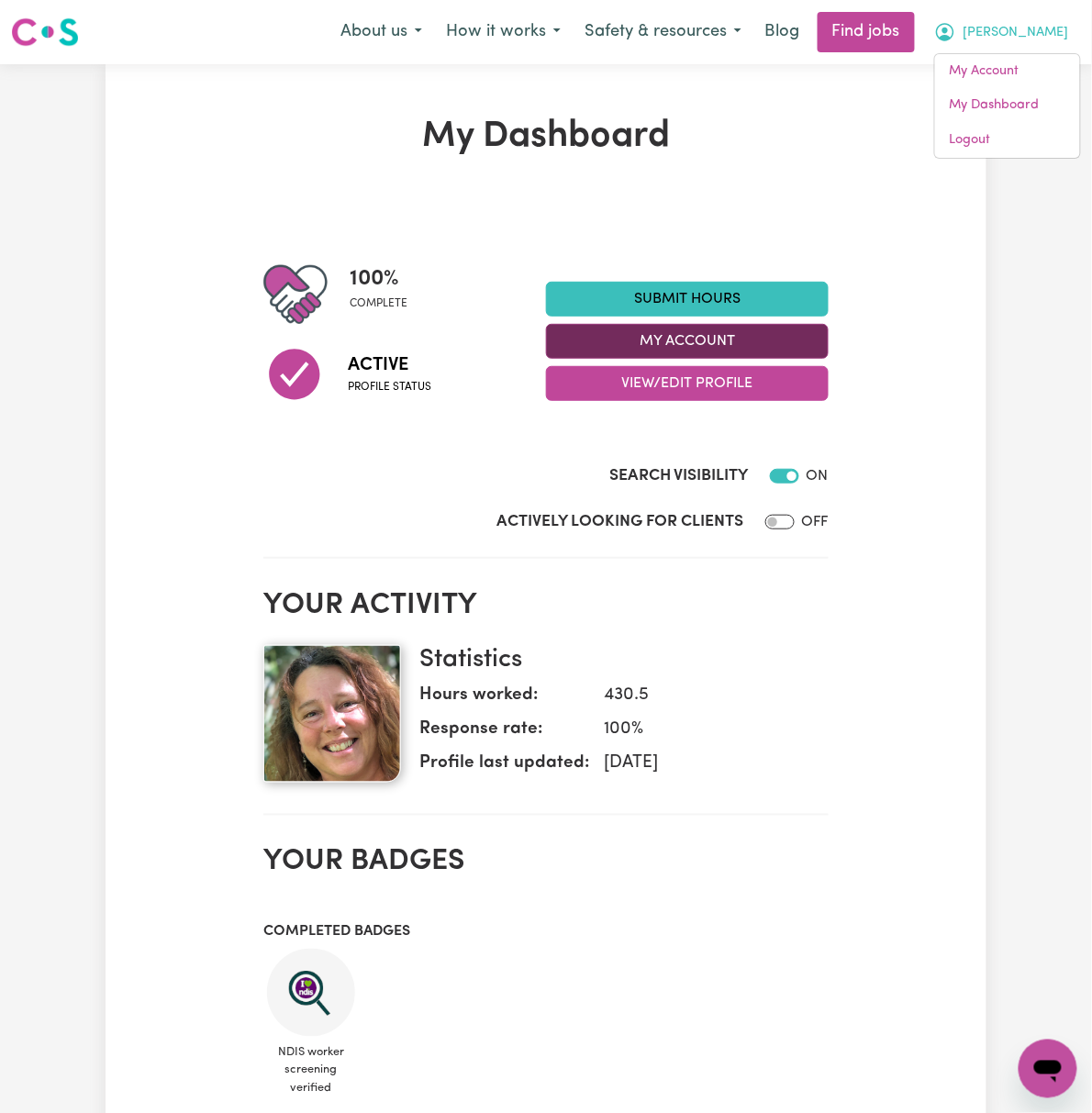
click at [828, 342] on button "My Account" at bounding box center [687, 342] width 283 height 35
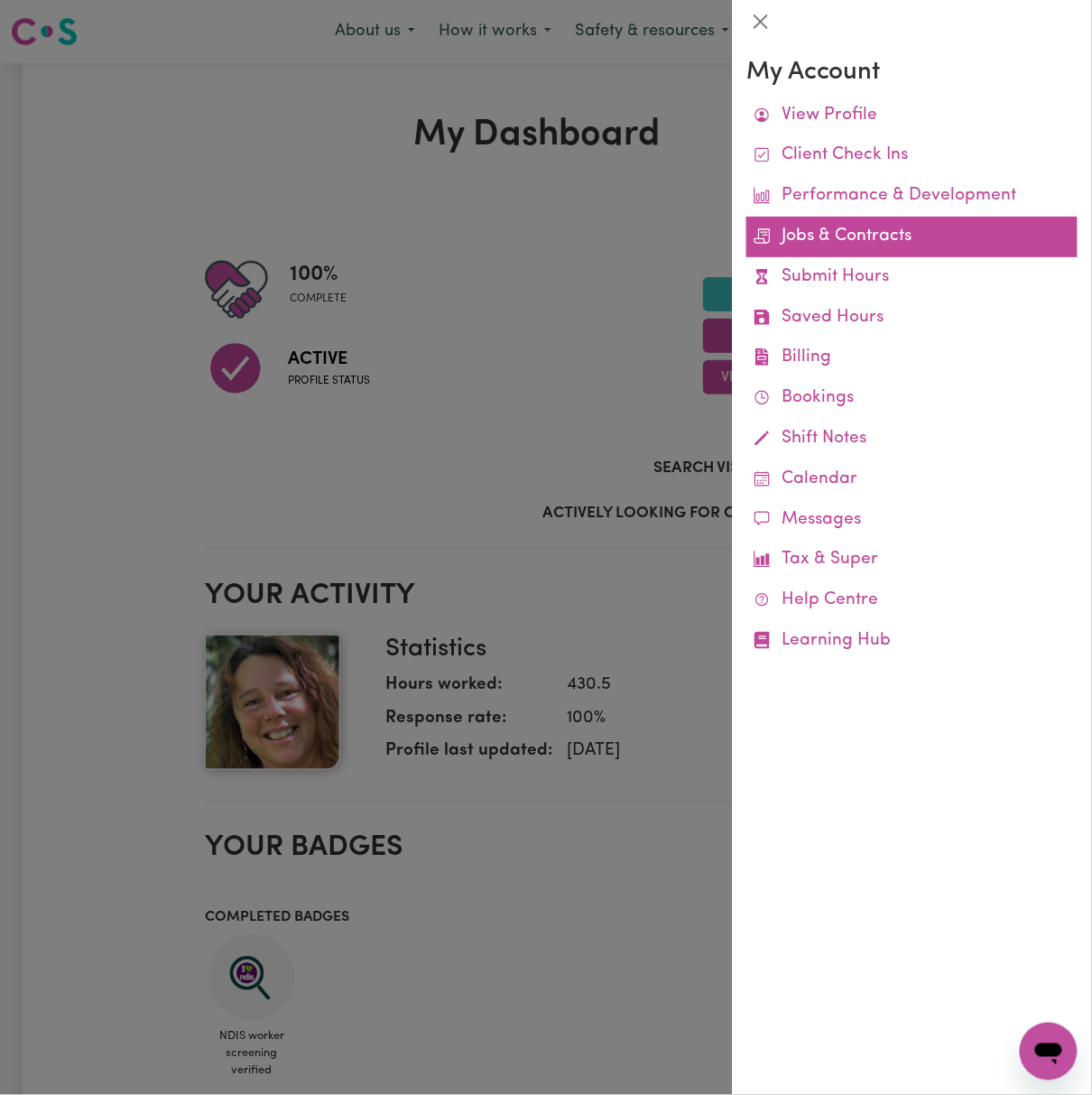
click at [878, 236] on link "Jobs & Contracts" at bounding box center [912, 236] width 331 height 41
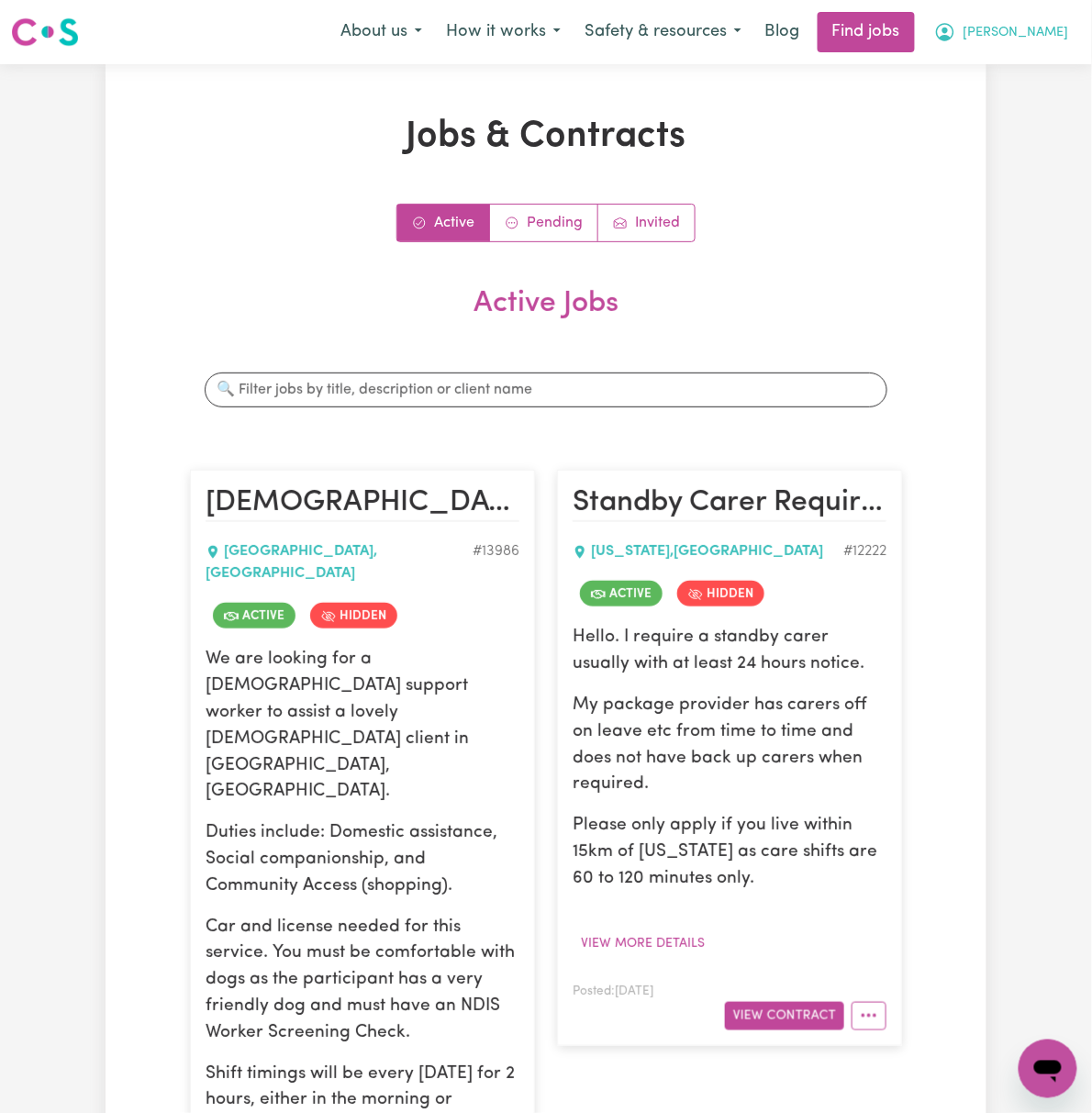
click at [1038, 33] on button "[PERSON_NAME]" at bounding box center [1001, 32] width 158 height 38
click at [1039, 108] on link "My Dashboard" at bounding box center [1007, 106] width 145 height 35
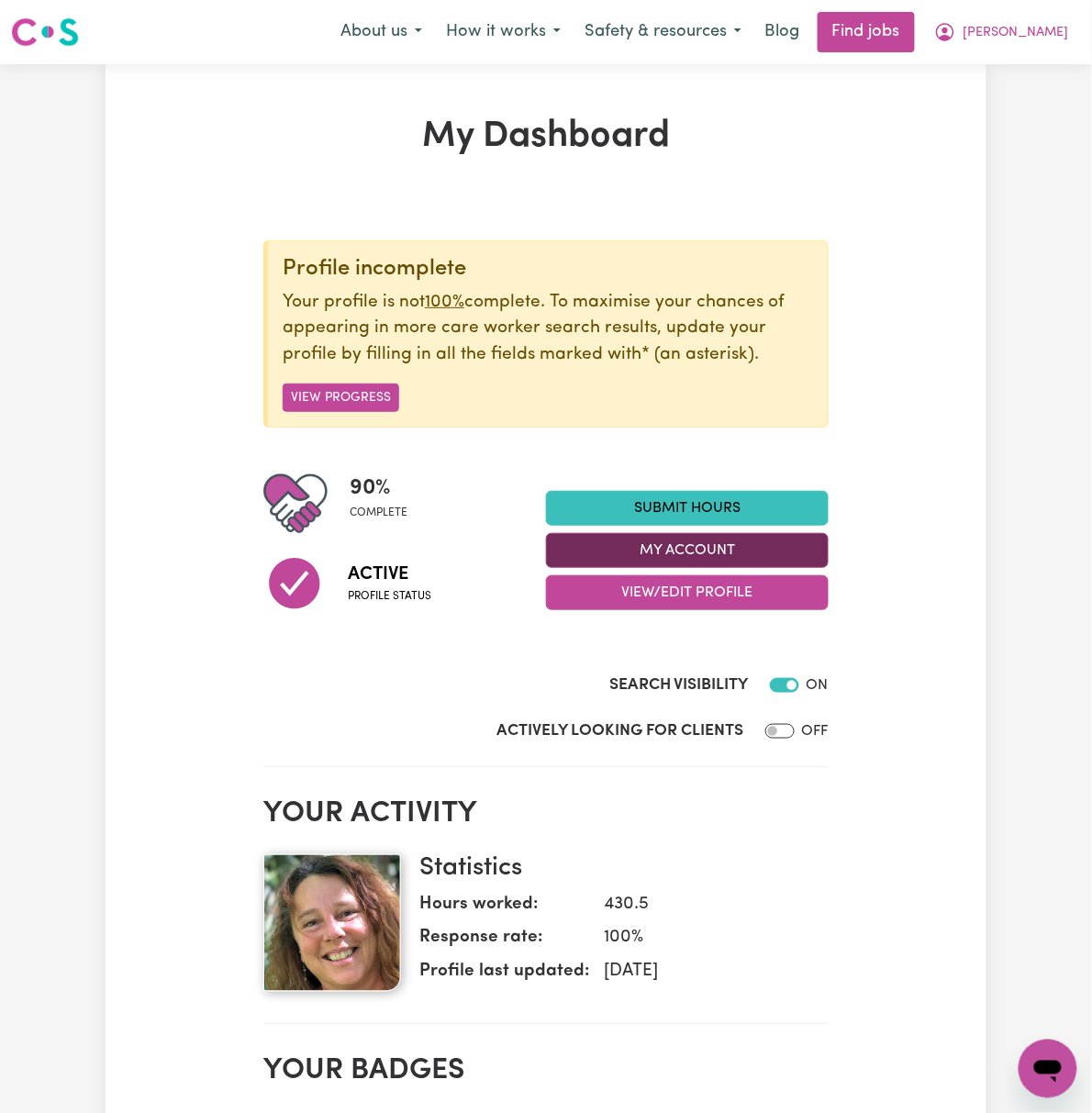
click at [828, 533] on div "Submit Hours My Account View/Edit Profile" at bounding box center [687, 551] width 283 height 119
click at [828, 541] on button "My Account" at bounding box center [687, 551] width 283 height 35
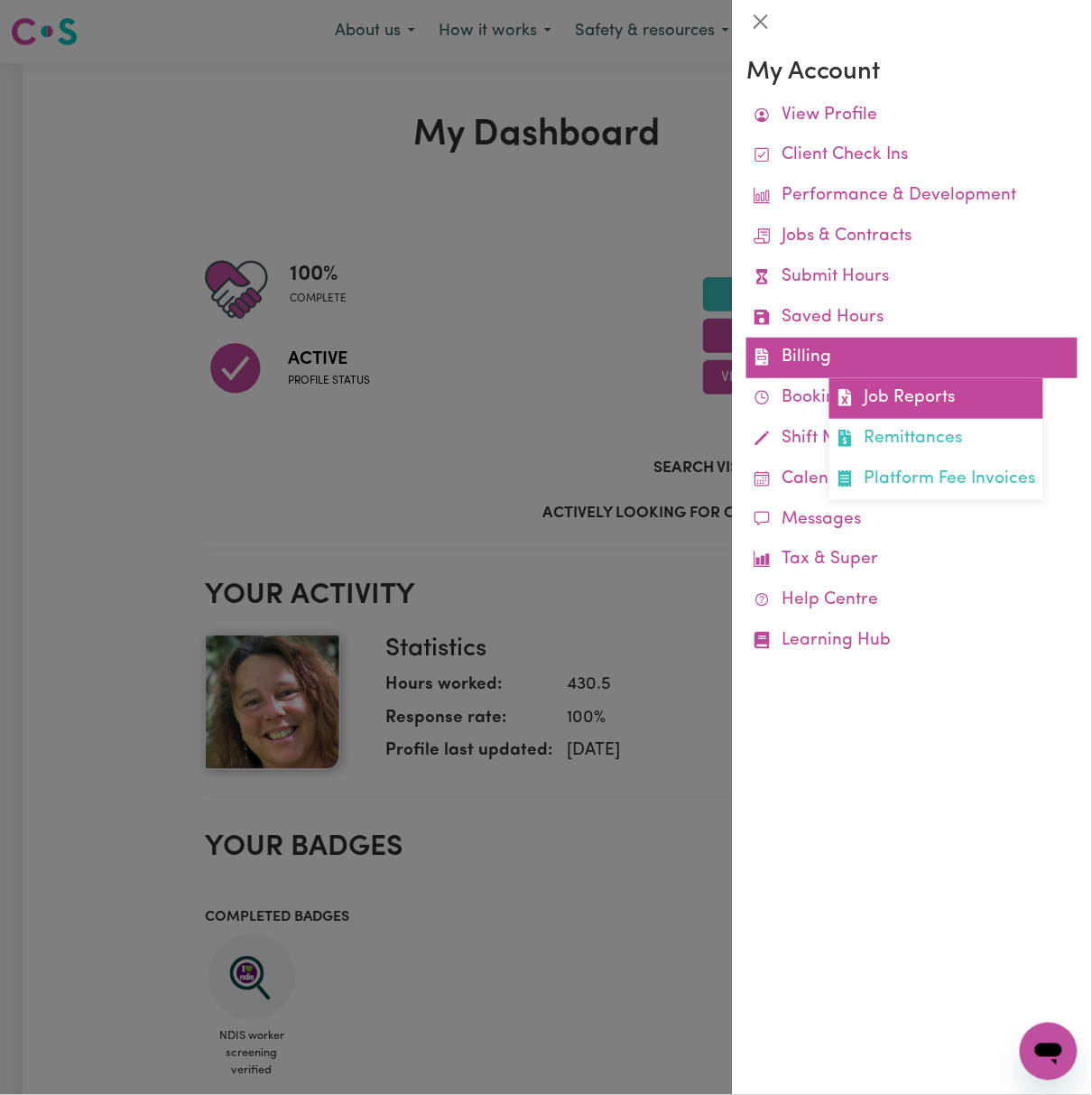
click at [933, 413] on link "Job Reports" at bounding box center [936, 398] width 214 height 41
